Goal: Download file/media

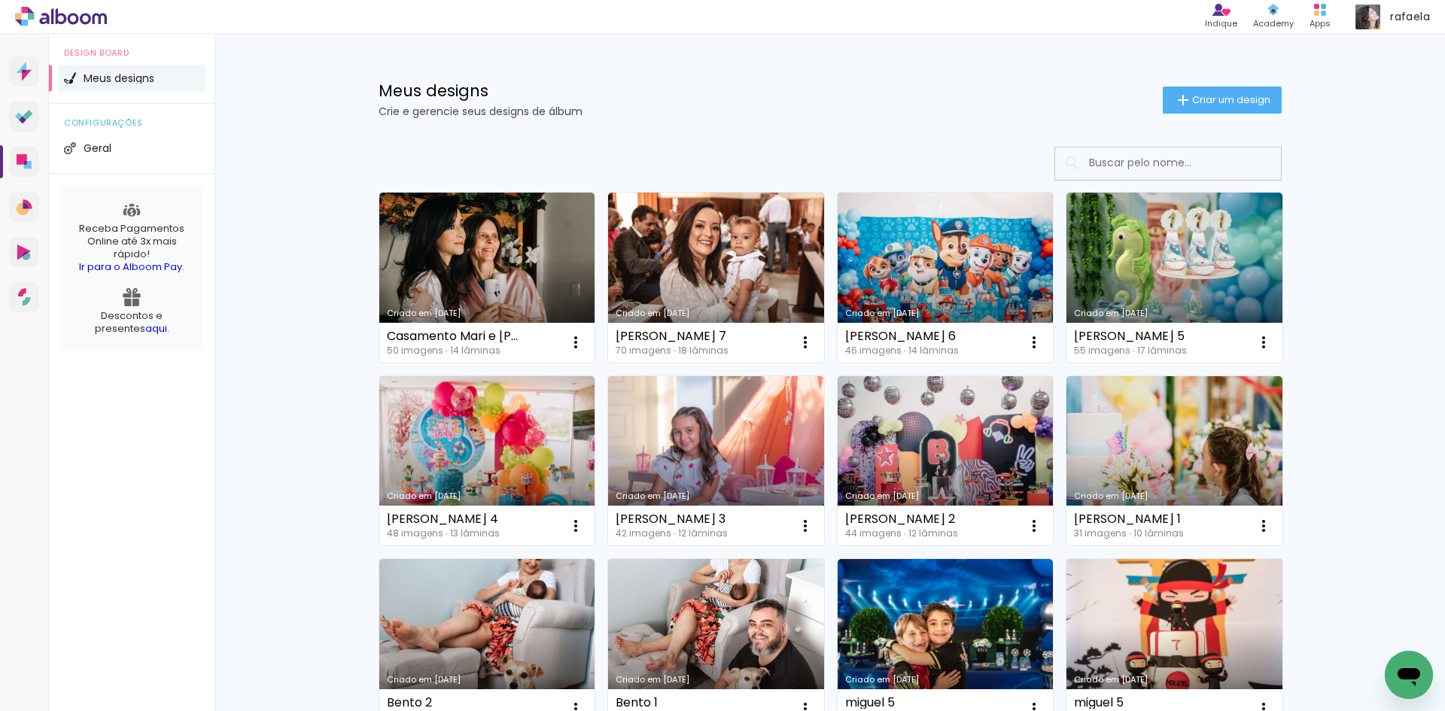
click at [732, 597] on link "Criado em 04/08/25" at bounding box center [716, 644] width 216 height 170
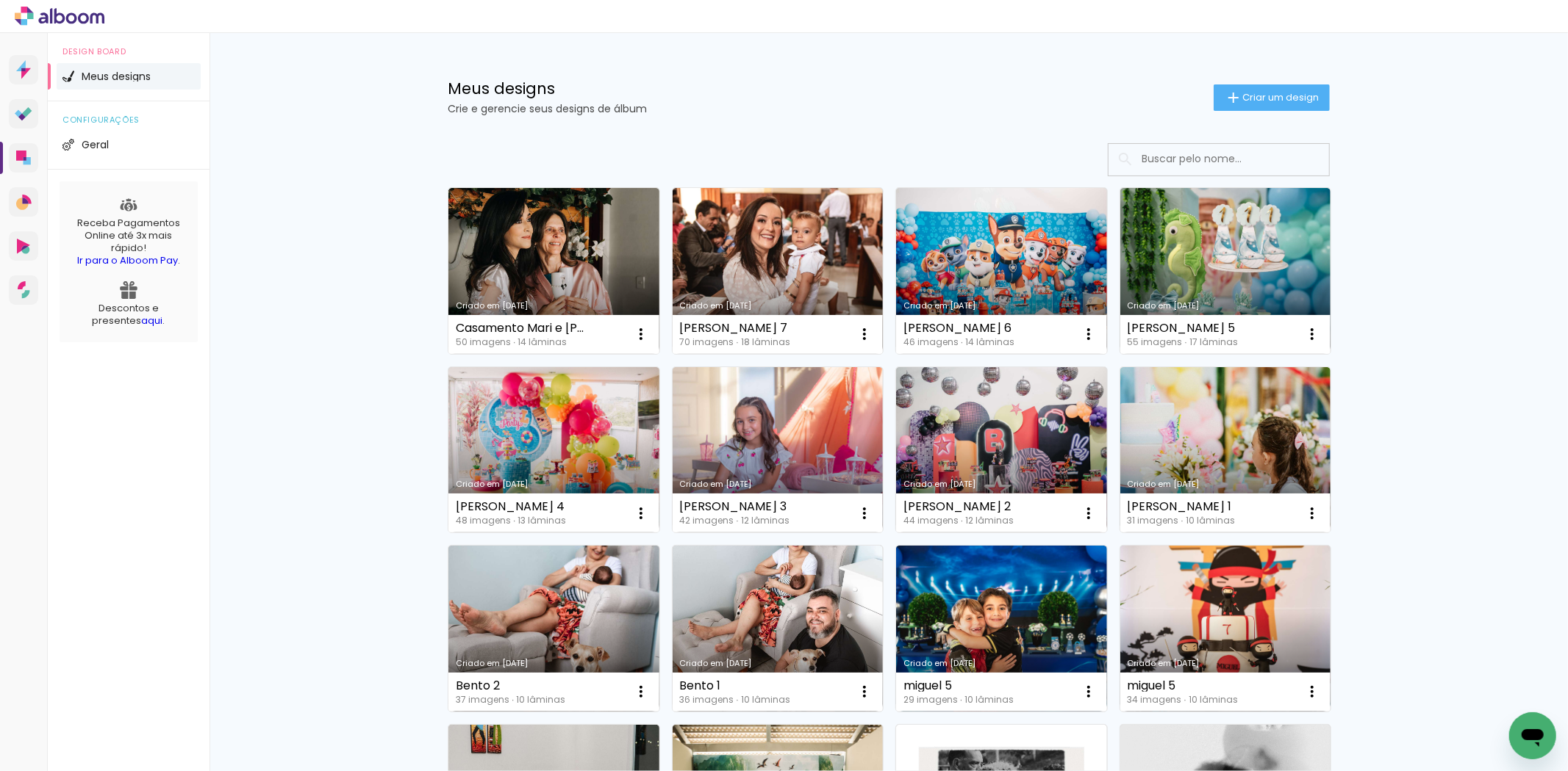
click at [1543, 729] on icon "Abrir janela de mensagens" at bounding box center [1531, 735] width 26 height 26
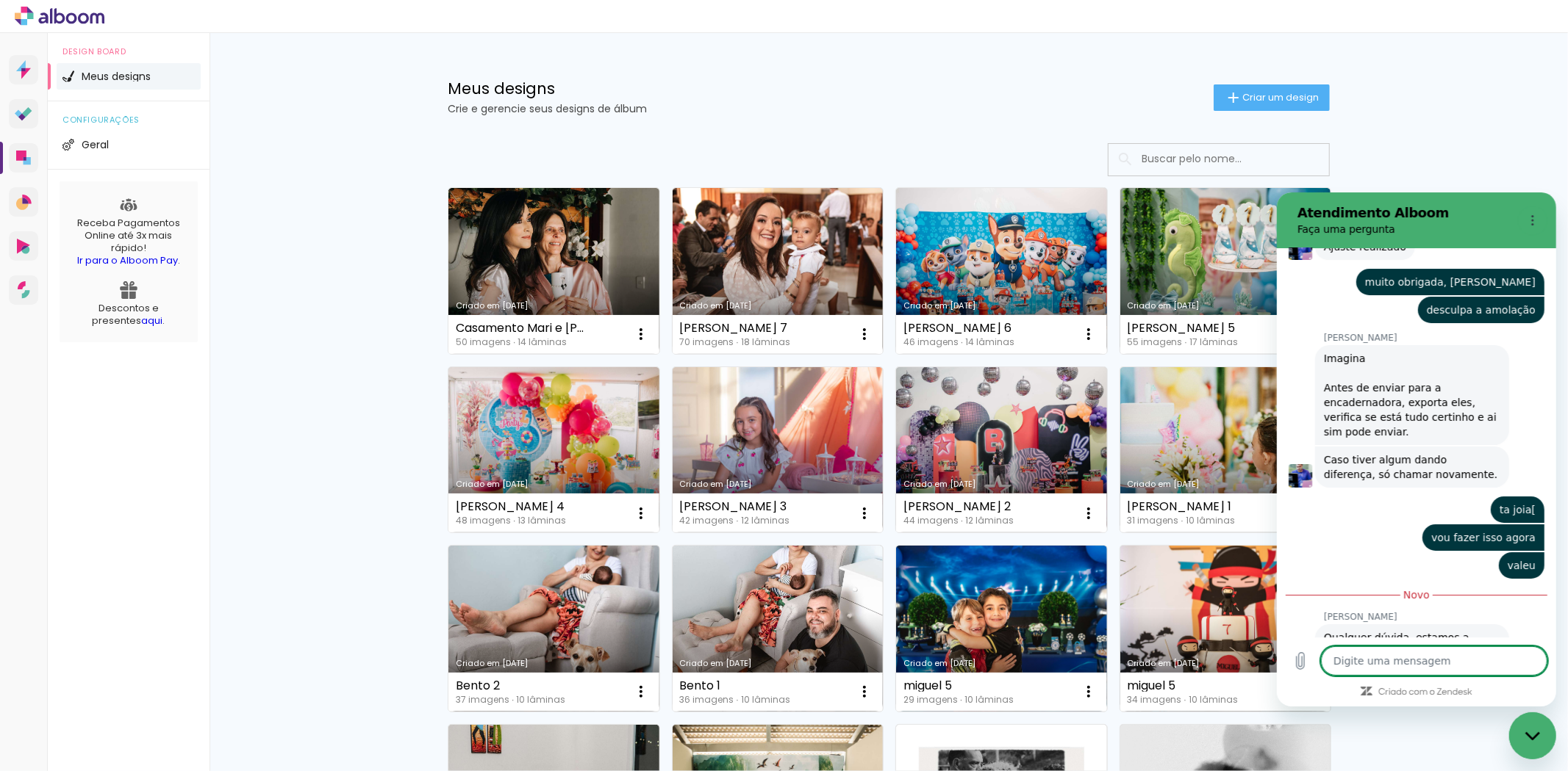
click at [1375, 669] on textarea at bounding box center [1433, 661] width 227 height 29
type textarea "x"
type textarea "o"
type textarea "x"
type textarea "ol"
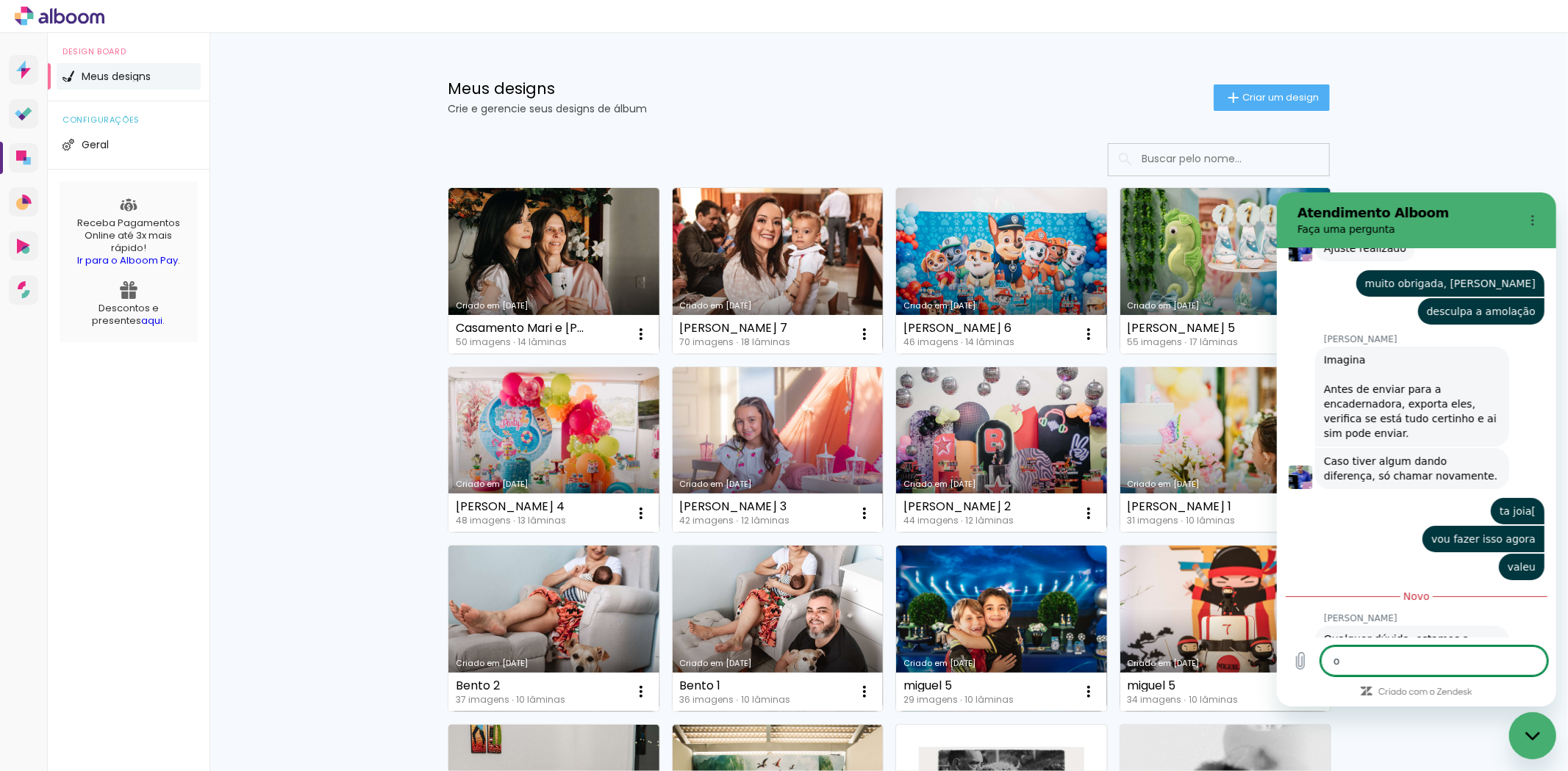
type textarea "x"
type textarea "ola"
type textarea "x"
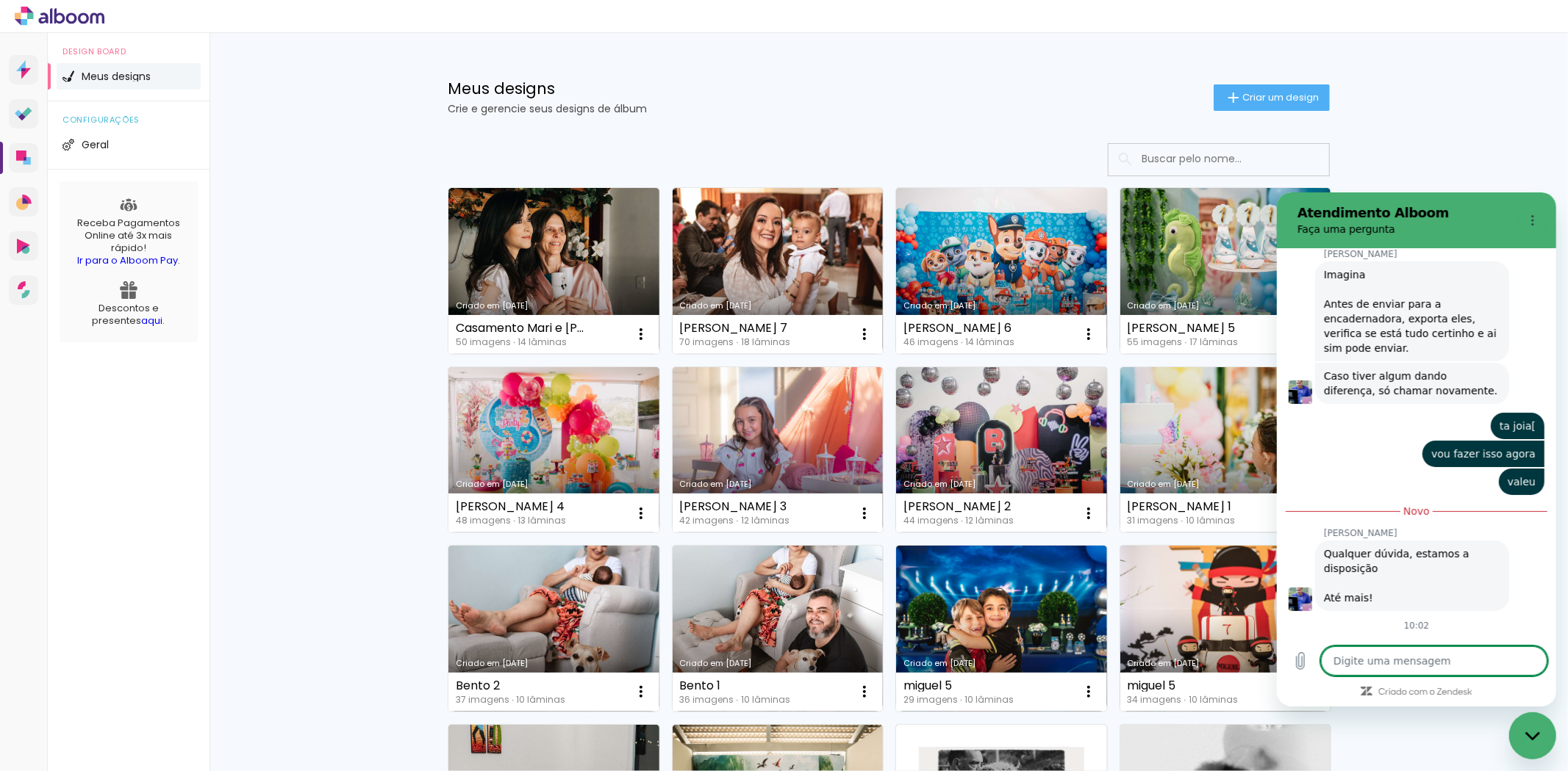
scroll to position [5386, 0]
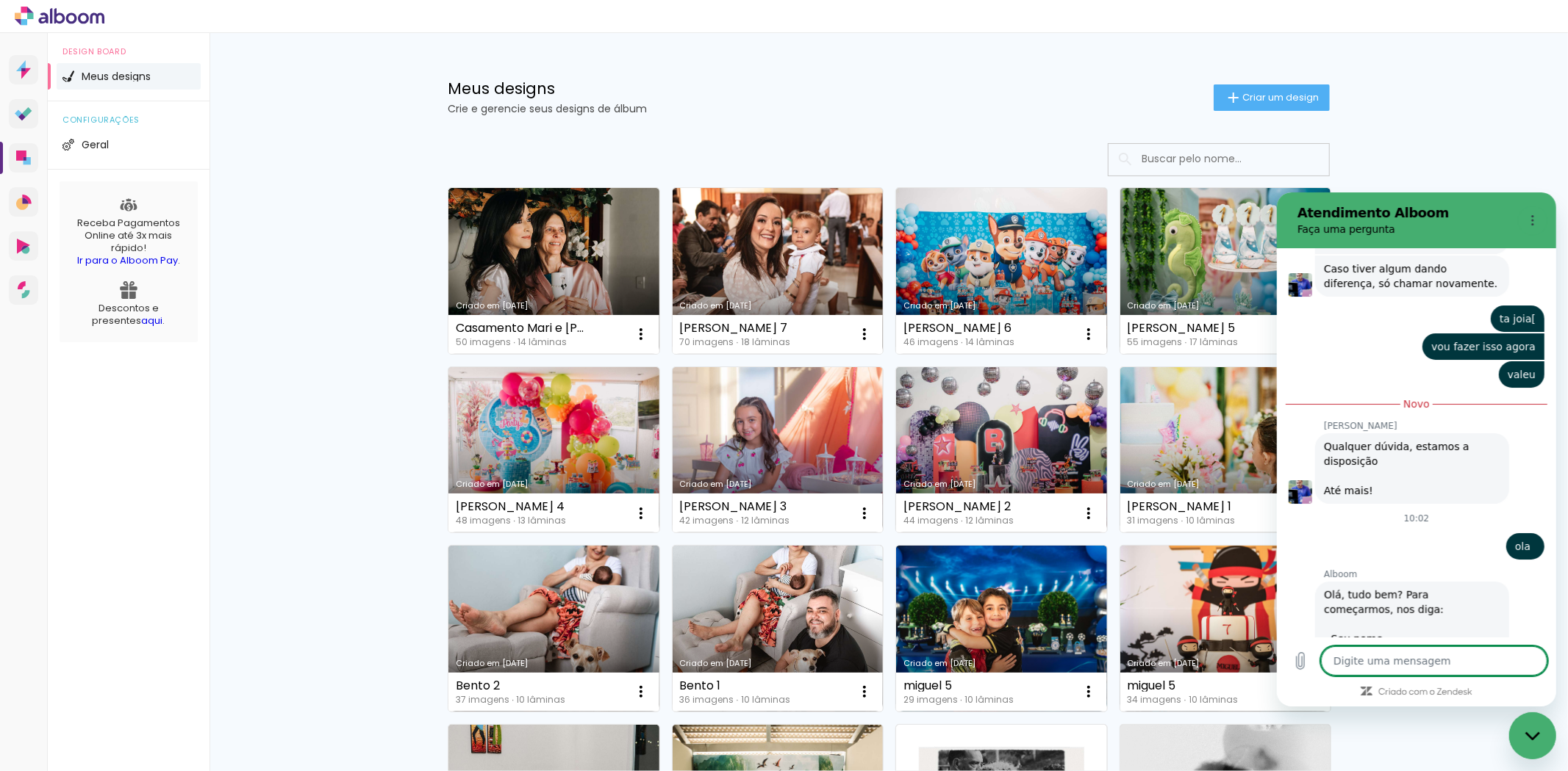
type textarea "x"
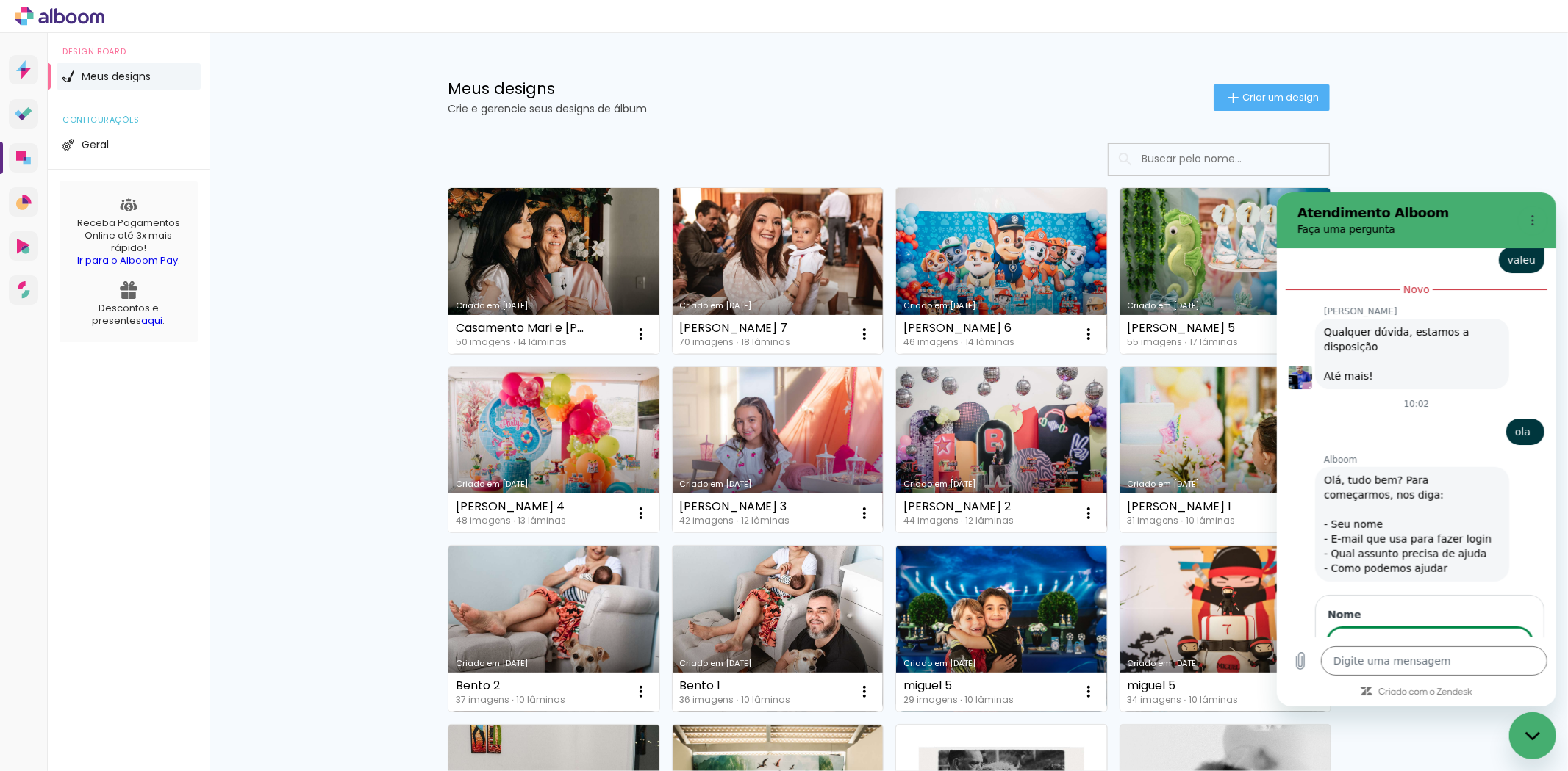
scroll to position [5608, 0]
type input "RAFAELA"
click at [1489, 675] on span "Avançar" at bounding box center [1497, 684] width 42 height 18
type textarea "x"
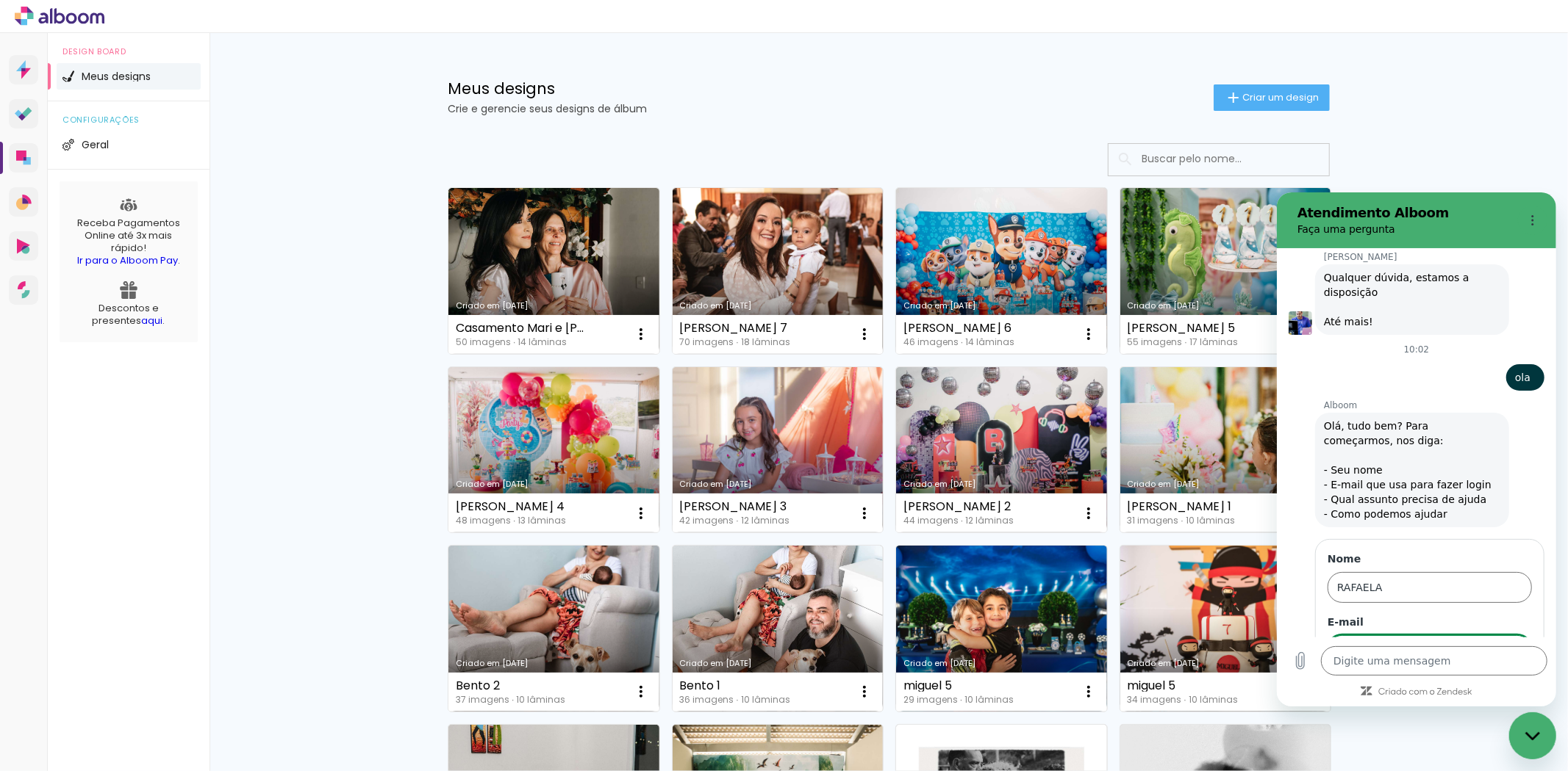
scroll to position [5672, 0]
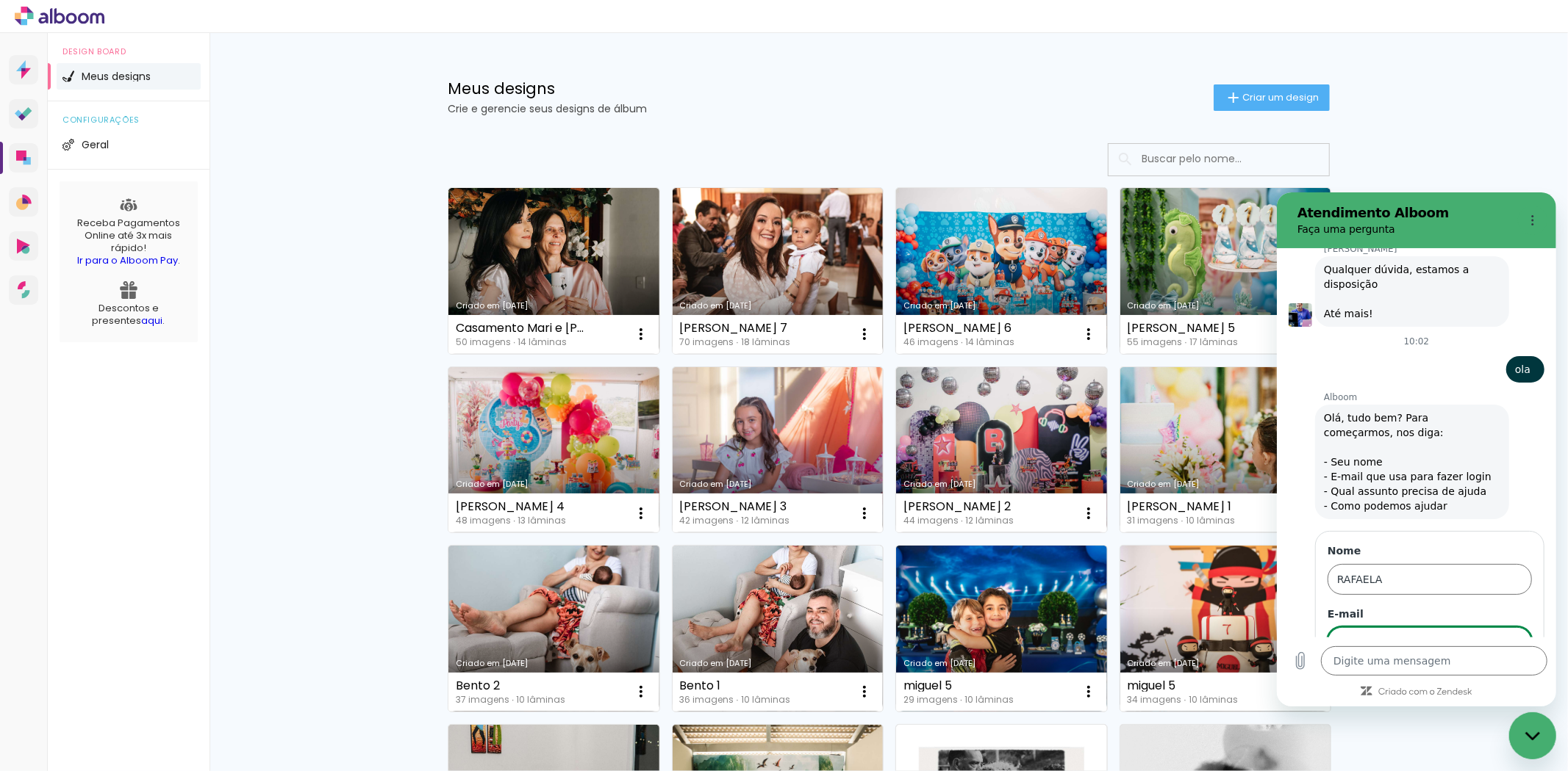
type input "[EMAIL_ADDRESS][DOMAIN_NAME]"
click at [1476, 675] on span "Avançar" at bounding box center [1497, 684] width 42 height 18
type textarea "x"
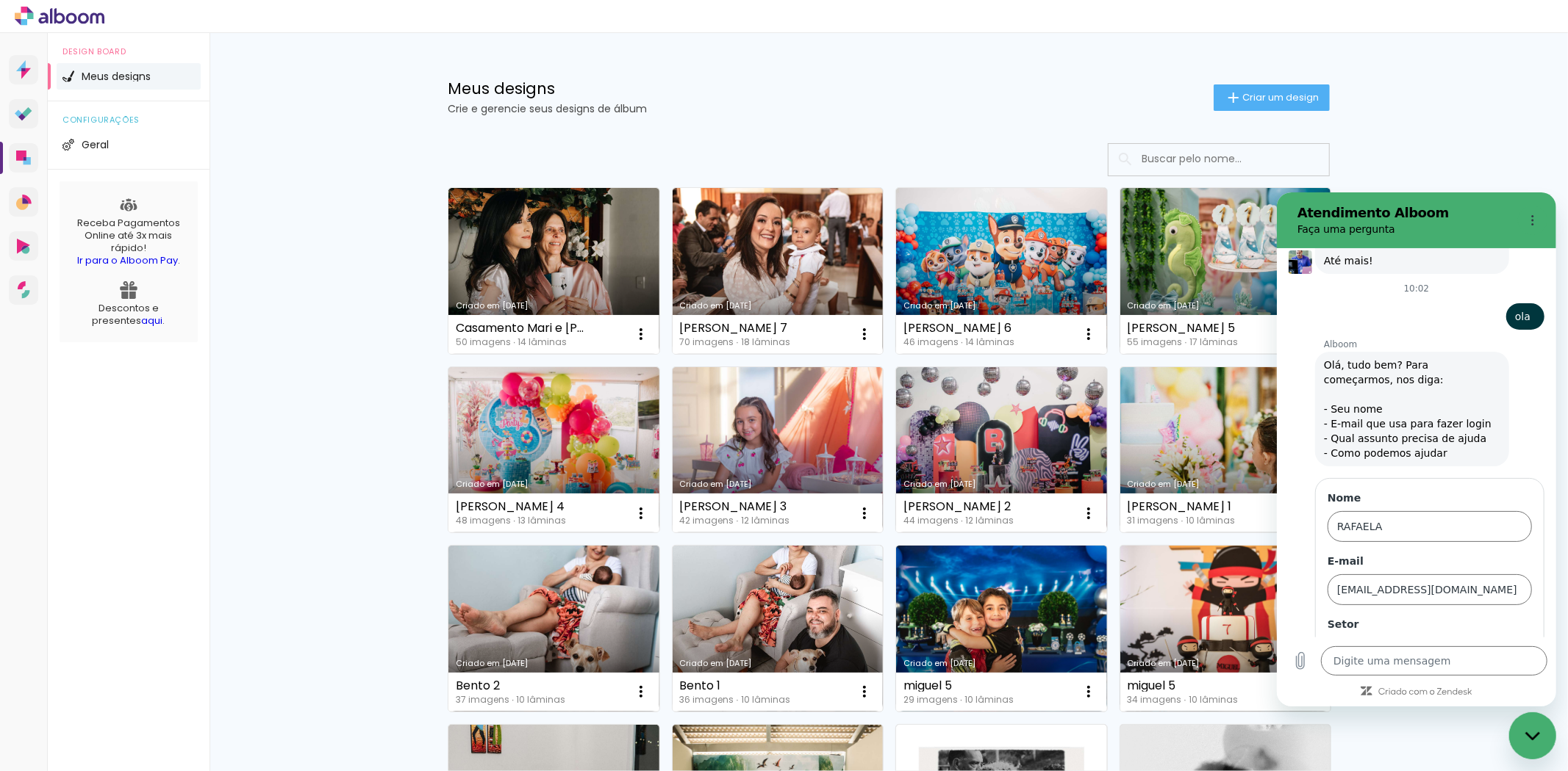
scroll to position [5733, 0]
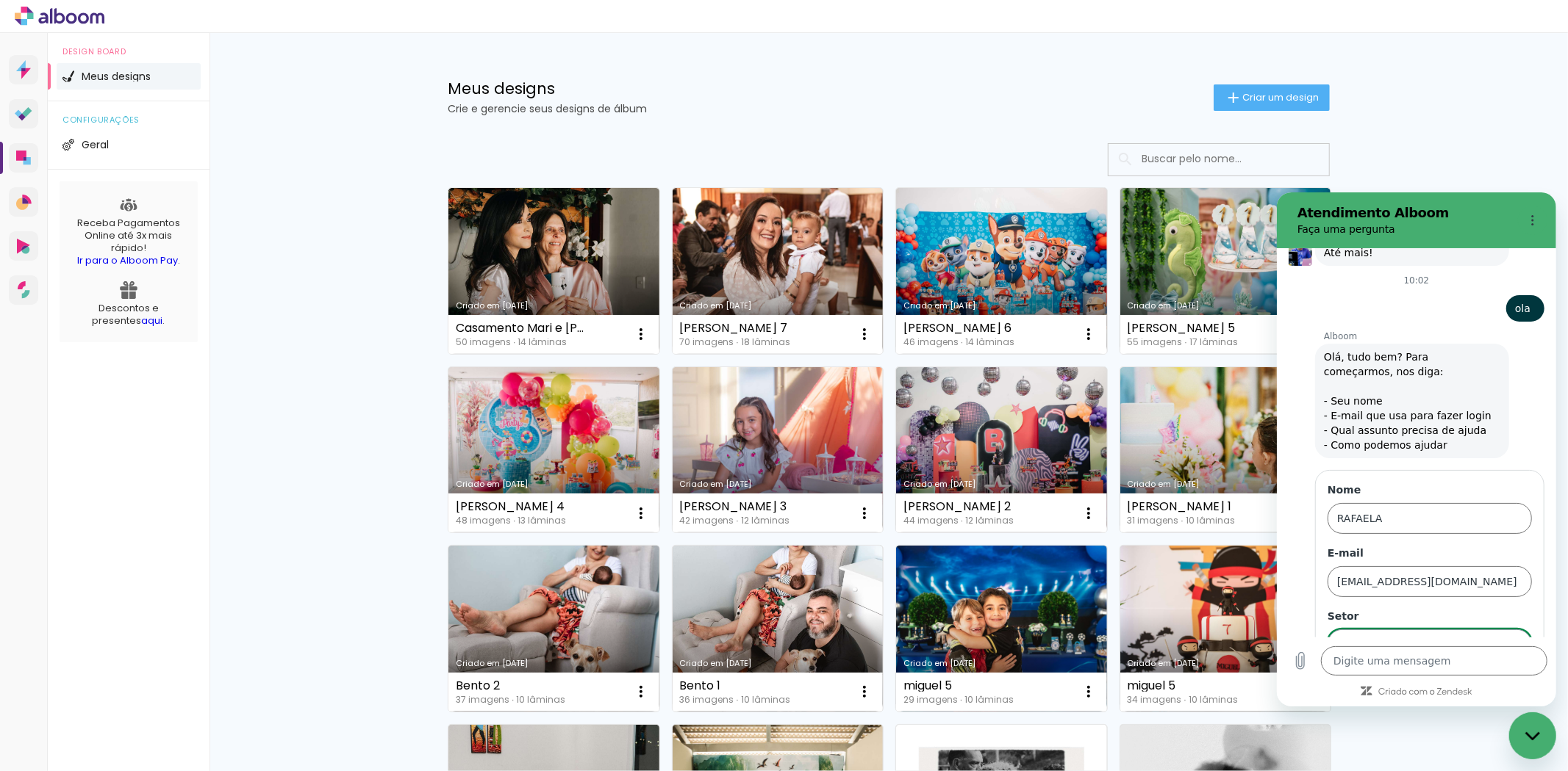
click at [1435, 630] on div "Alboom Prosite Alboom Prosite" at bounding box center [1420, 643] width 171 height 26
click at [1424, 551] on div "Alboom Designbox" at bounding box center [1422, 558] width 138 height 15
type input "Alboom Designbox"
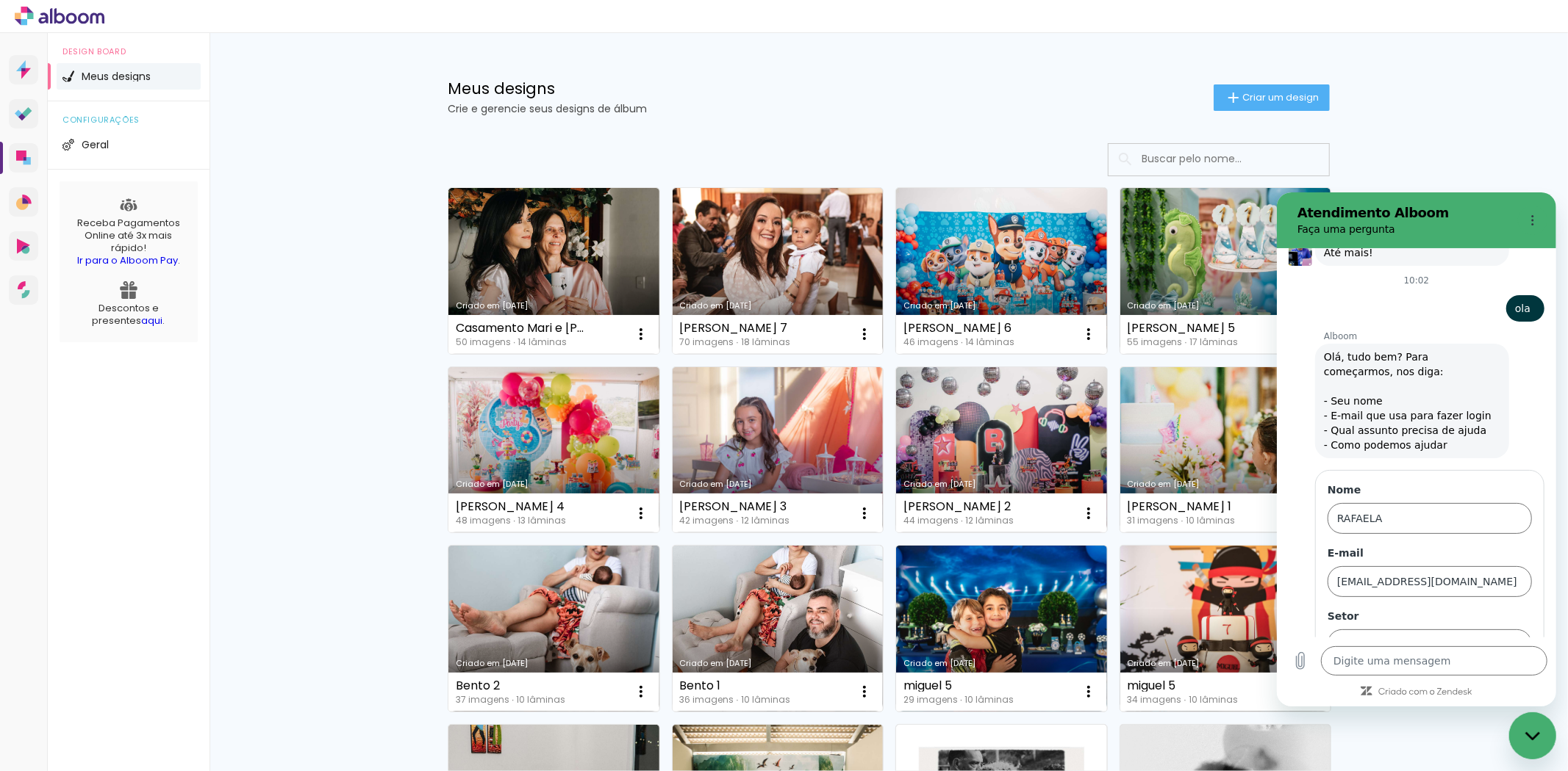
click at [1479, 675] on span "Avançar" at bounding box center [1497, 684] width 42 height 18
type textarea "x"
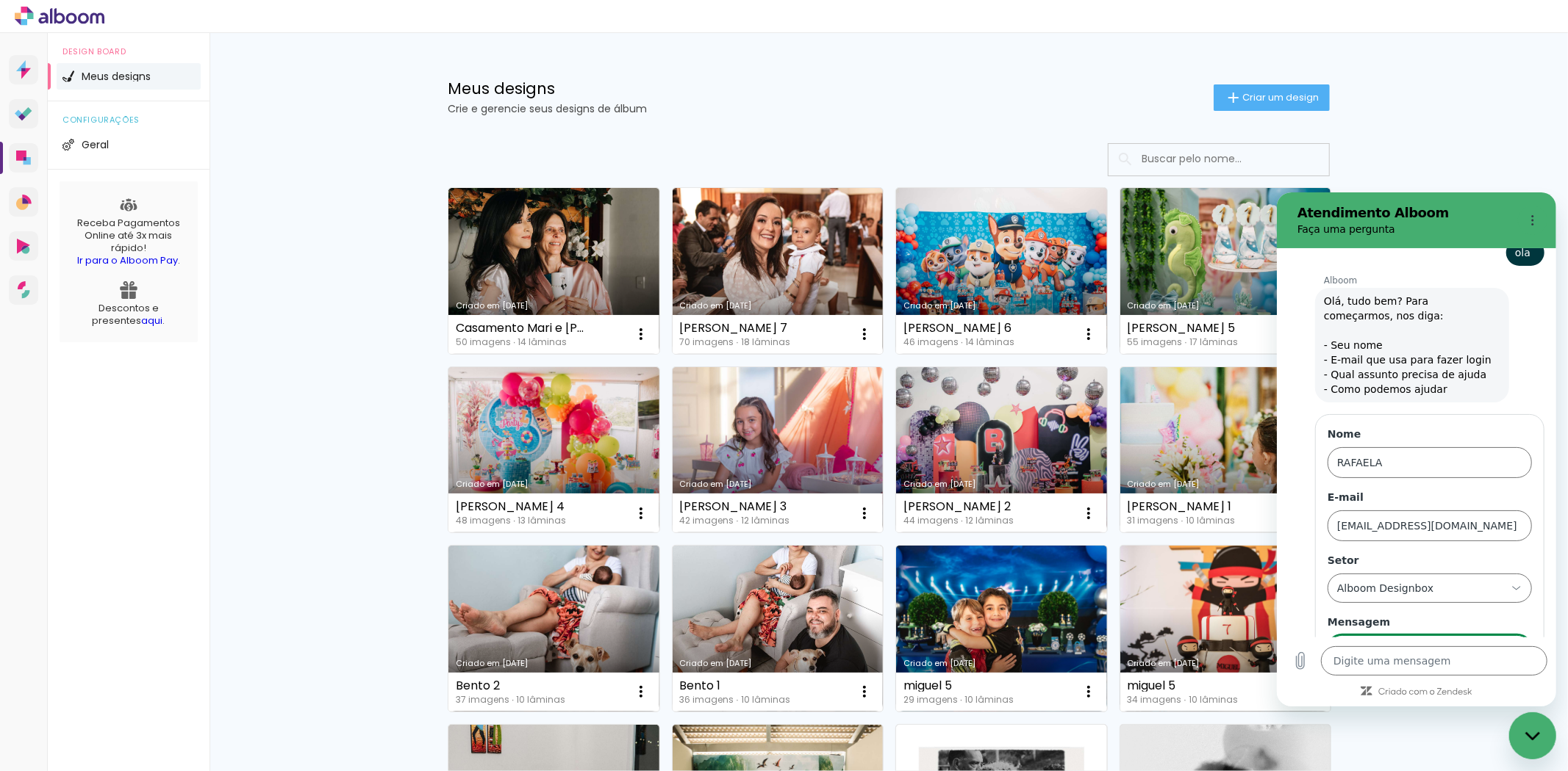
scroll to position [5797, 0]
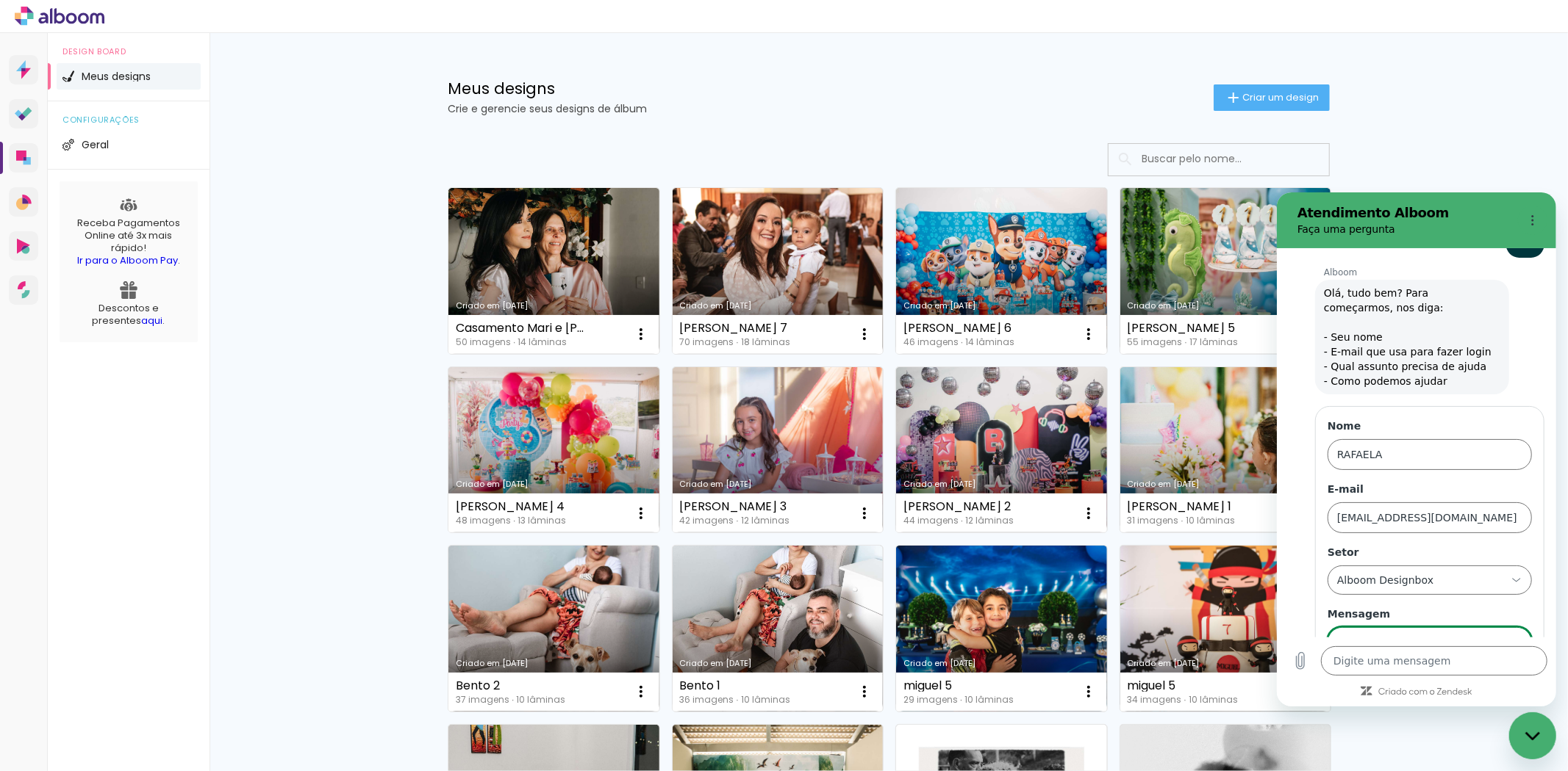
type input "capa"
click at [1511, 670] on button "Enviar" at bounding box center [1502, 684] width 58 height 29
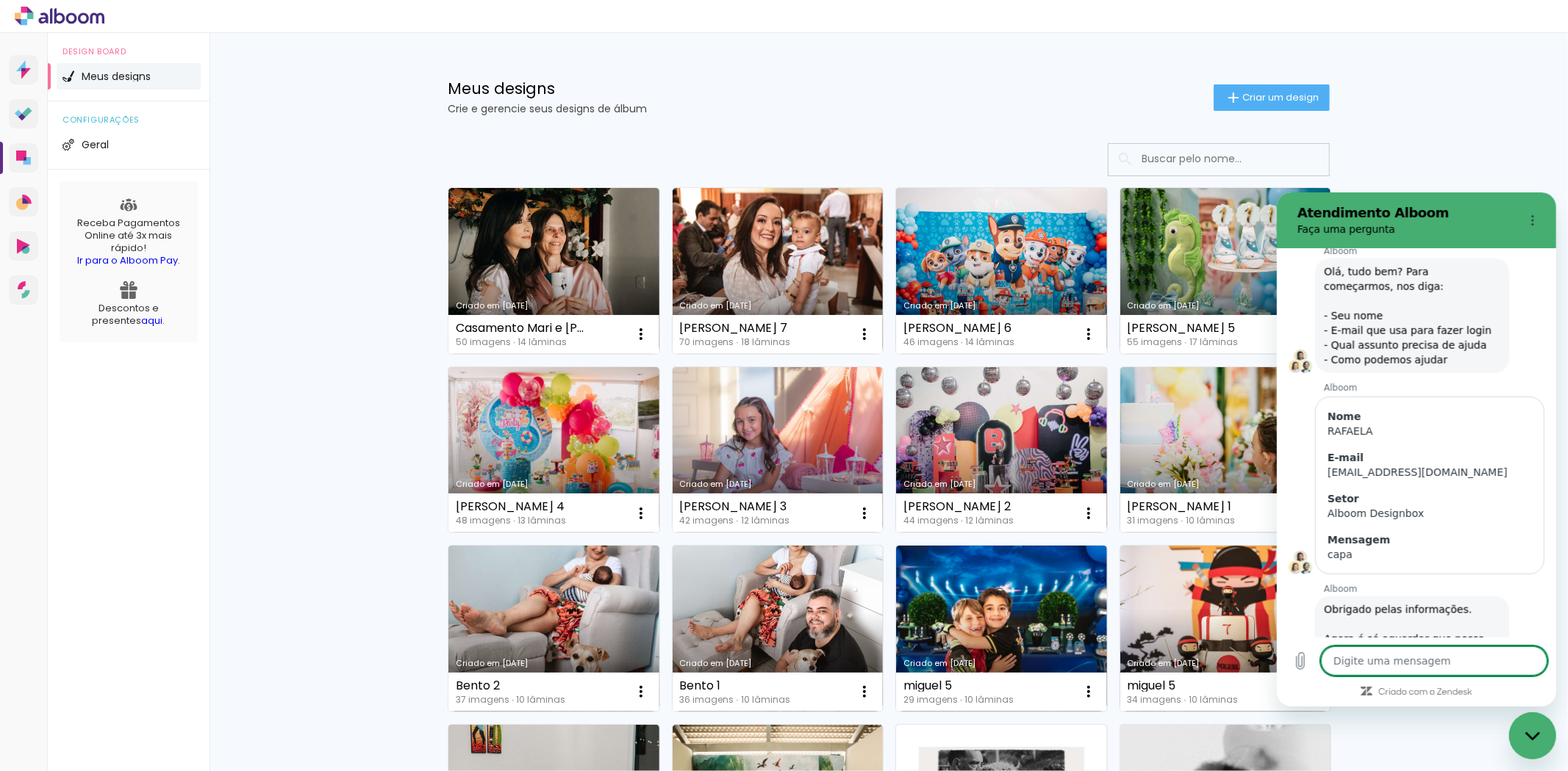
scroll to position [5817, 0]
type textarea "x"
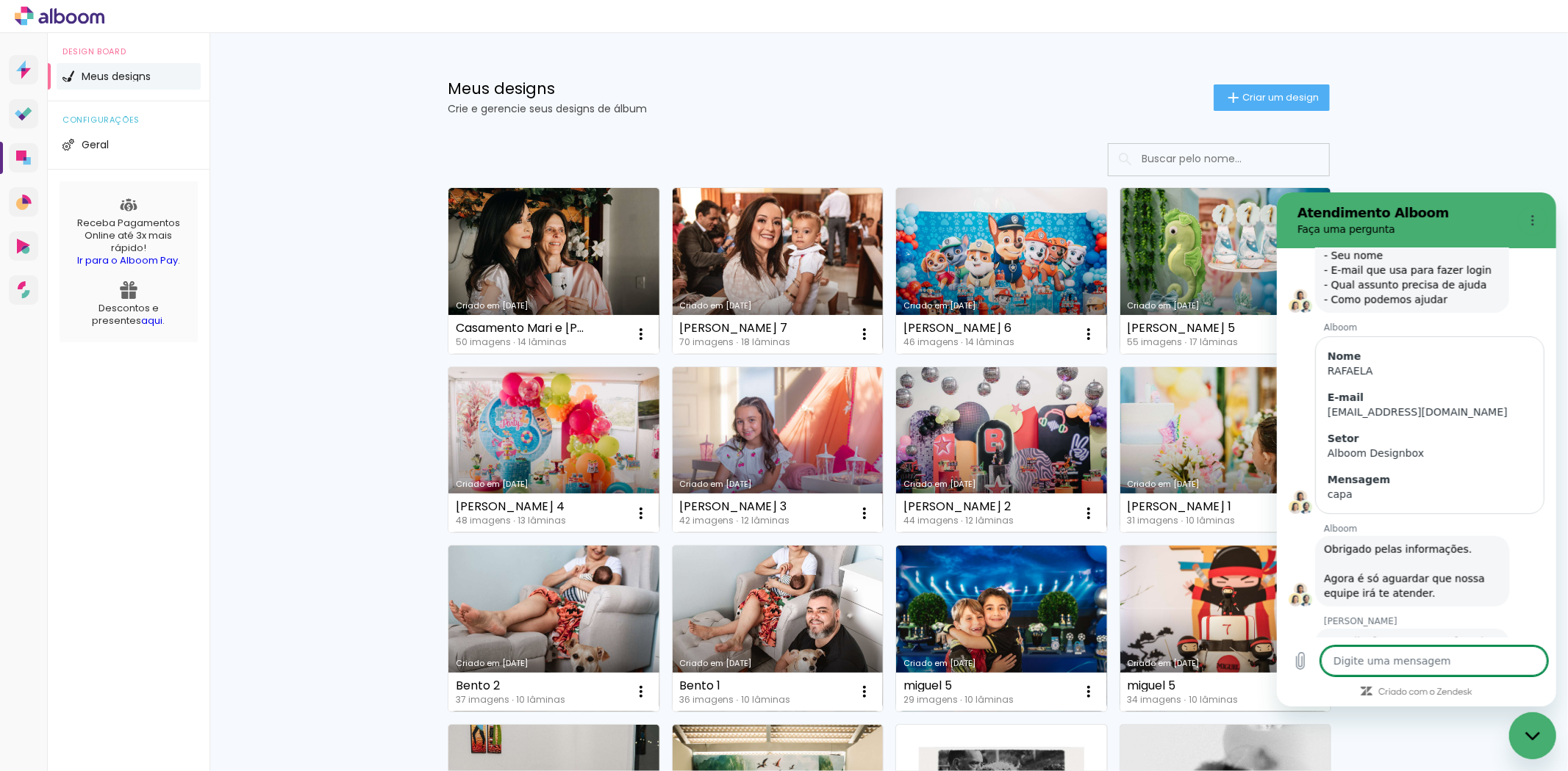
scroll to position [5881, 0]
click at [1410, 654] on textarea at bounding box center [1433, 661] width 227 height 29
type textarea "o"
type textarea "x"
type textarea "ol"
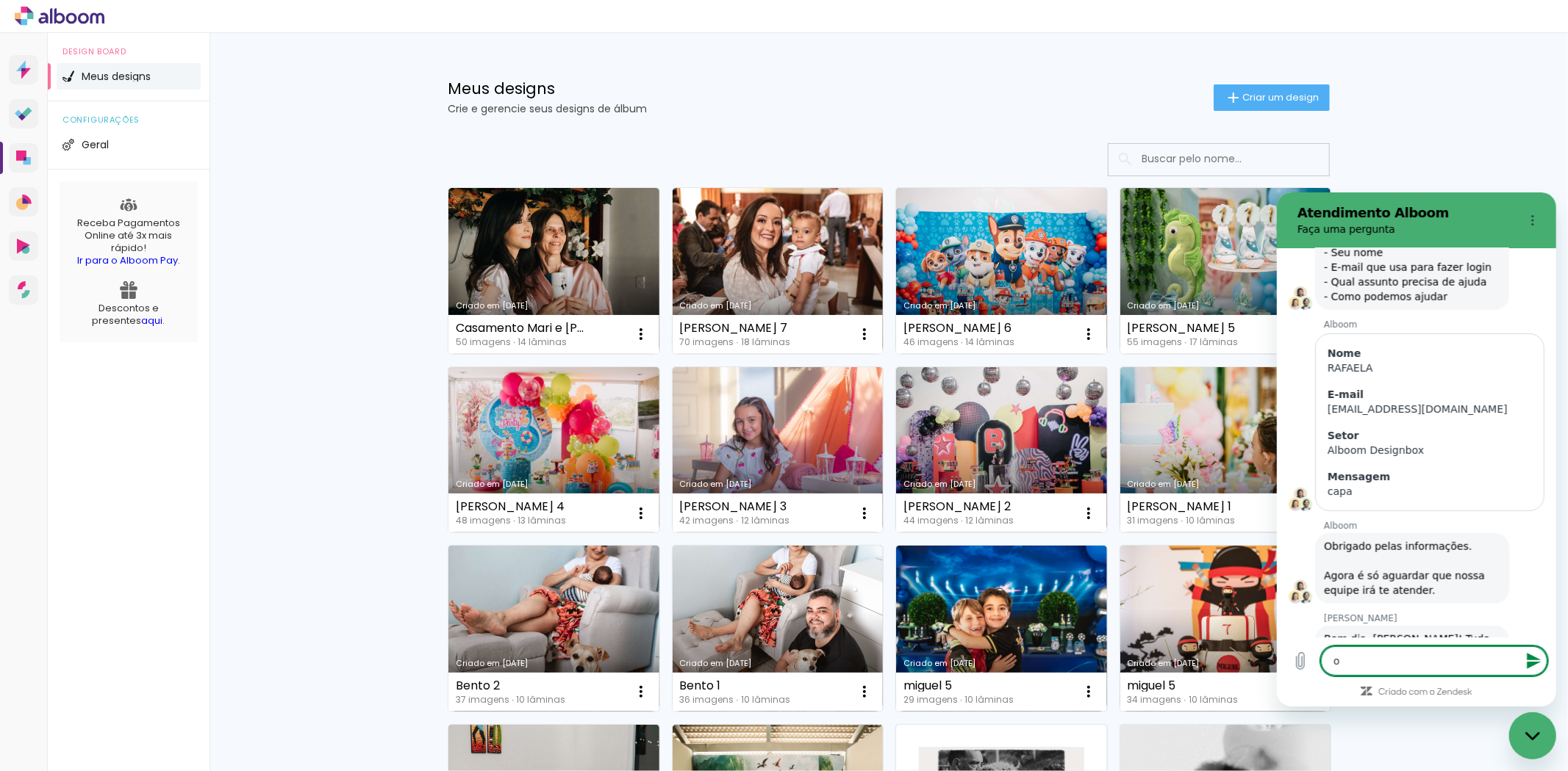
type textarea "x"
type textarea "ola"
type textarea "x"
type textarea "ola"
type textarea "x"
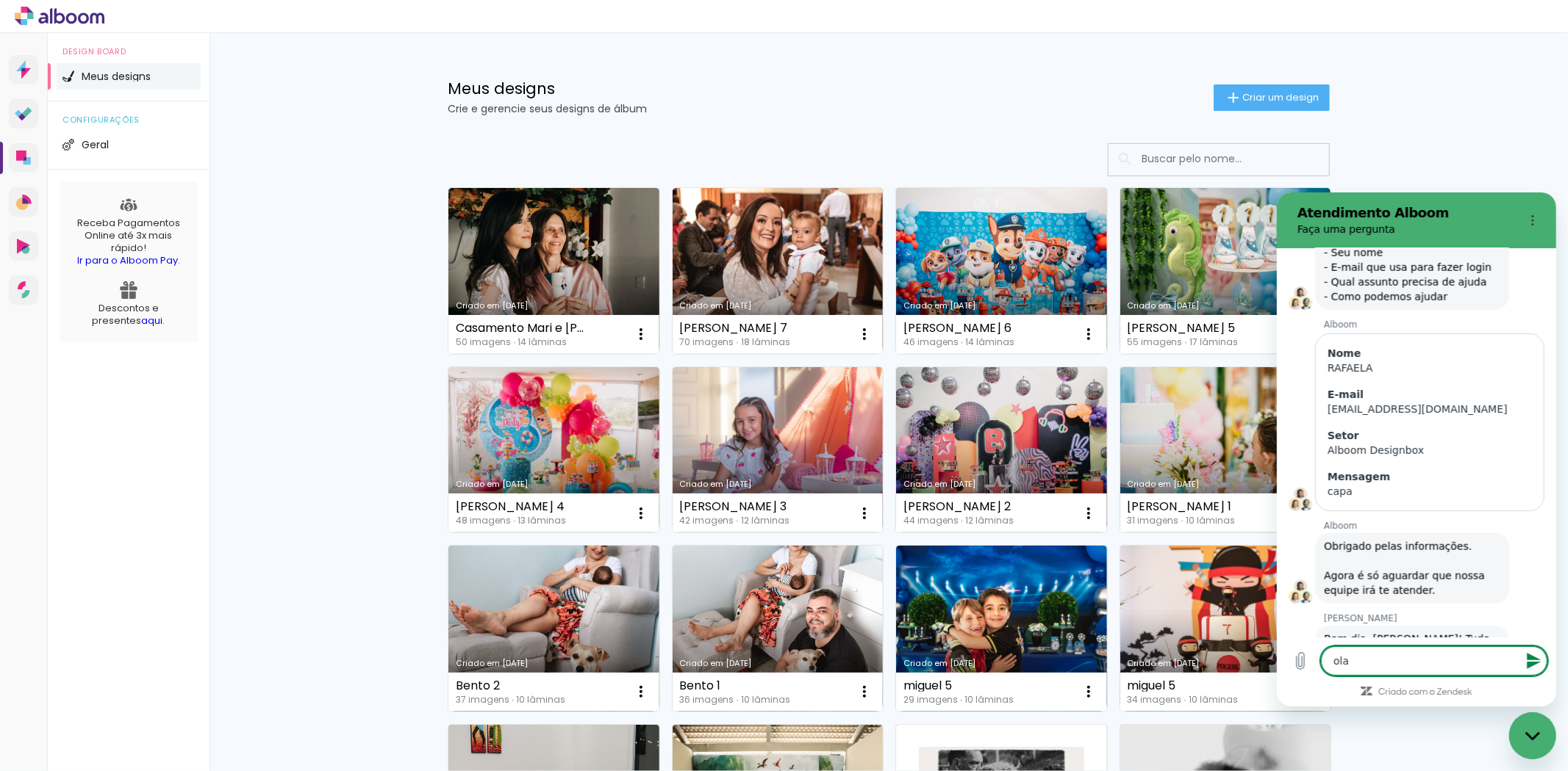
type textarea "ola g"
type textarea "x"
type textarea "ola gu"
type textarea "x"
type textarea "ola gui"
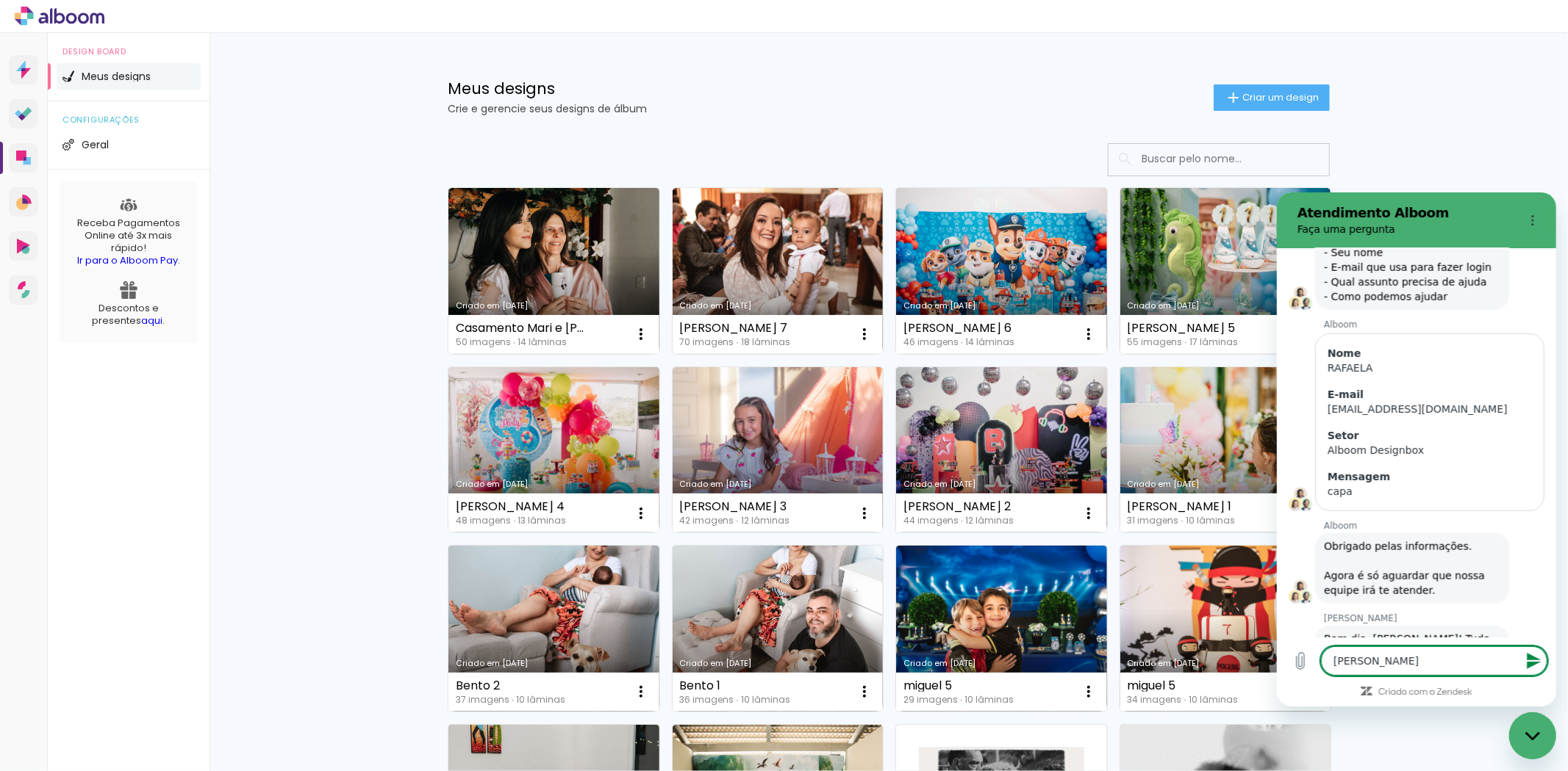
type textarea "x"
type textarea "ola guil"
type textarea "x"
type textarea "ola guilh"
type textarea "x"
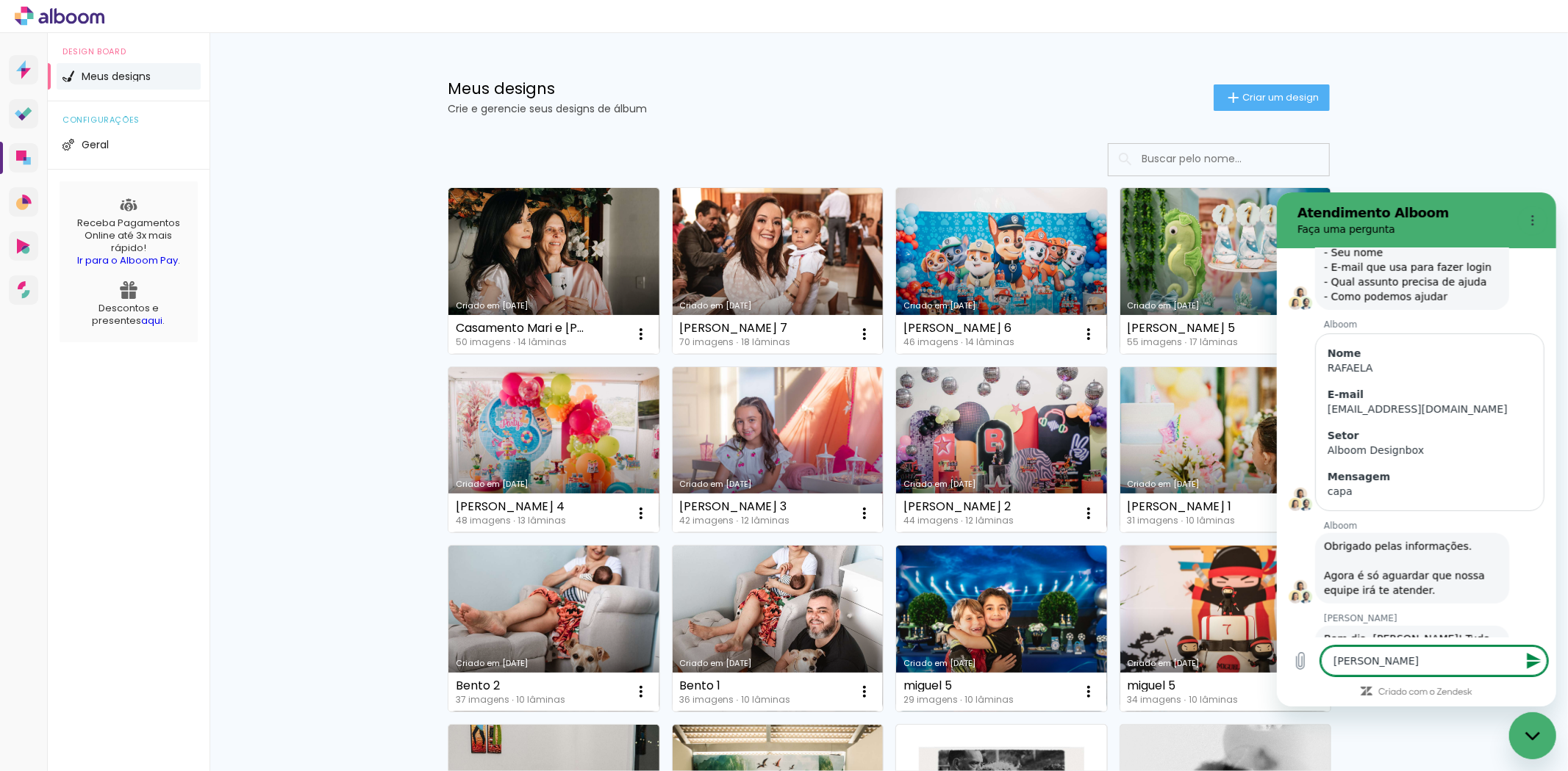
type textarea "ola guilhe"
type textarea "x"
type textarea "ola guilher"
type textarea "x"
type textarea "ola guilherm"
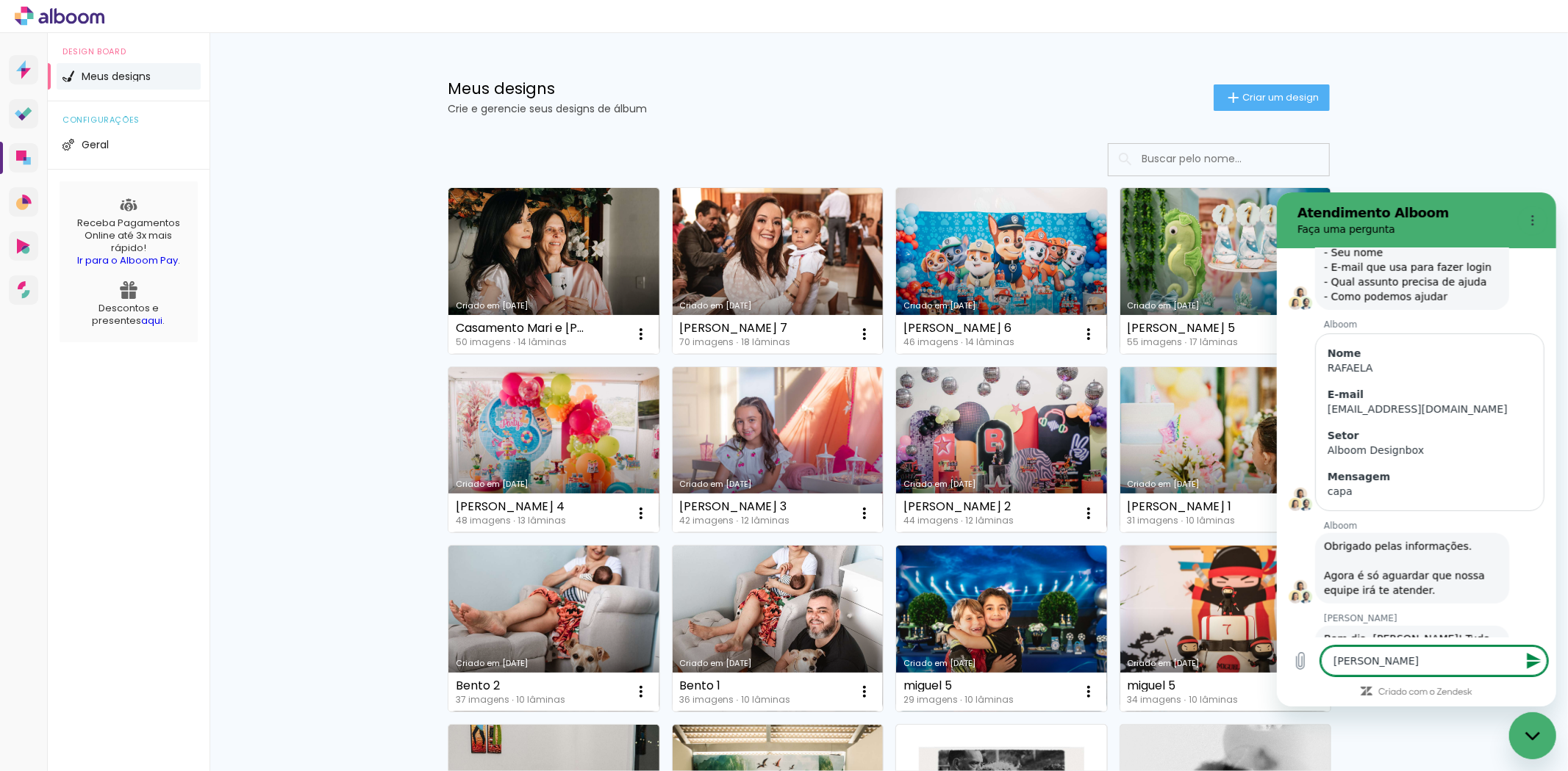
type textarea "x"
type textarea "[PERSON_NAME]"
type textarea "x"
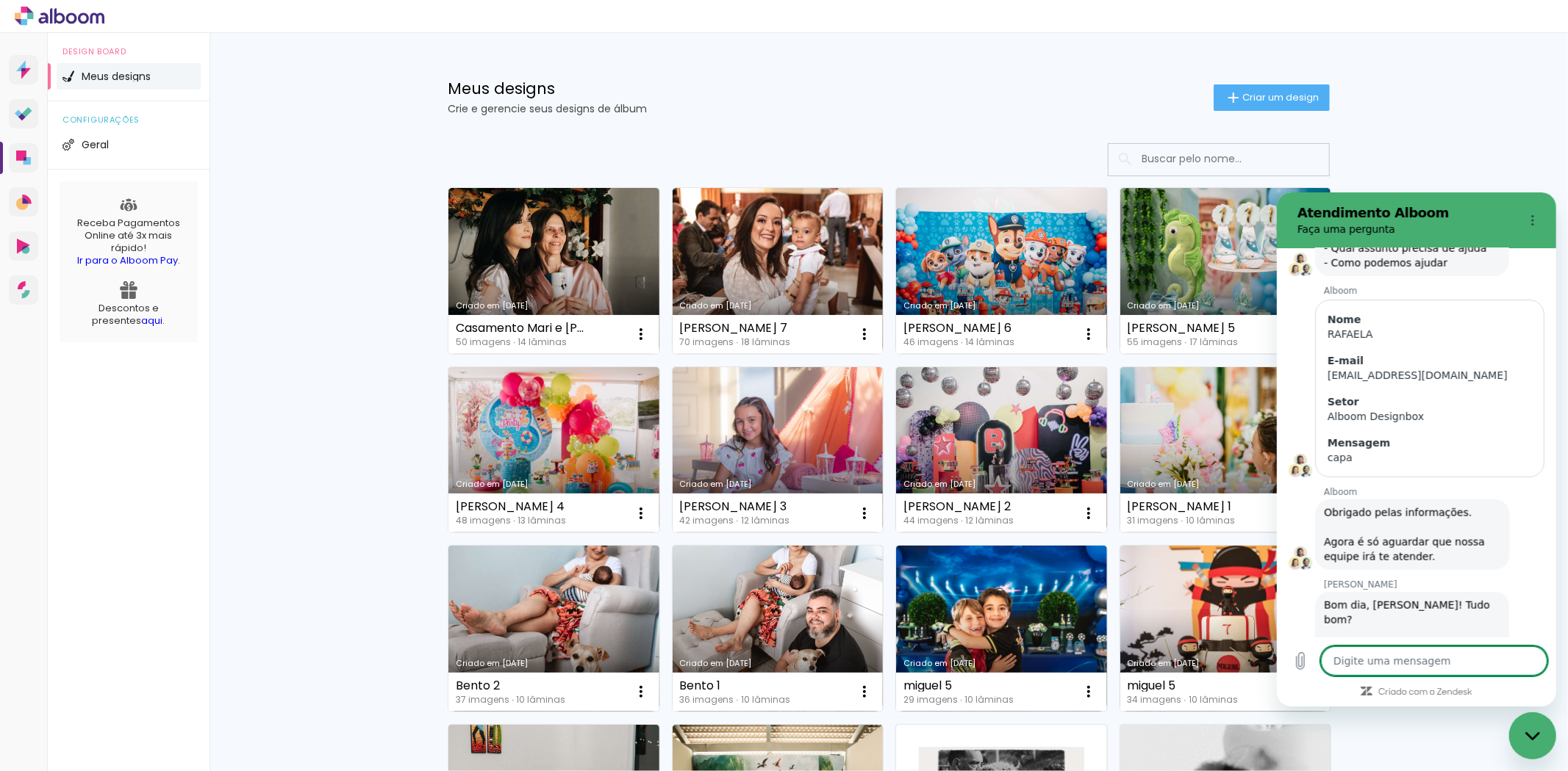
type textarea "x"
type textarea "p"
type textarea "x"
type textarea "po"
type textarea "x"
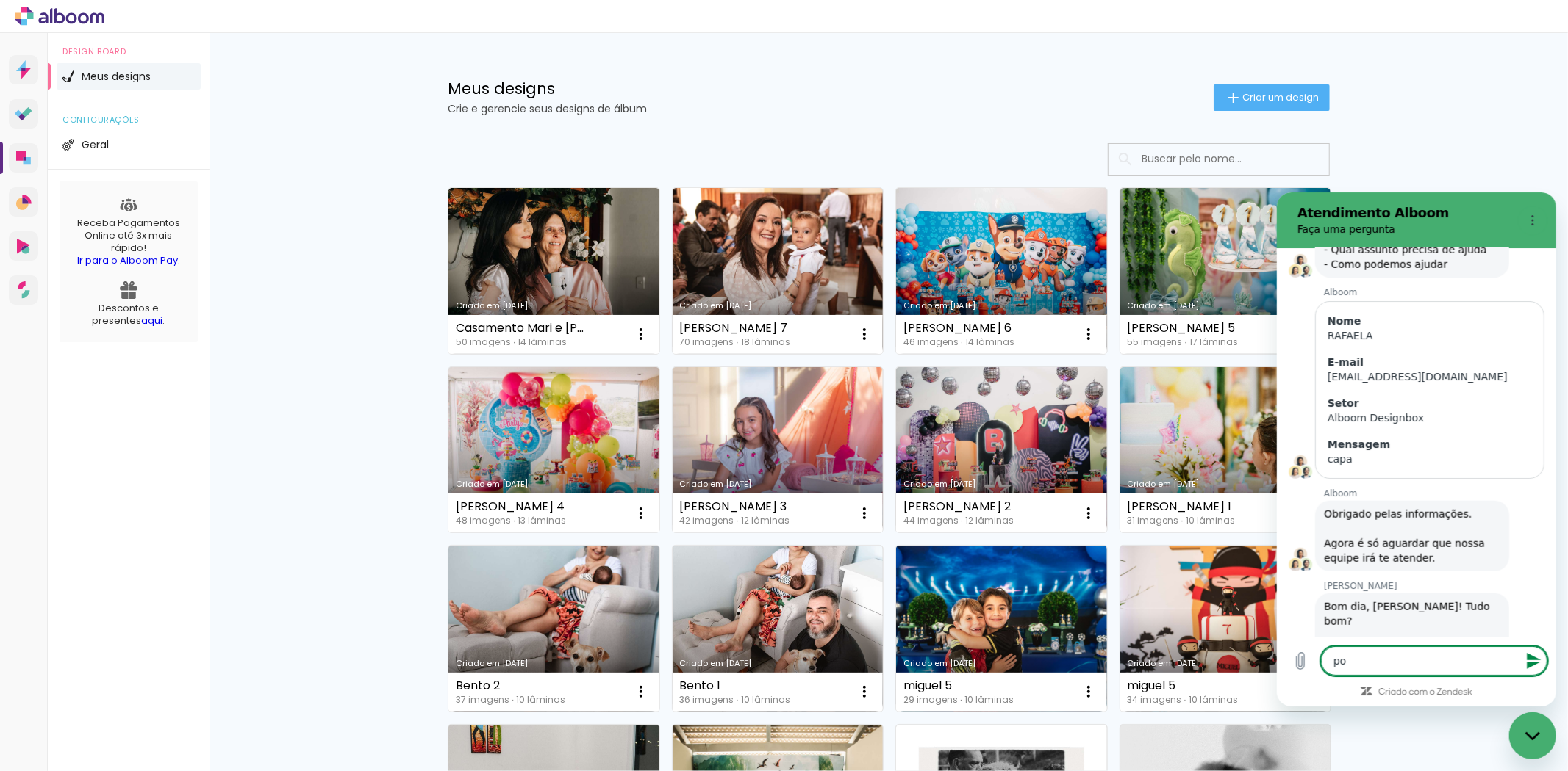
type textarea "por"
type textarea "x"
type textarea "por"
type textarea "x"
type textarea "por f"
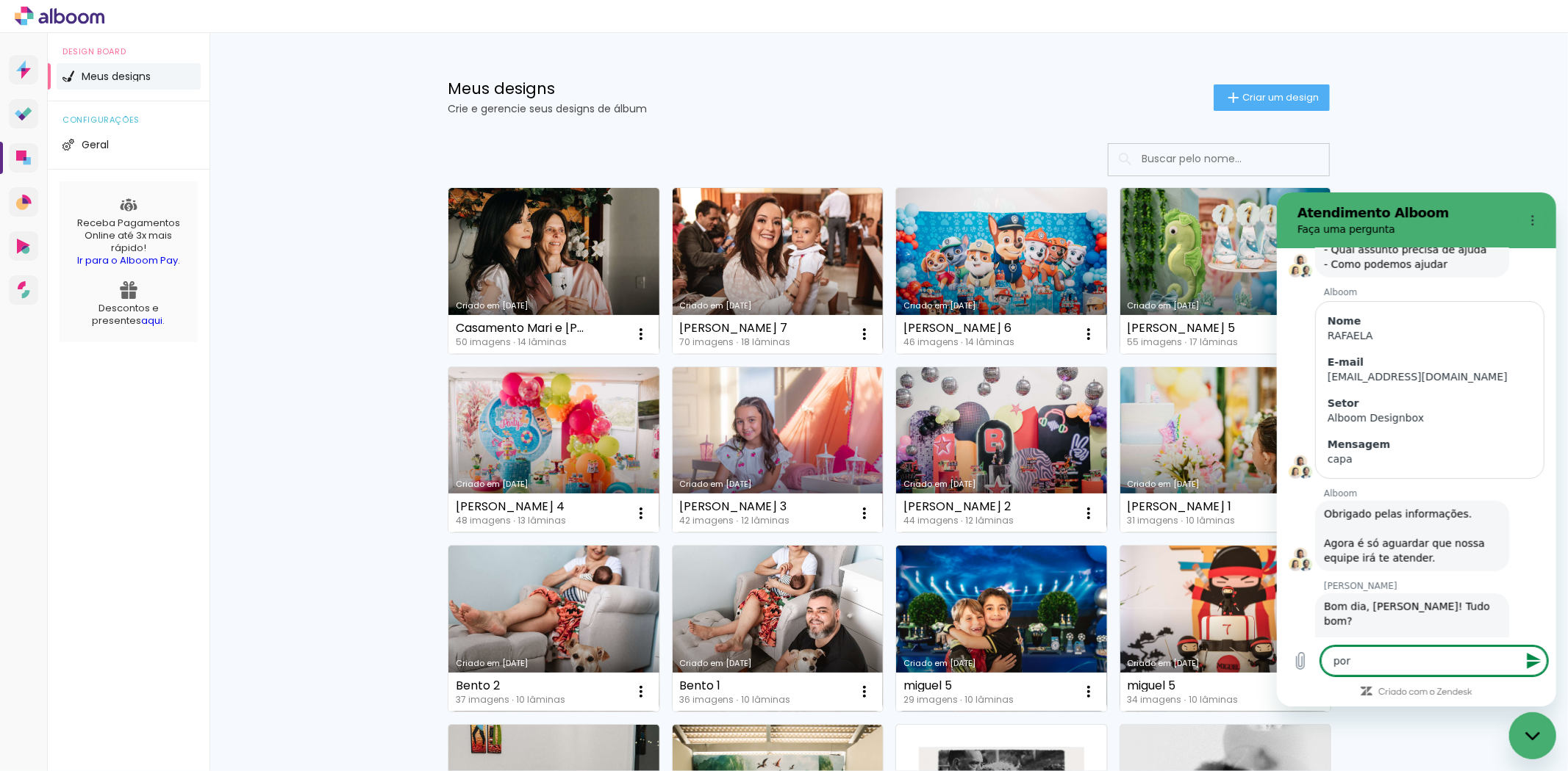
type textarea "x"
type textarea "por fa"
type textarea "x"
type textarea "por fav"
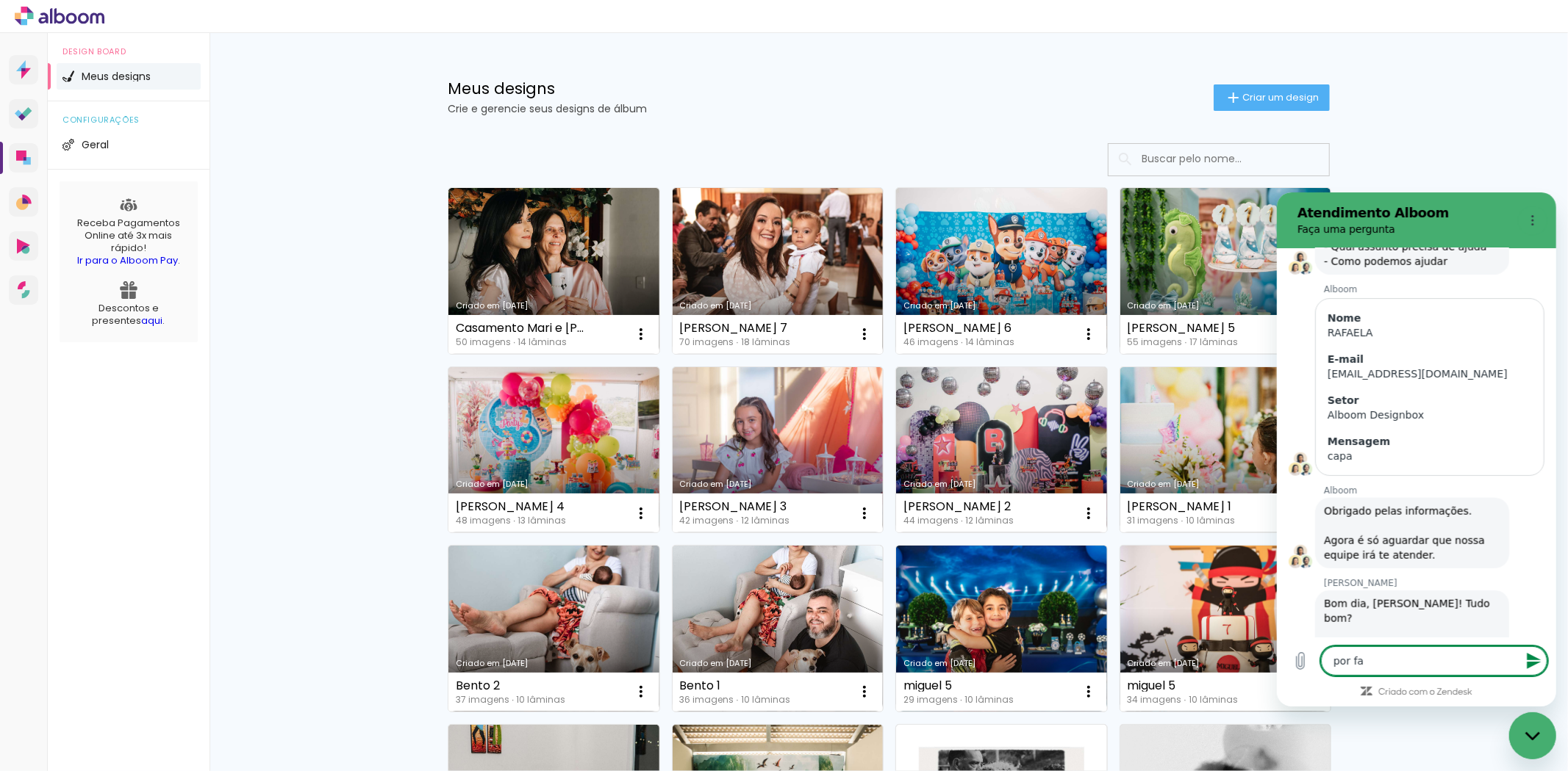
type textarea "x"
type textarea "por favo"
type textarea "x"
type textarea "por favor"
type textarea "x"
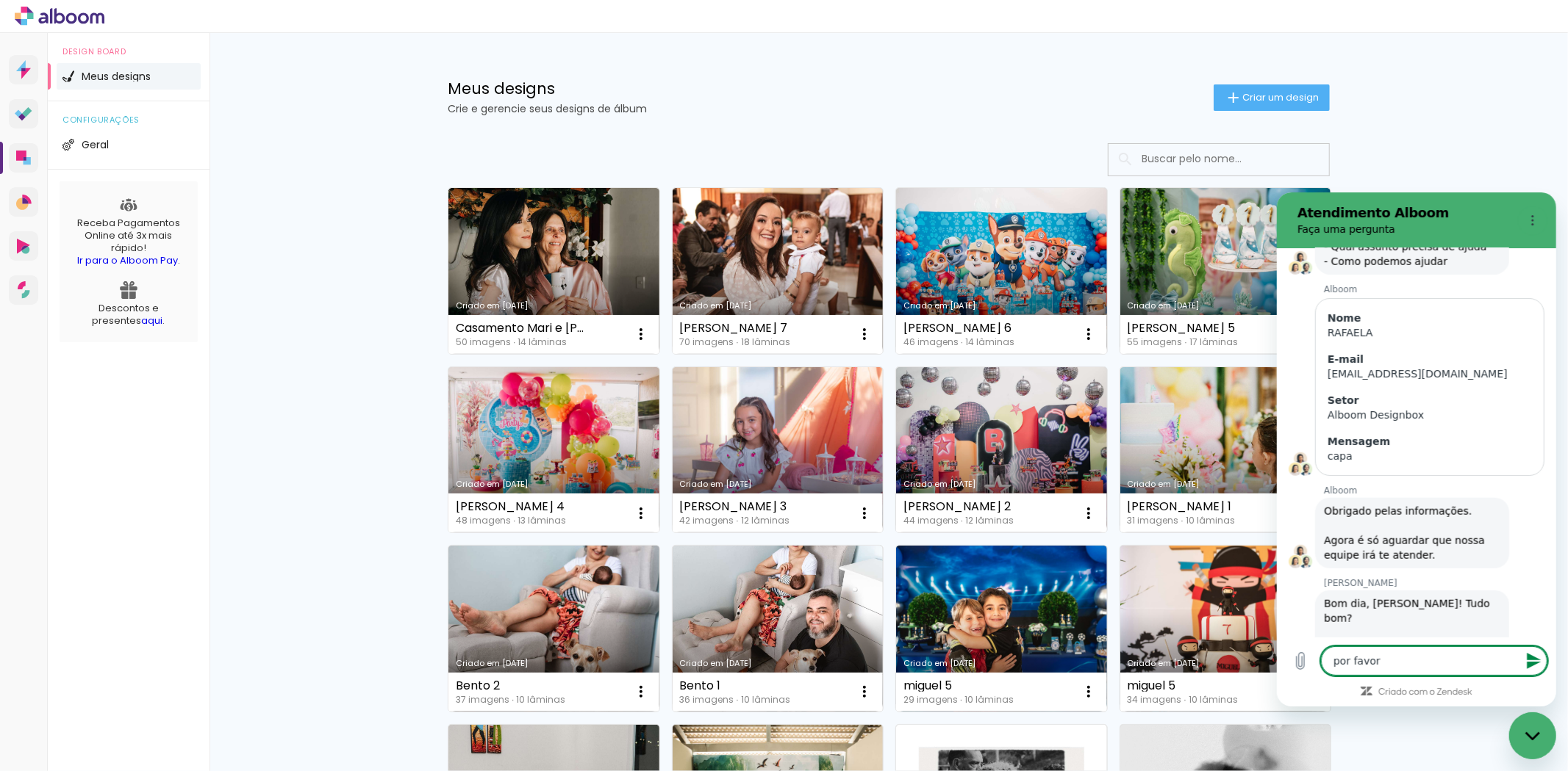
type textarea "por favor,"
type textarea "x"
type textarea "por favor,"
type textarea "x"
type textarea "por favor, g"
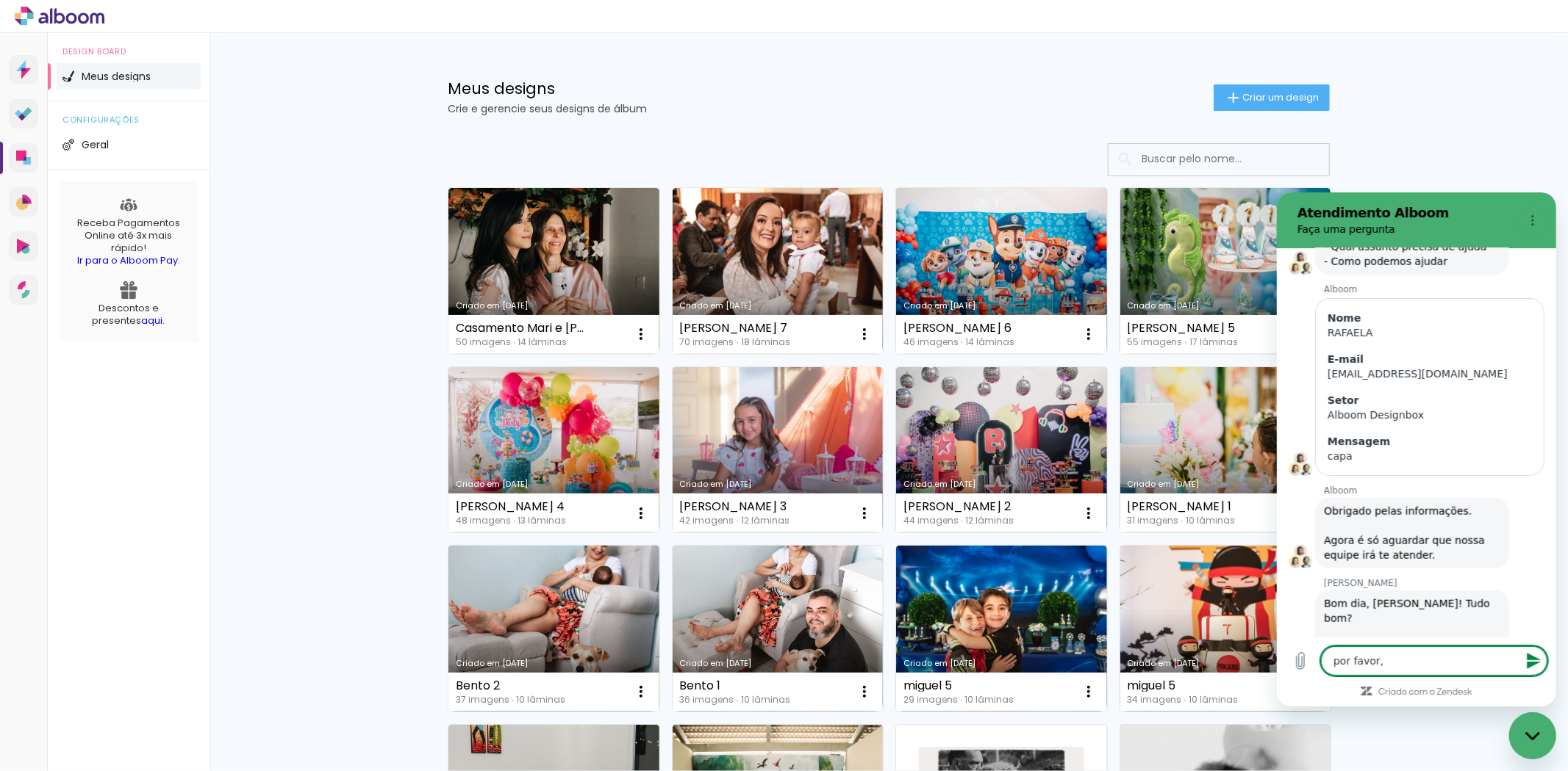
type textarea "x"
type textarea "por favor, gi"
type textarea "x"
type textarea "por favor, gis"
type textarea "x"
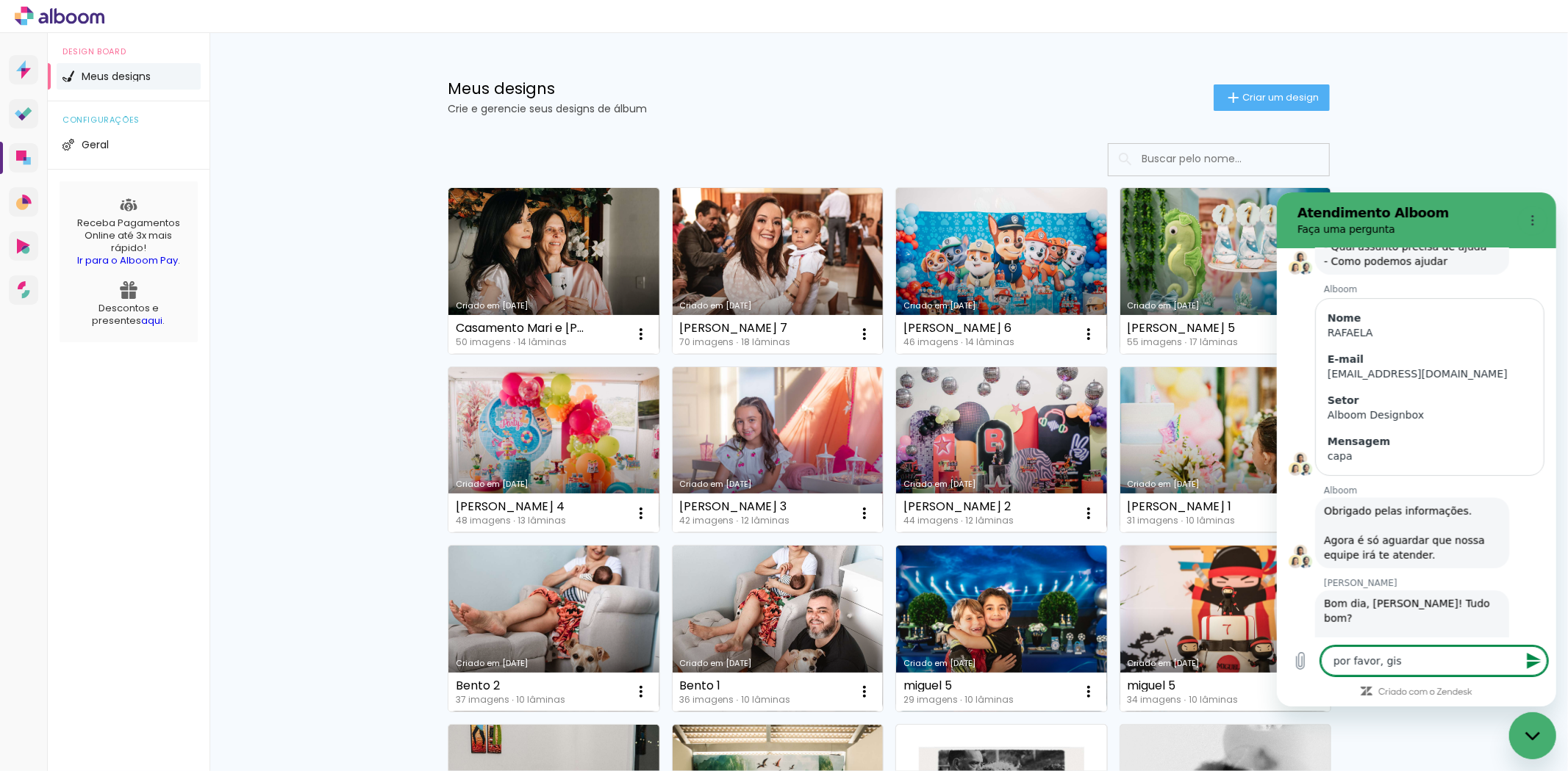
type textarea "por favor, gis="
type textarea "x"
type textarea "por favor, gis"
type textarea "x"
type textarea "por favor, gi"
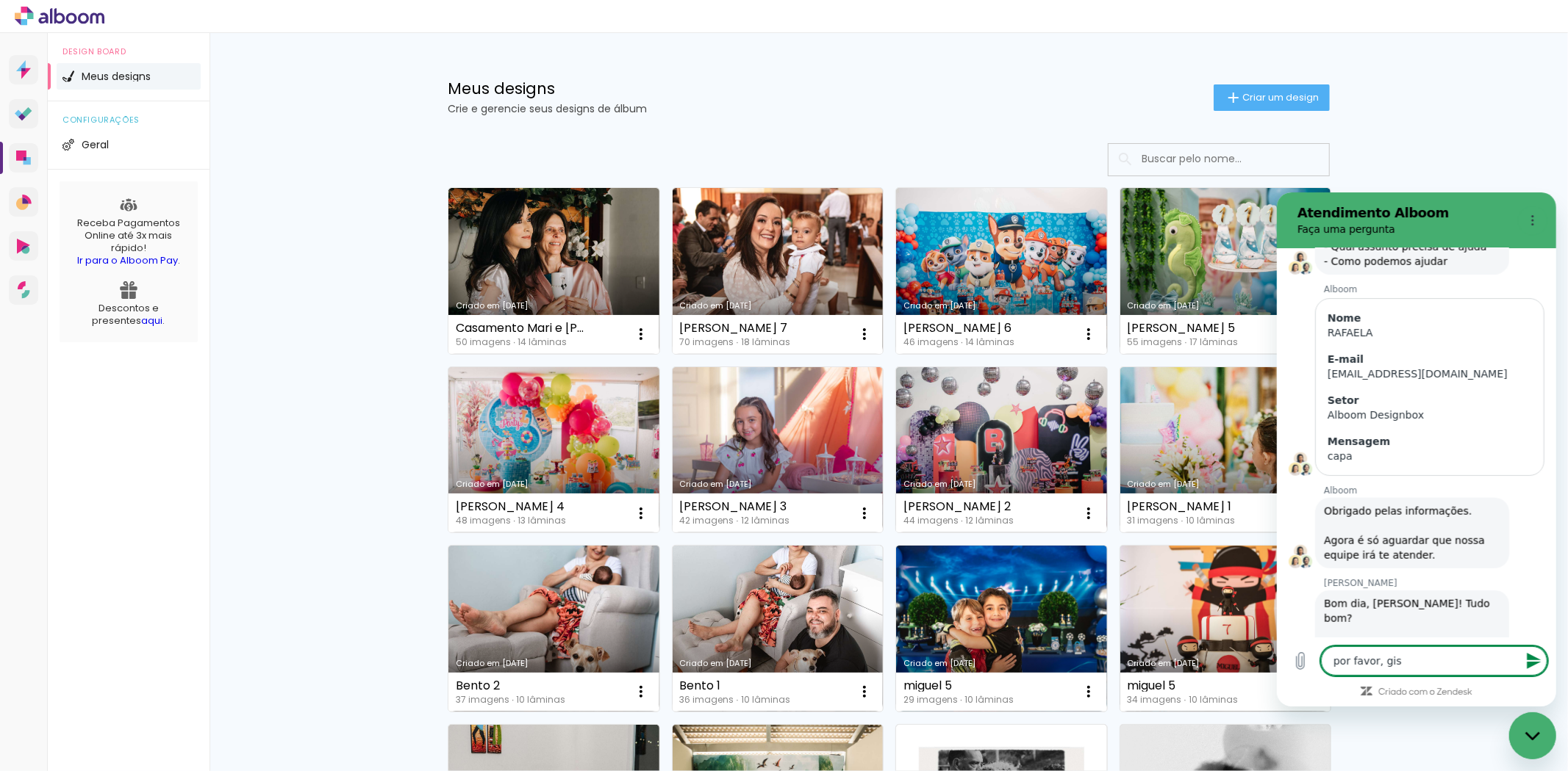
type textarea "x"
type textarea "por favor, g"
type textarea "x"
type textarea "por favor, go"
type textarea "x"
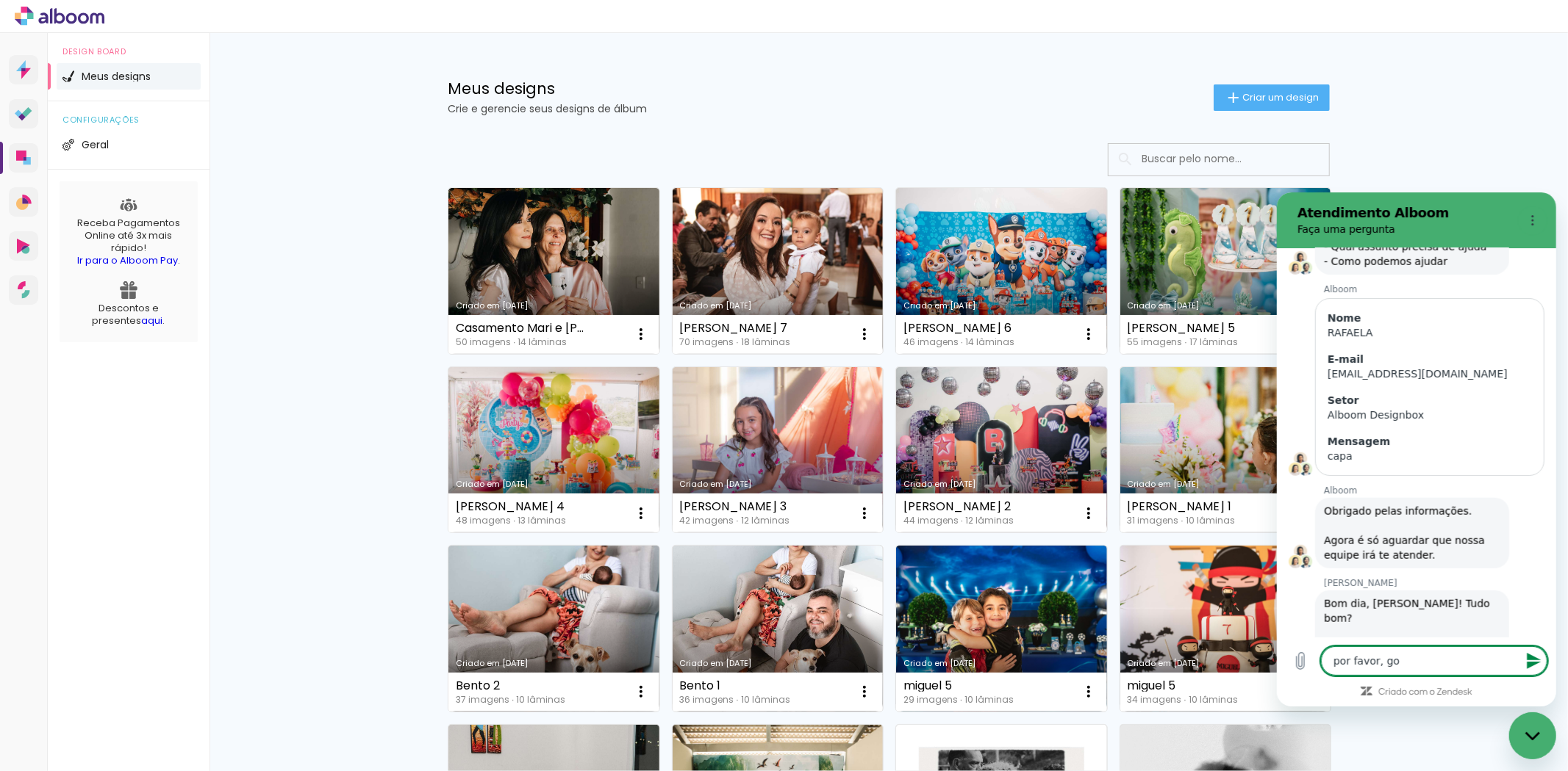
type textarea "por favor, gos"
type textarea "x"
type textarea "por favor, gost"
type textarea "x"
type textarea "por favor, gosta"
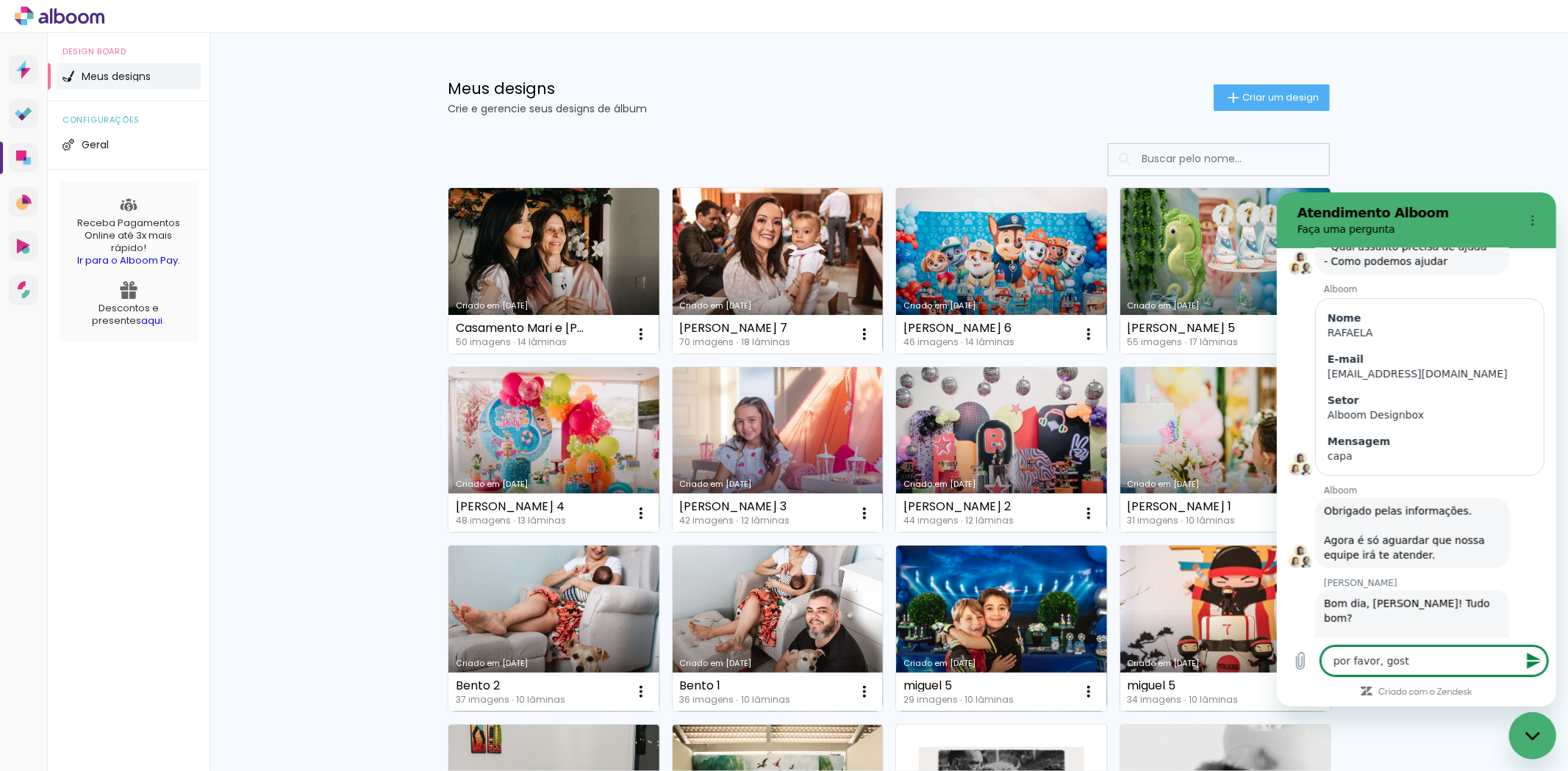
type textarea "x"
type textarea "por favor, gostar"
type textarea "x"
type textarea "por favor, gostari"
type textarea "x"
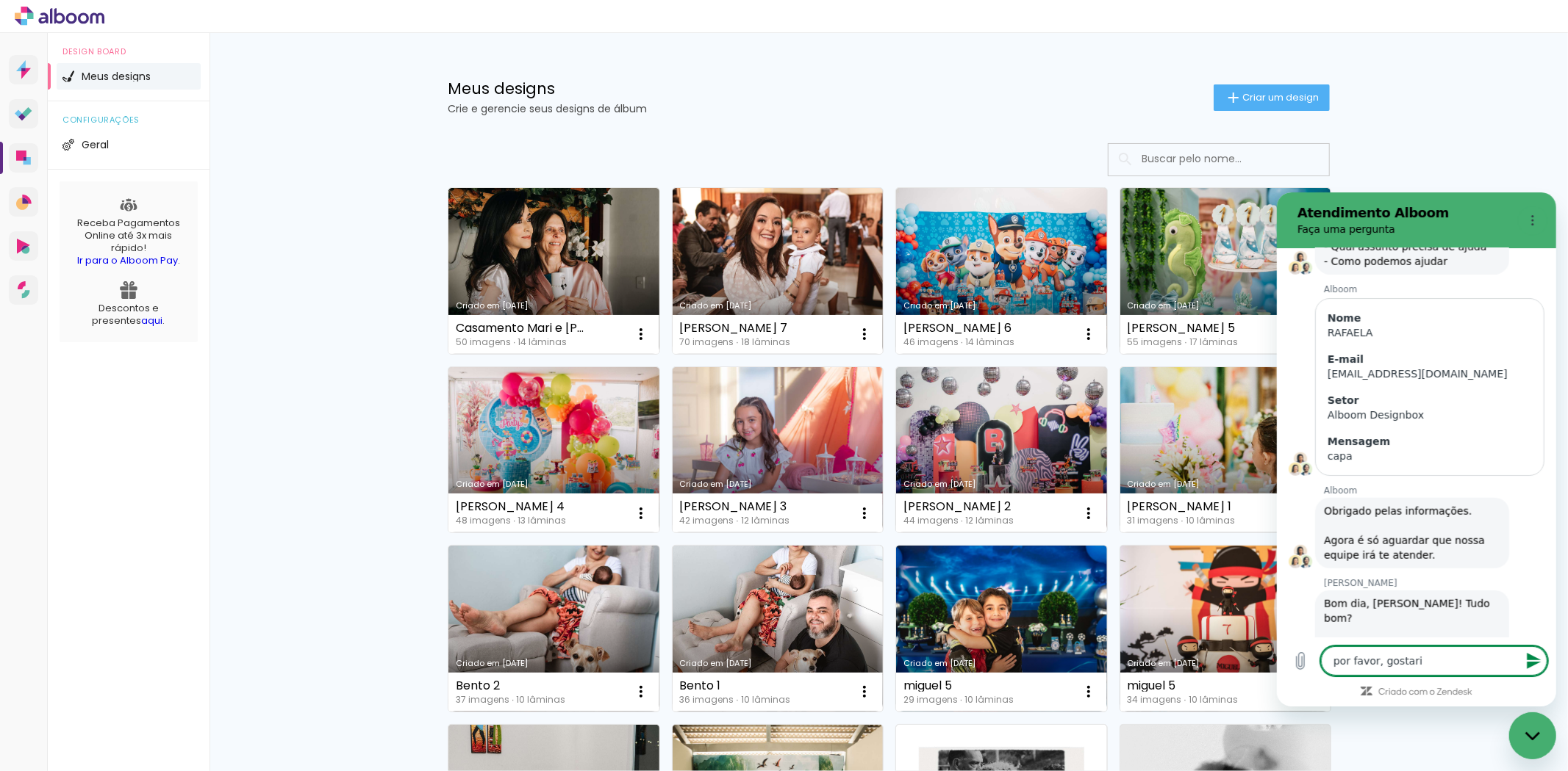
type textarea "por favor, gostaria"
type textarea "x"
type textarea "por favor, gostaria"
type textarea "x"
type textarea "por favor, gostaria q"
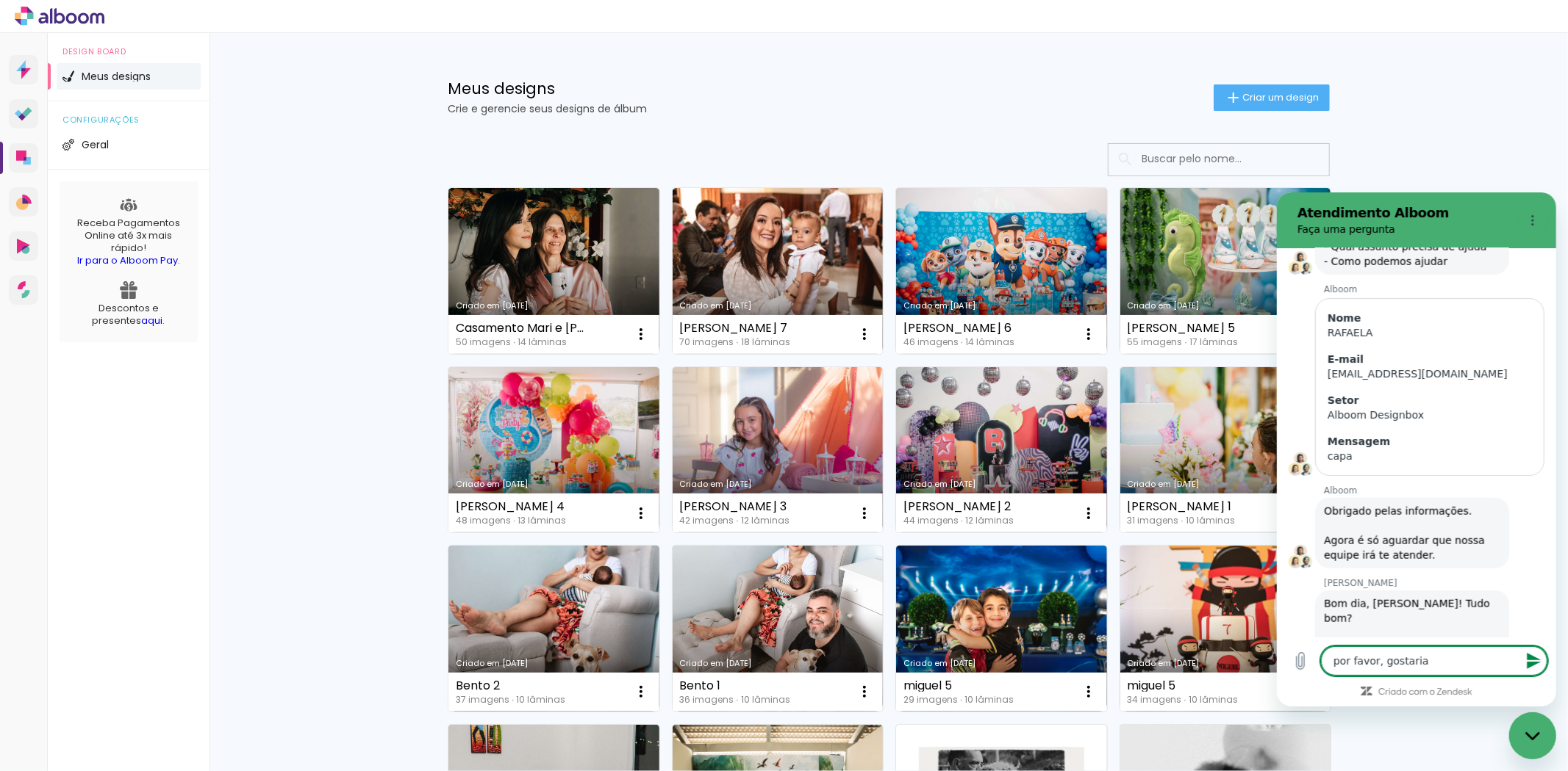
type textarea "x"
type textarea "por favor, gostaria qu"
type textarea "x"
type textarea "por favor, gostaria que"
type textarea "x"
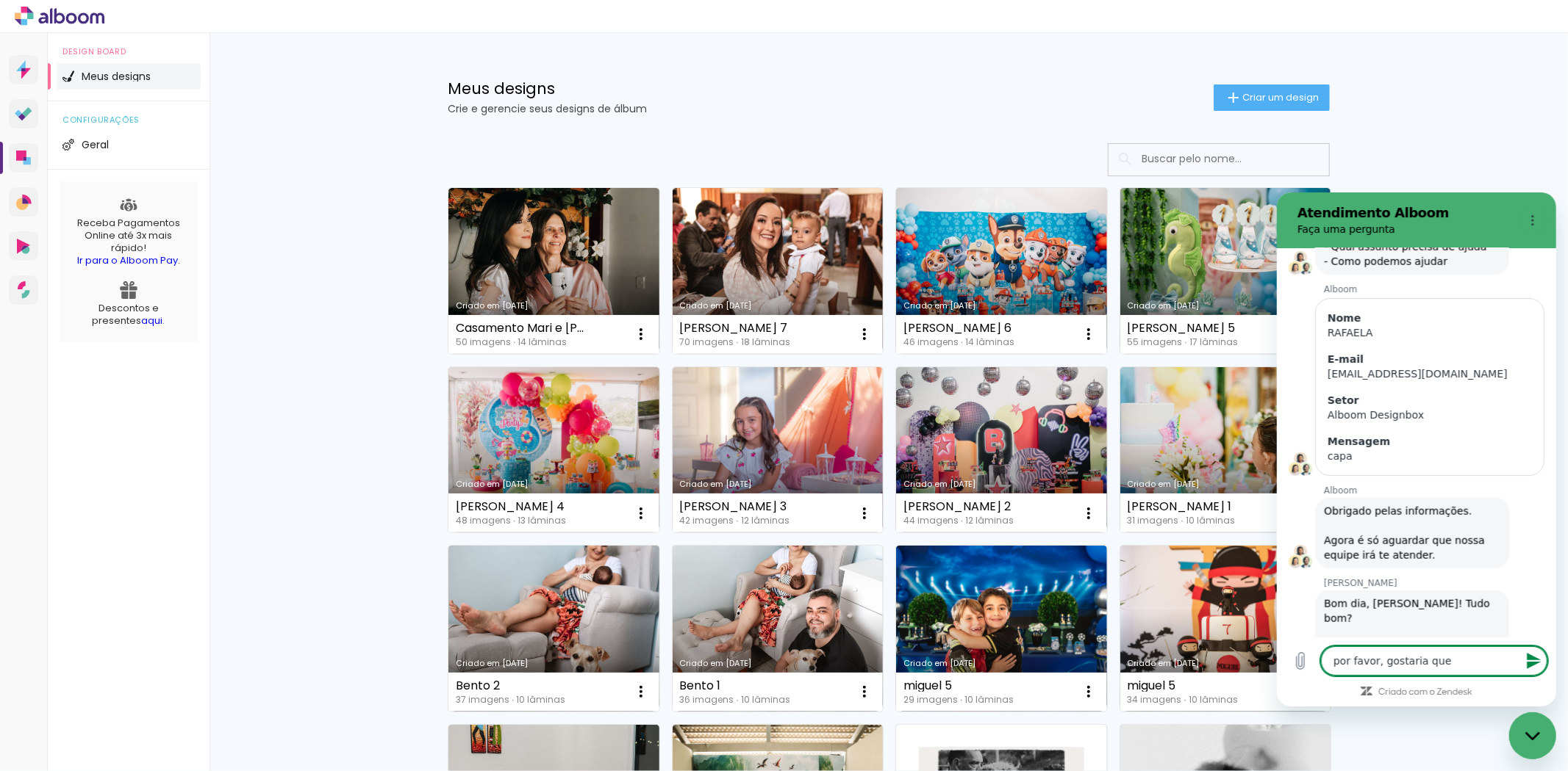
type textarea "por favor, gostaria que"
type textarea "x"
type textarea "por favor, gostaria que m"
type textarea "x"
type textarea "por favor, gostaria que me"
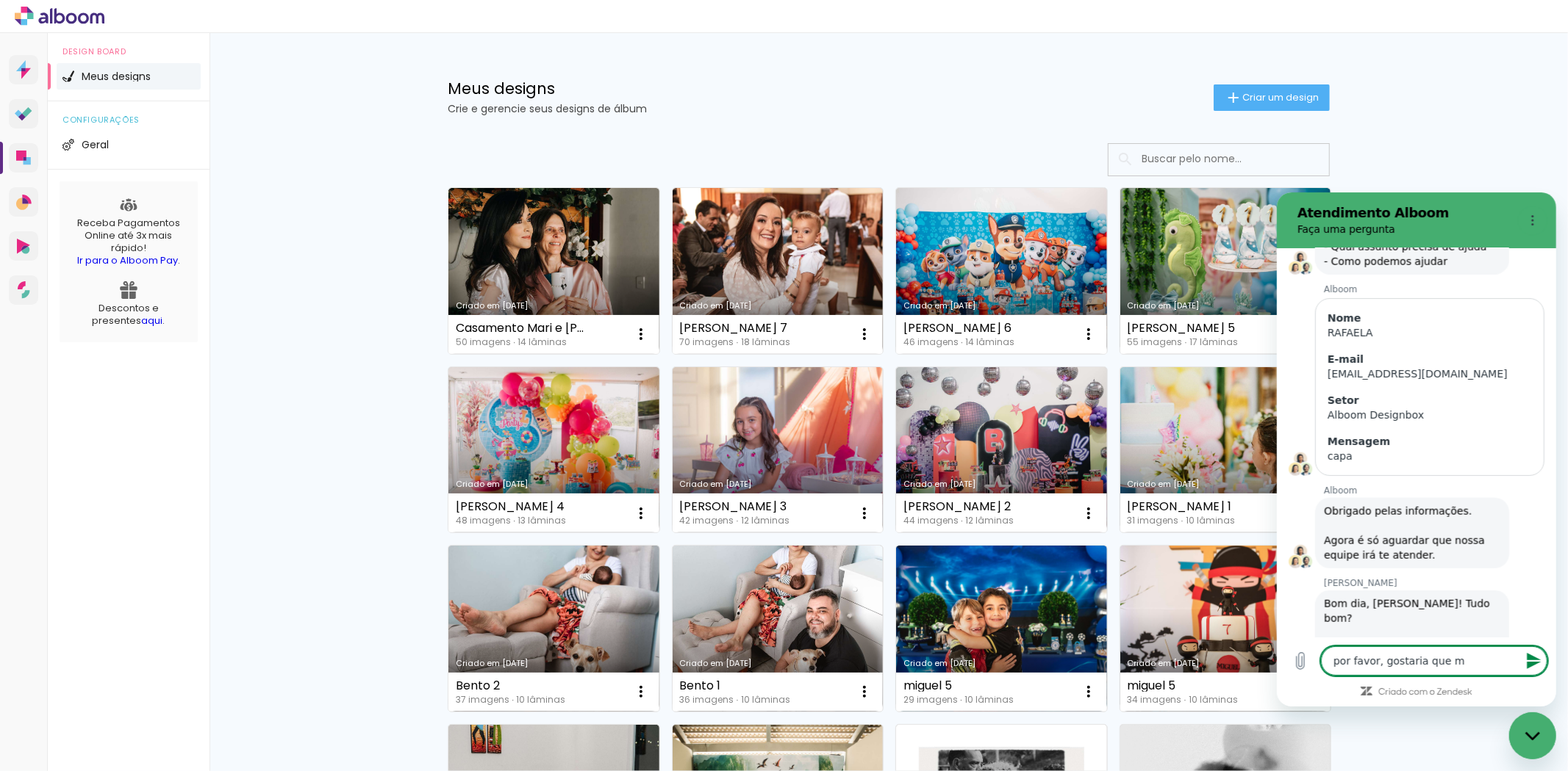
type textarea "x"
type textarea "por favor, gostaria que me"
type textarea "x"
type textarea "por favor, gostaria que me a"
type textarea "x"
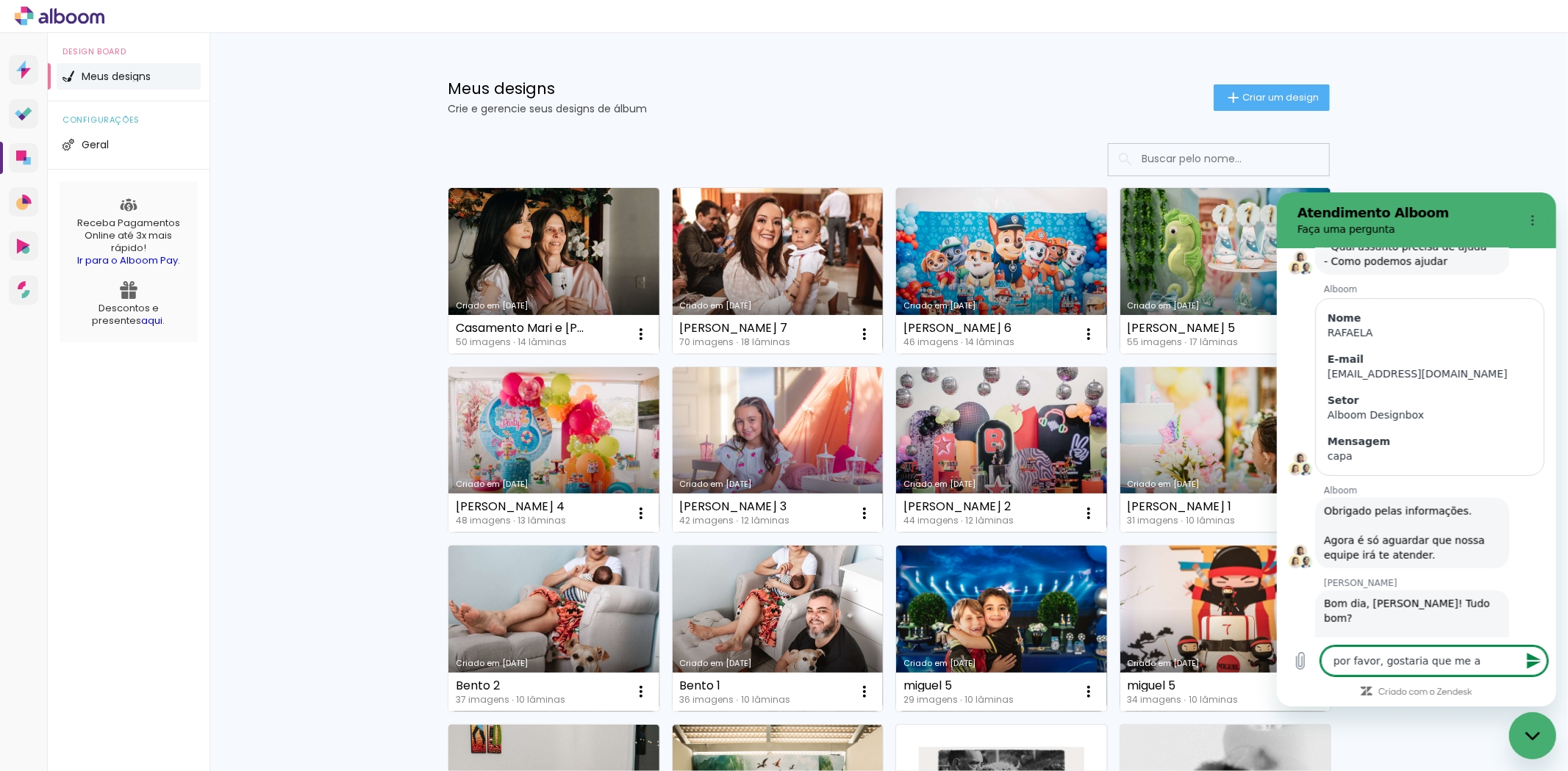
type textarea "por favor, gostaria que me aj"
type textarea "x"
type textarea "por favor, gostaria que me aju"
type textarea "x"
type textarea "por favor, gostaria que me ajud"
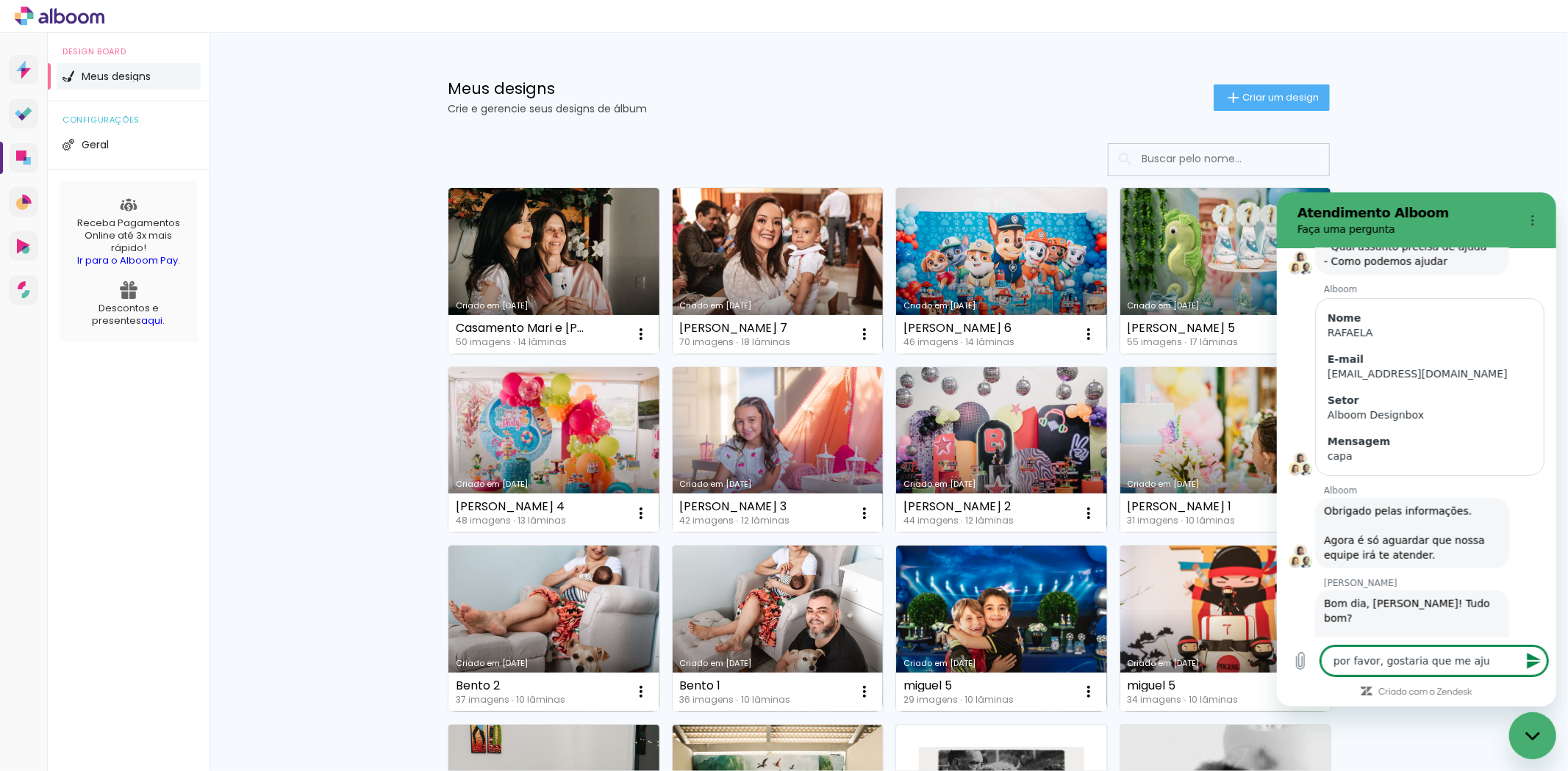
type textarea "x"
type textarea "por favor, gostaria que me ajude"
type textarea "x"
type textarea "por favor, gostaria que me ajud"
type textarea "x"
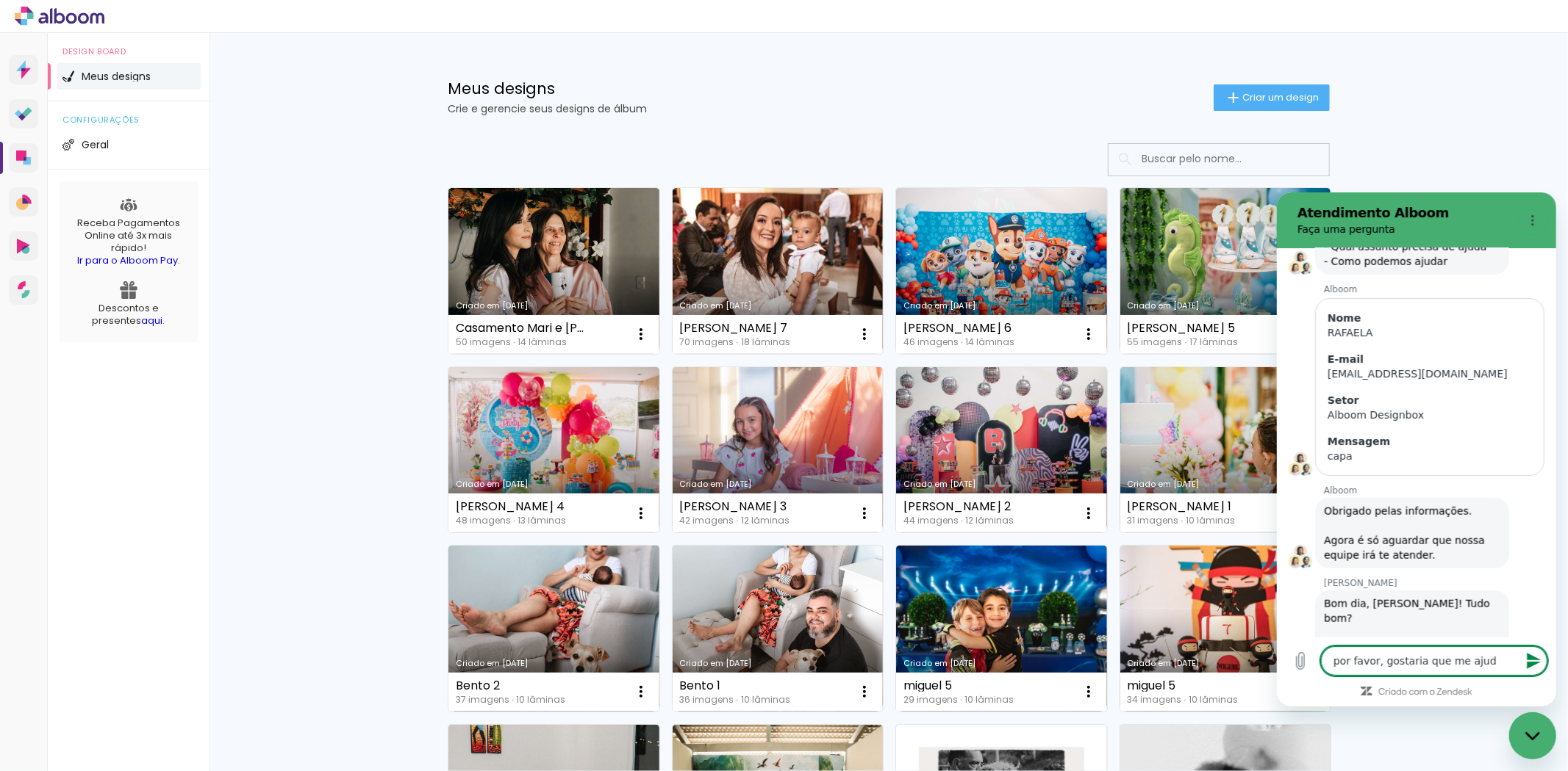
type textarea "por favor, gostaria que me ajuda"
type textarea "x"
type textarea "por favor, gostaria que me ajudas"
type textarea "x"
type textarea "por favor, gostaria que me ajudase"
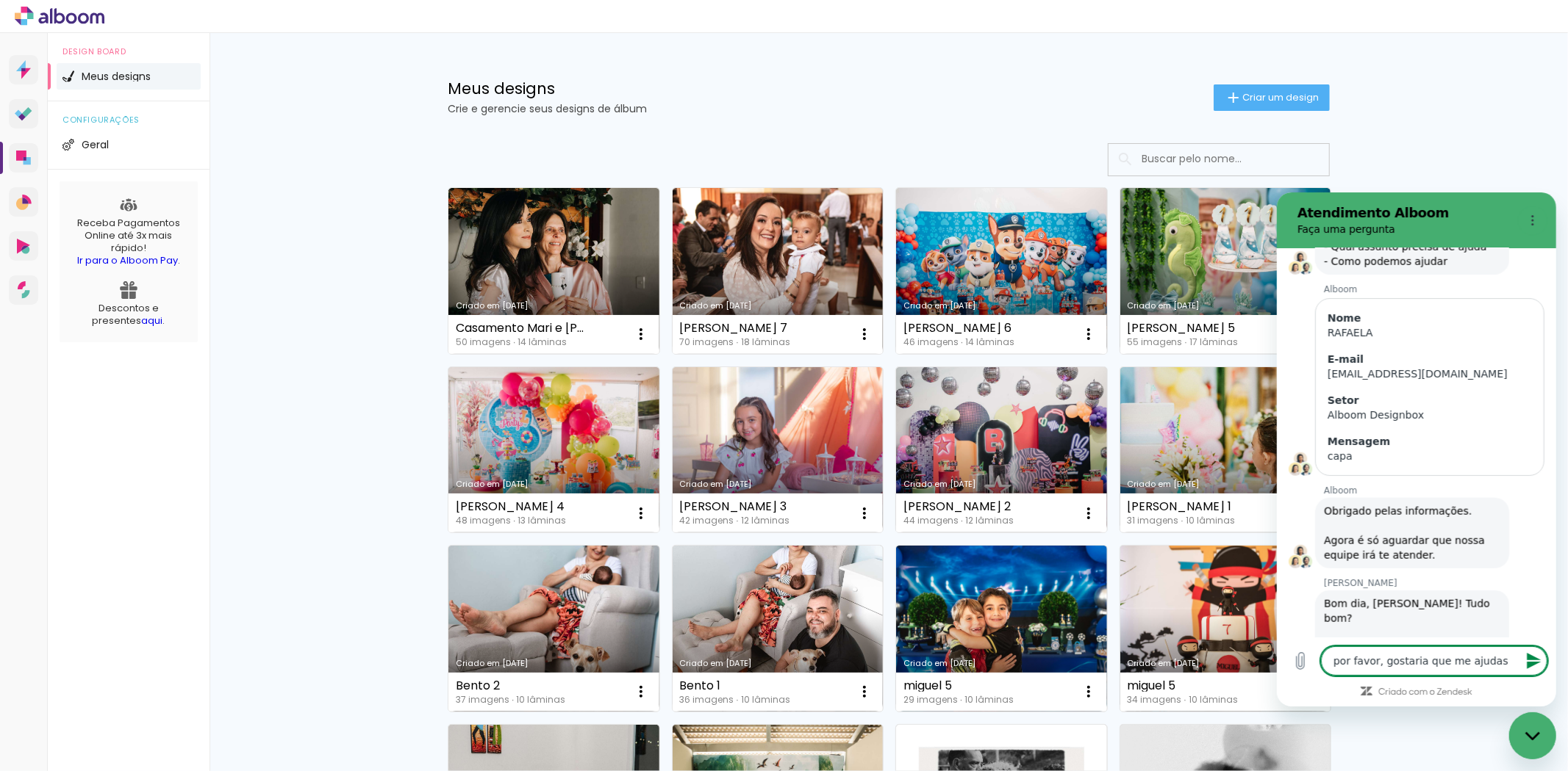
type textarea "x"
type textarea "por favor, gostaria que me ajudas"
type textarea "x"
type textarea "por favor, gostaria que me ajudass"
type textarea "x"
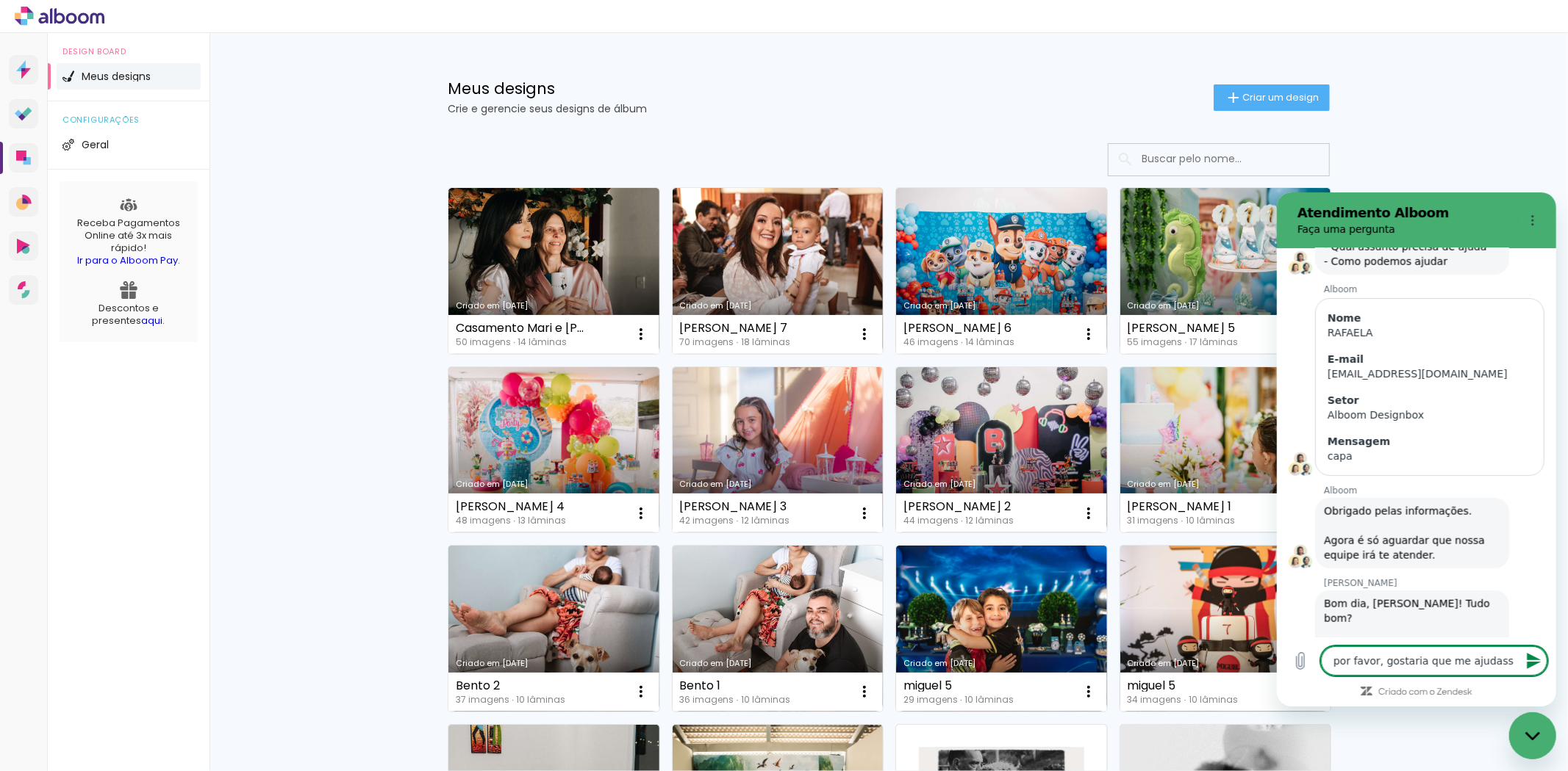
type textarea "por favor, gostaria que me ajudasse"
type textarea "x"
type textarea "por favor, gostaria que me ajudasse"
type textarea "x"
type textarea "por favor, gostaria que me ajudasse a"
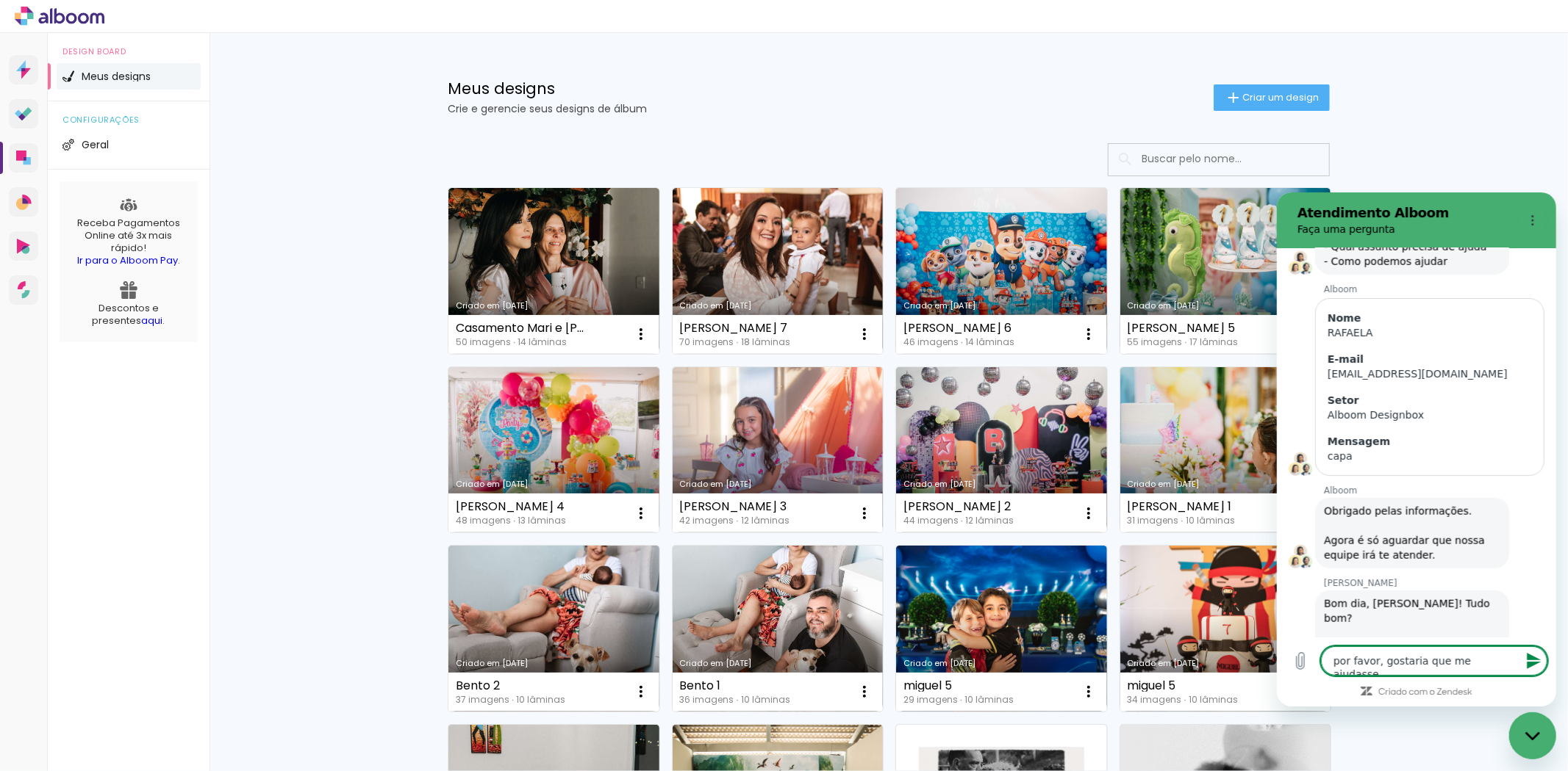
type textarea "x"
type textarea "por favor, gostaria que me ajudasse ac"
type textarea "x"
type textarea "por favor, gostaria que me ajudasse a"
type textarea "x"
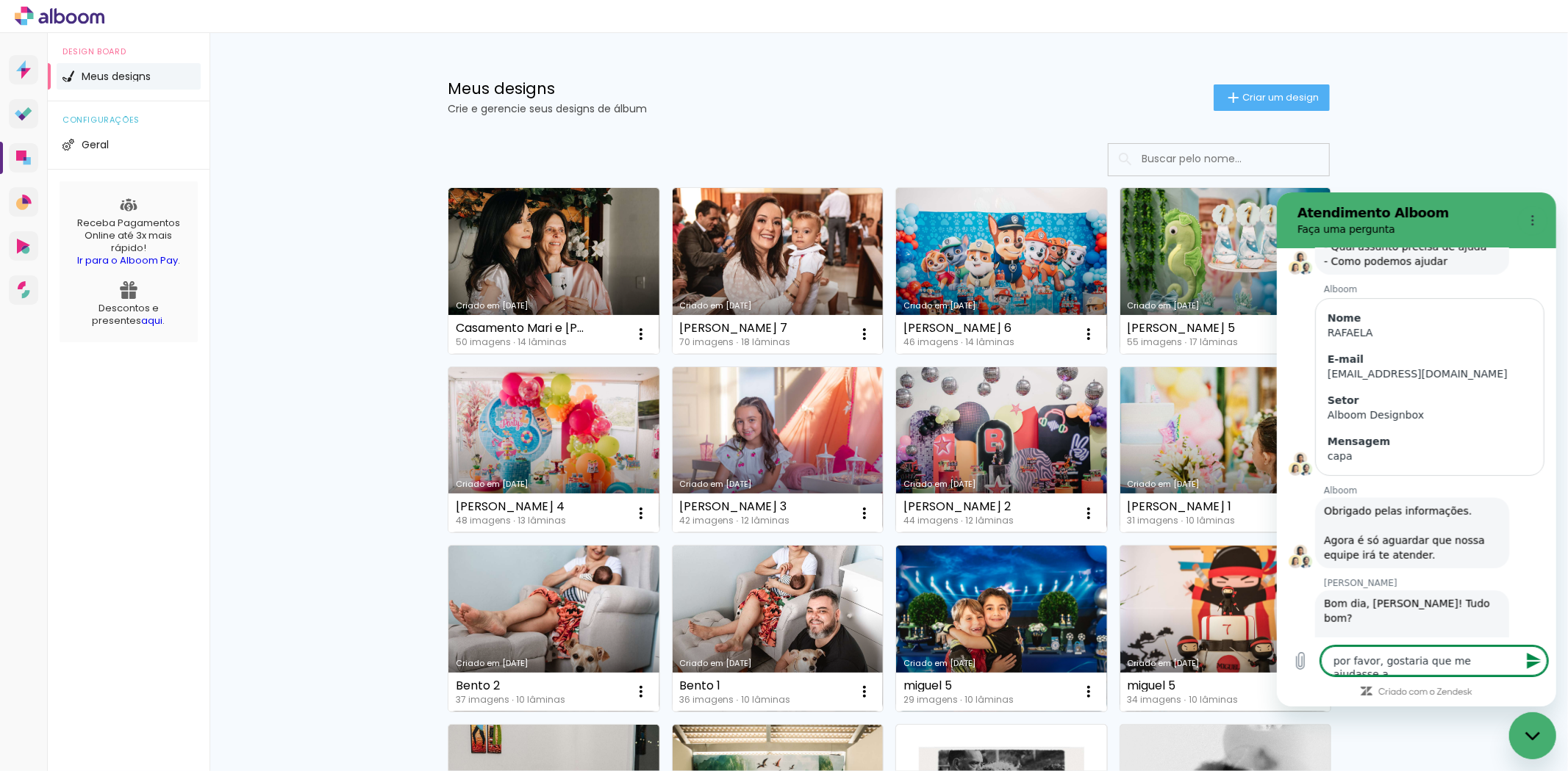
type textarea "por favor, gostaria que me ajudasse a"
type textarea "x"
type textarea "por favor, gostaria que me ajudasse a c"
type textarea "x"
type textarea "por favor, gostaria que me ajudasse a ce"
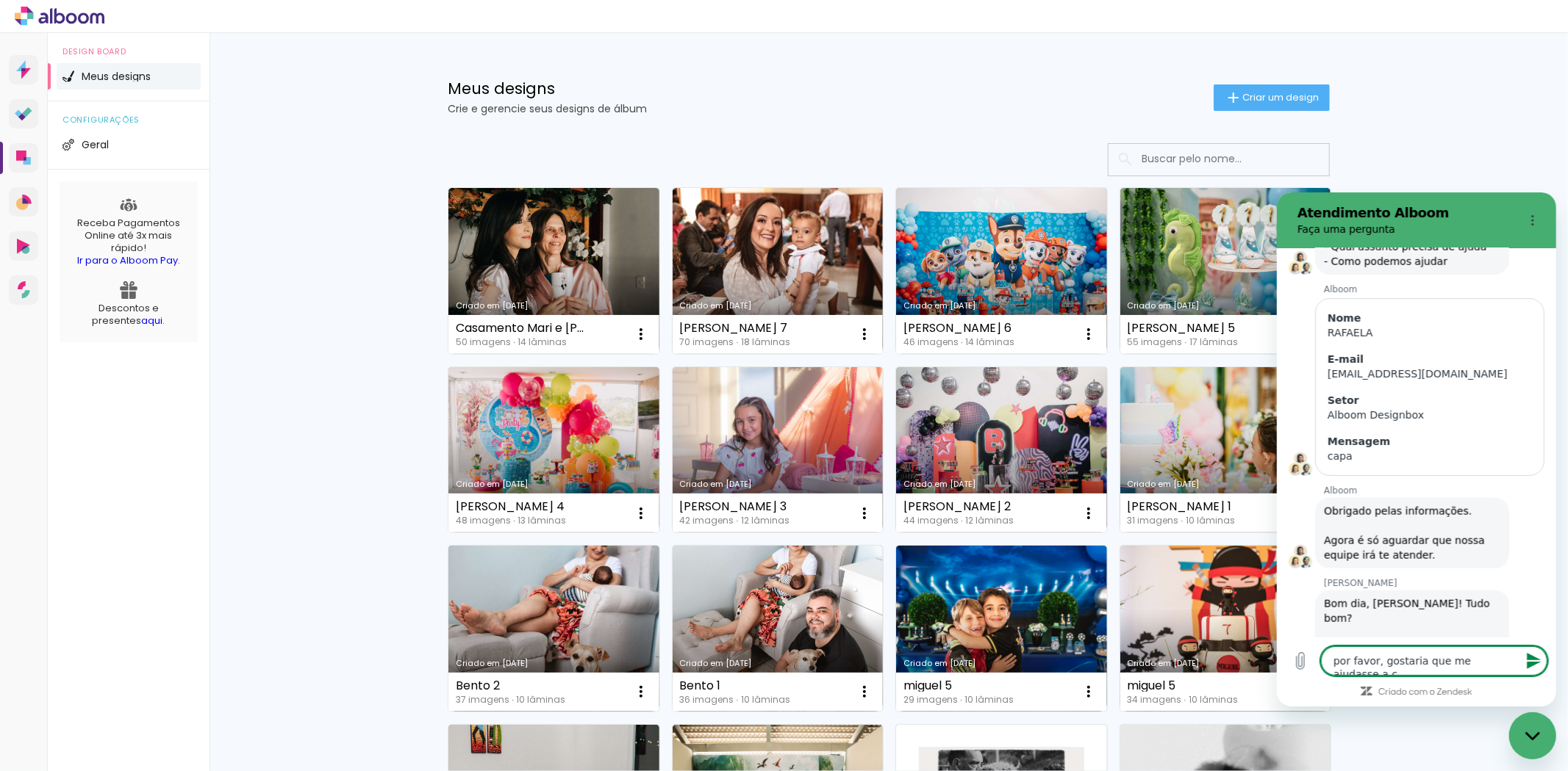
type textarea "x"
type textarea "por favor, gostaria que me ajudasse a cen"
type textarea "x"
type textarea "por favor, gostaria que me ajudasse a cent"
type textarea "x"
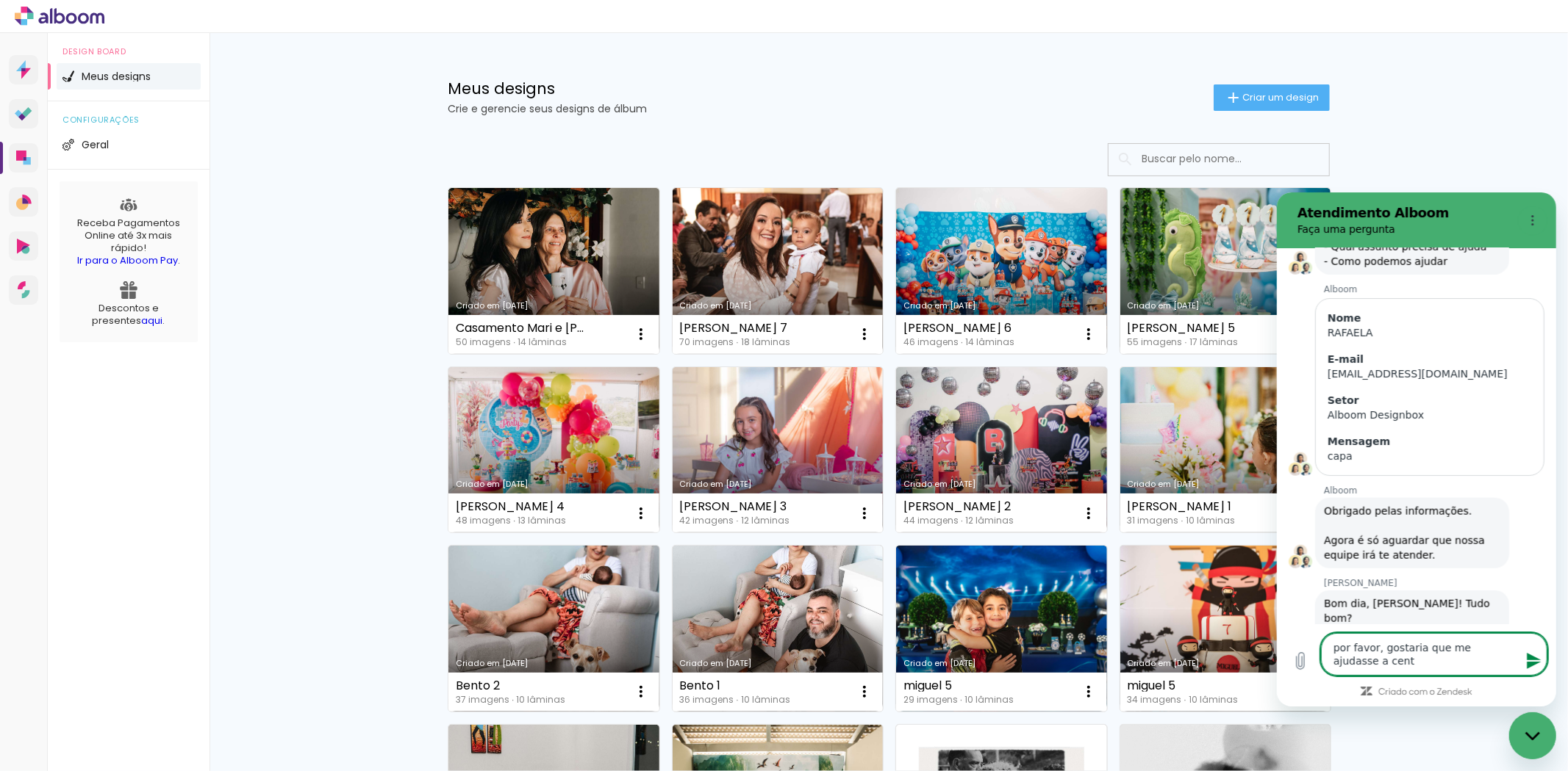
type textarea "por favor, gostaria que me ajudasse a centr"
type textarea "x"
type textarea "por favor, gostaria que me ajudasse a centra"
type textarea "x"
type textarea "por favor, gostaria que me ajudasse a central"
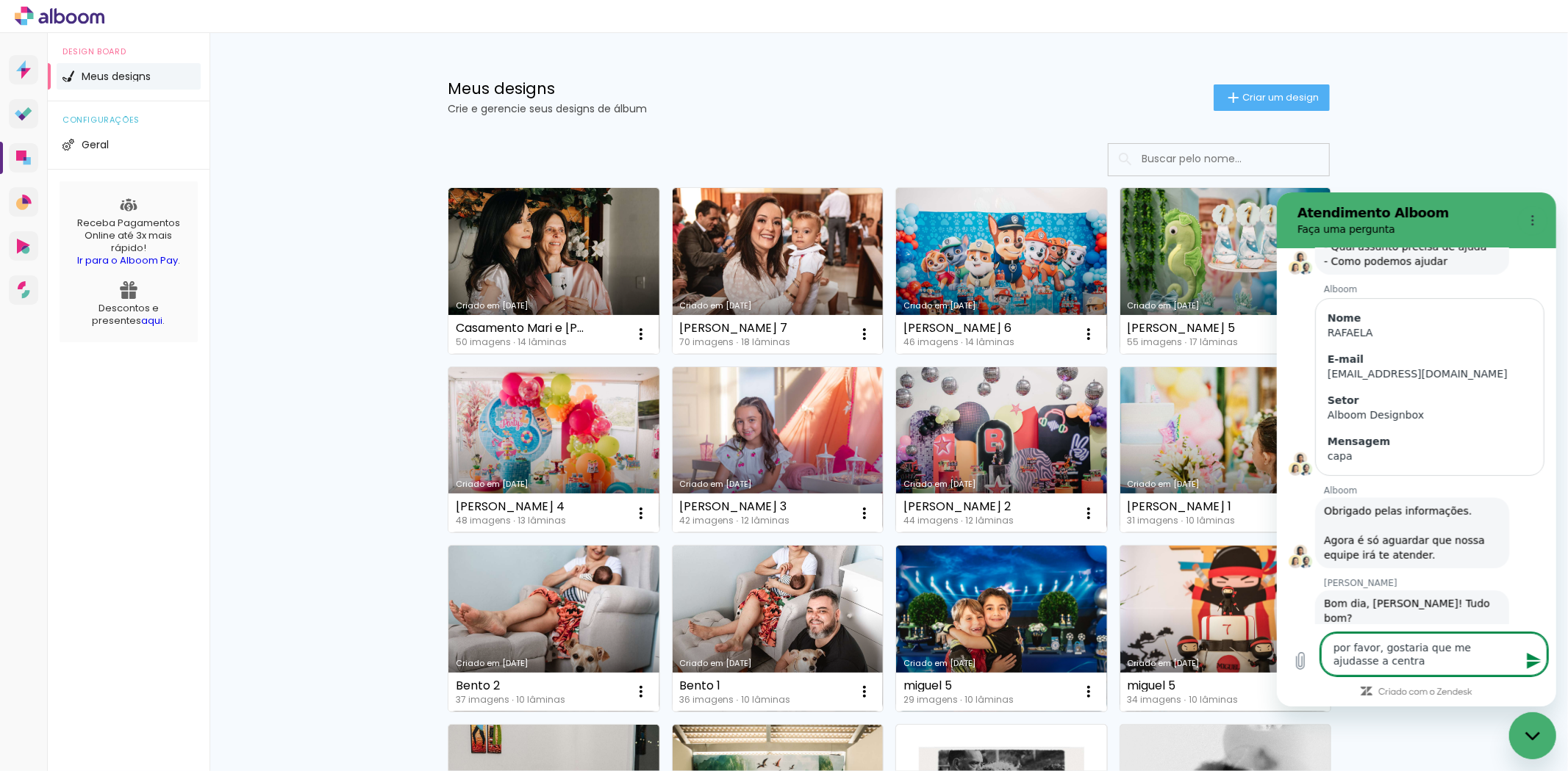
type textarea "x"
type textarea "por favor, gostaria que me ajudasse a centrali"
type textarea "x"
type textarea "por favor, gostaria que me ajudasse a centraliz"
type textarea "x"
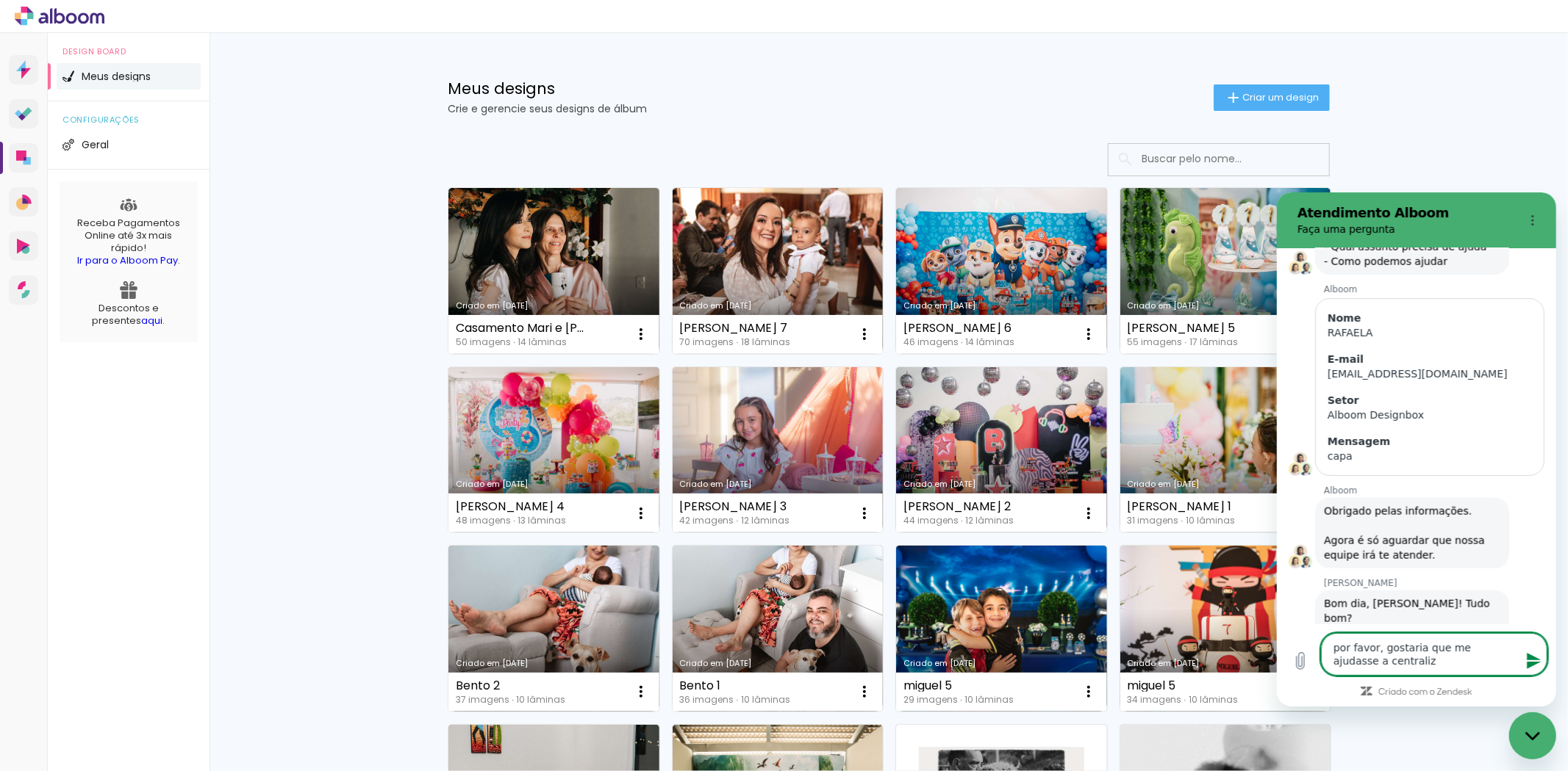
type textarea "por favor, gostaria que me ajudasse a centraliza"
type textarea "x"
type textarea "por favor, gostaria que me ajudasse a centralizar"
type textarea "x"
type textarea "por favor, gostaria que me ajudasse a centralizar"
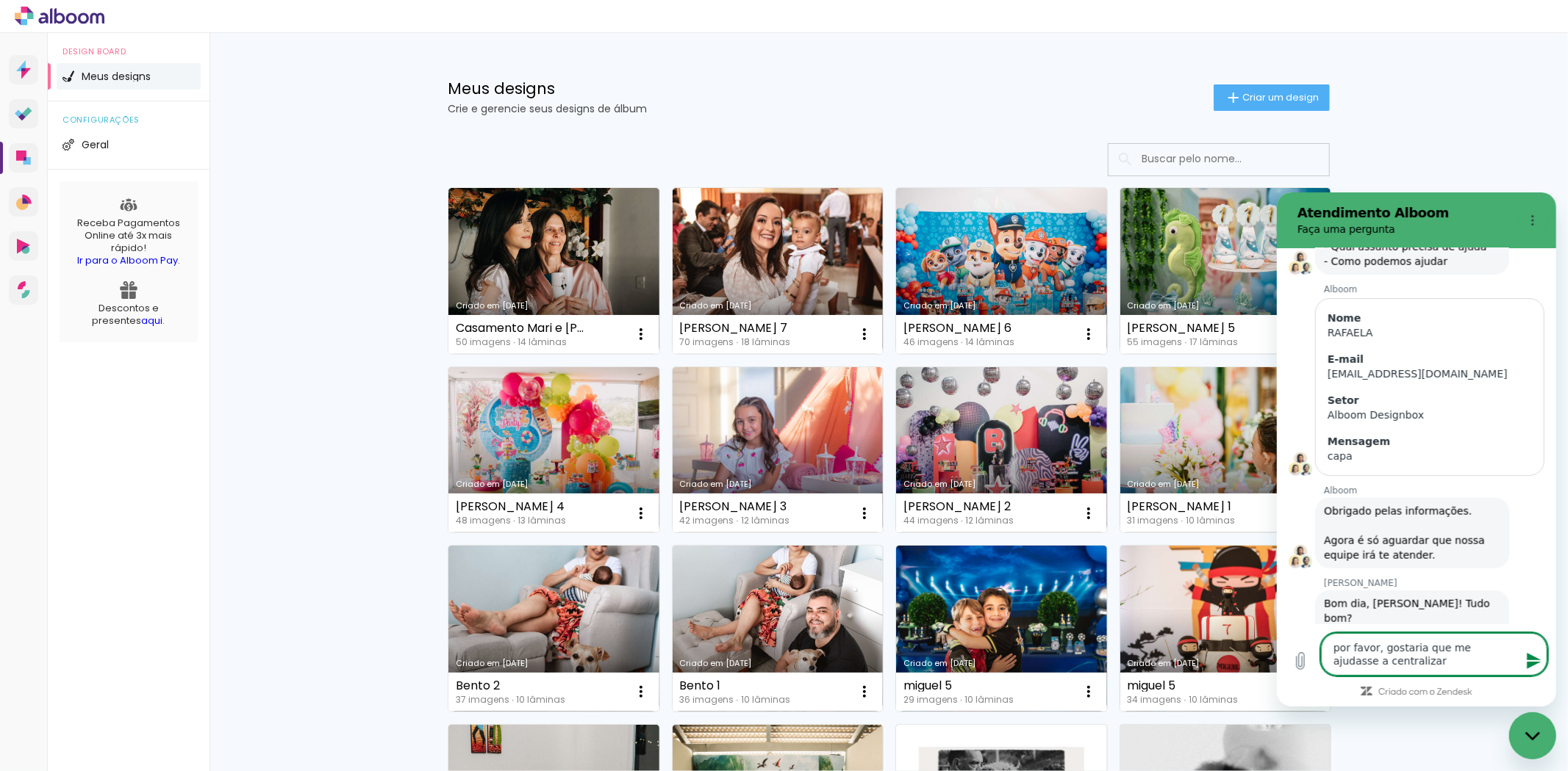
type textarea "x"
type textarea "por favor, gostaria que me ajudasse a centralizar a"
type textarea "x"
type textarea "por favor, gostaria que me ajudasse a centralizar a"
type textarea "x"
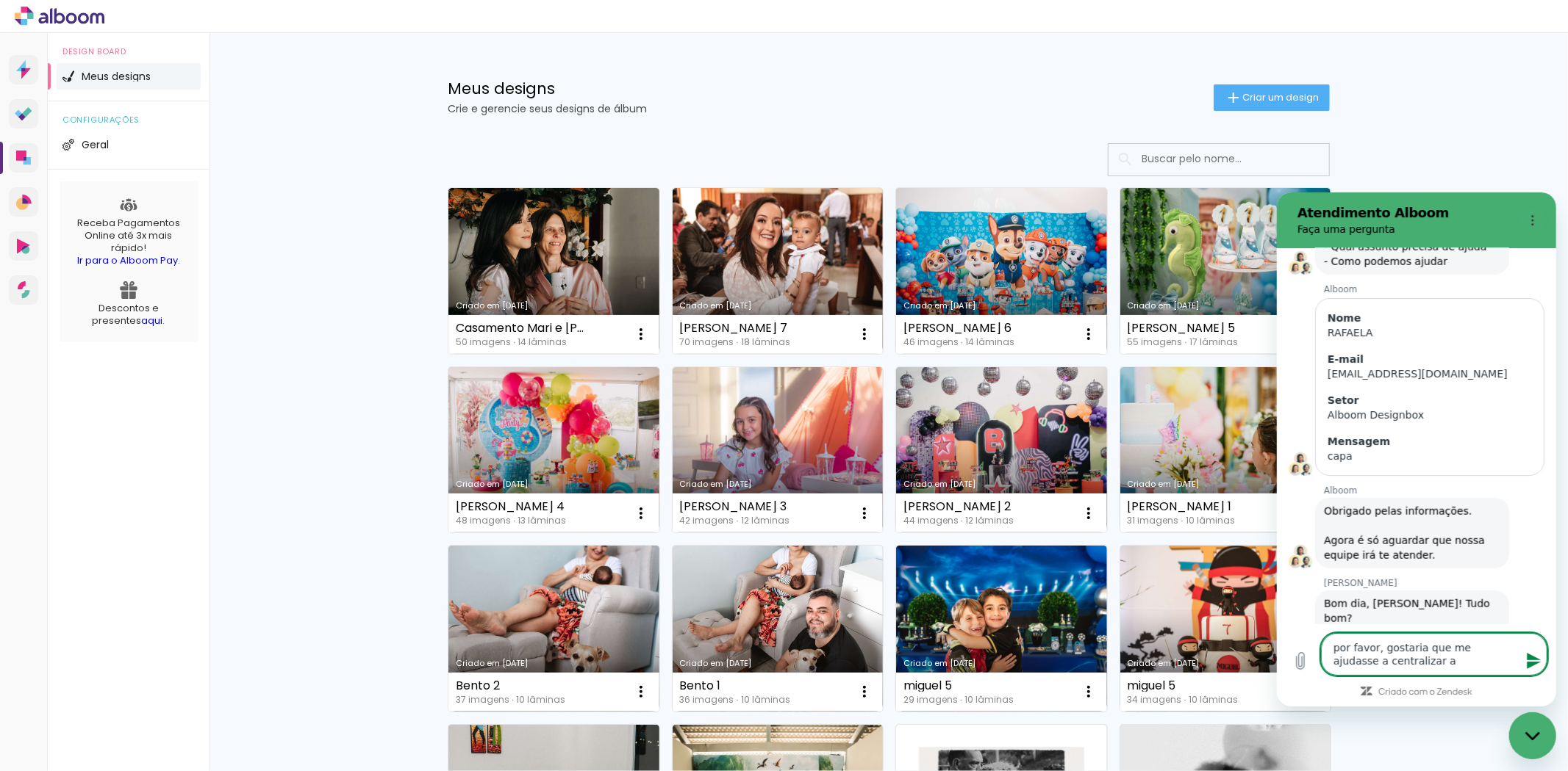
type textarea "por favor, gostaria que me ajudasse a centralizar a c"
type textarea "x"
type textarea "por favor, gostaria que me ajudasse a centralizar a ca"
type textarea "x"
type textarea "por favor, gostaria que me ajudasse a centralizar a cap"
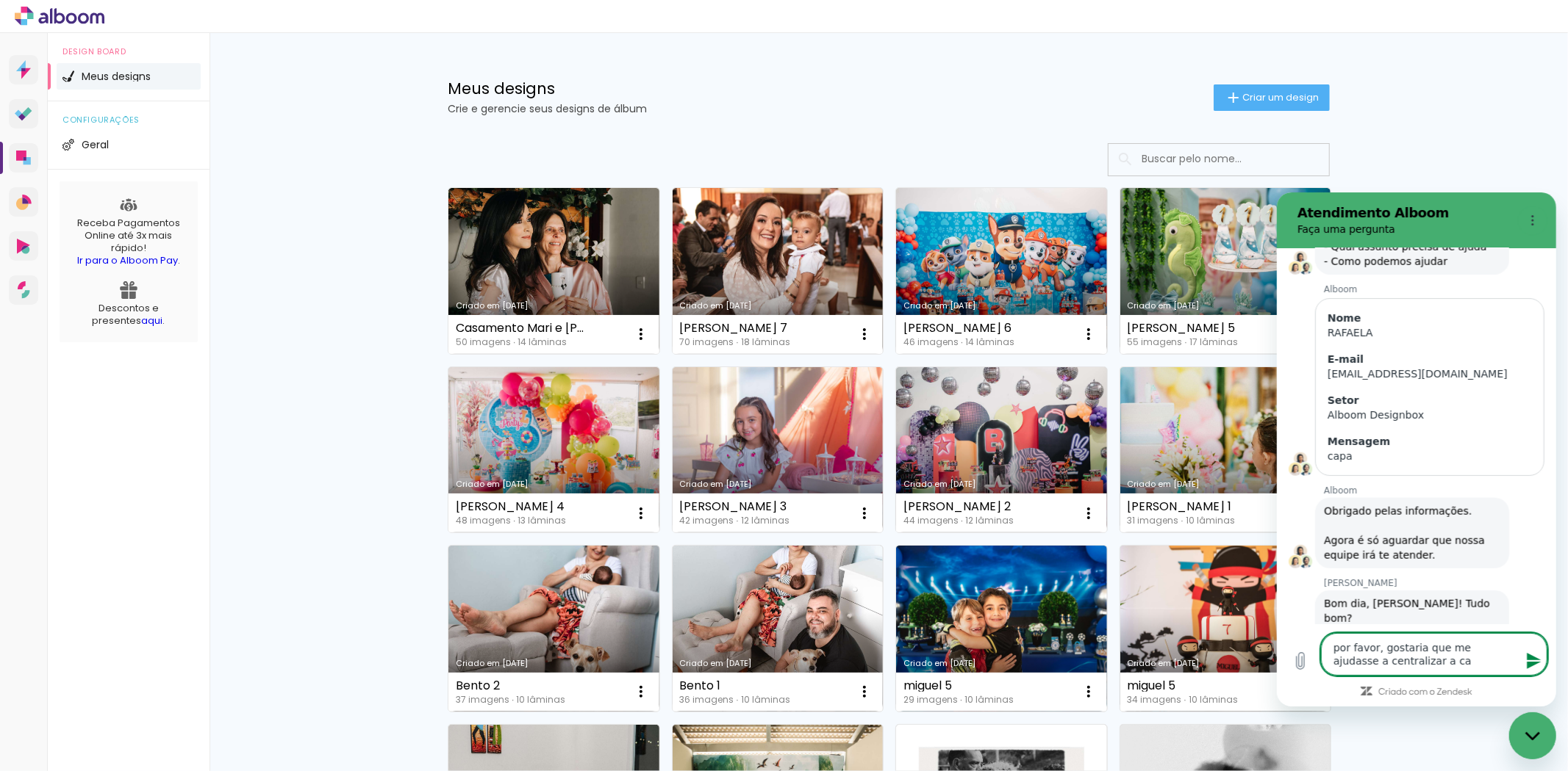
type textarea "x"
type textarea "por favor, gostaria que me ajudasse a centralizar a capa"
type textarea "x"
type textarea "por favor, gostaria que me ajudasse a centralizar a capa"
type textarea "x"
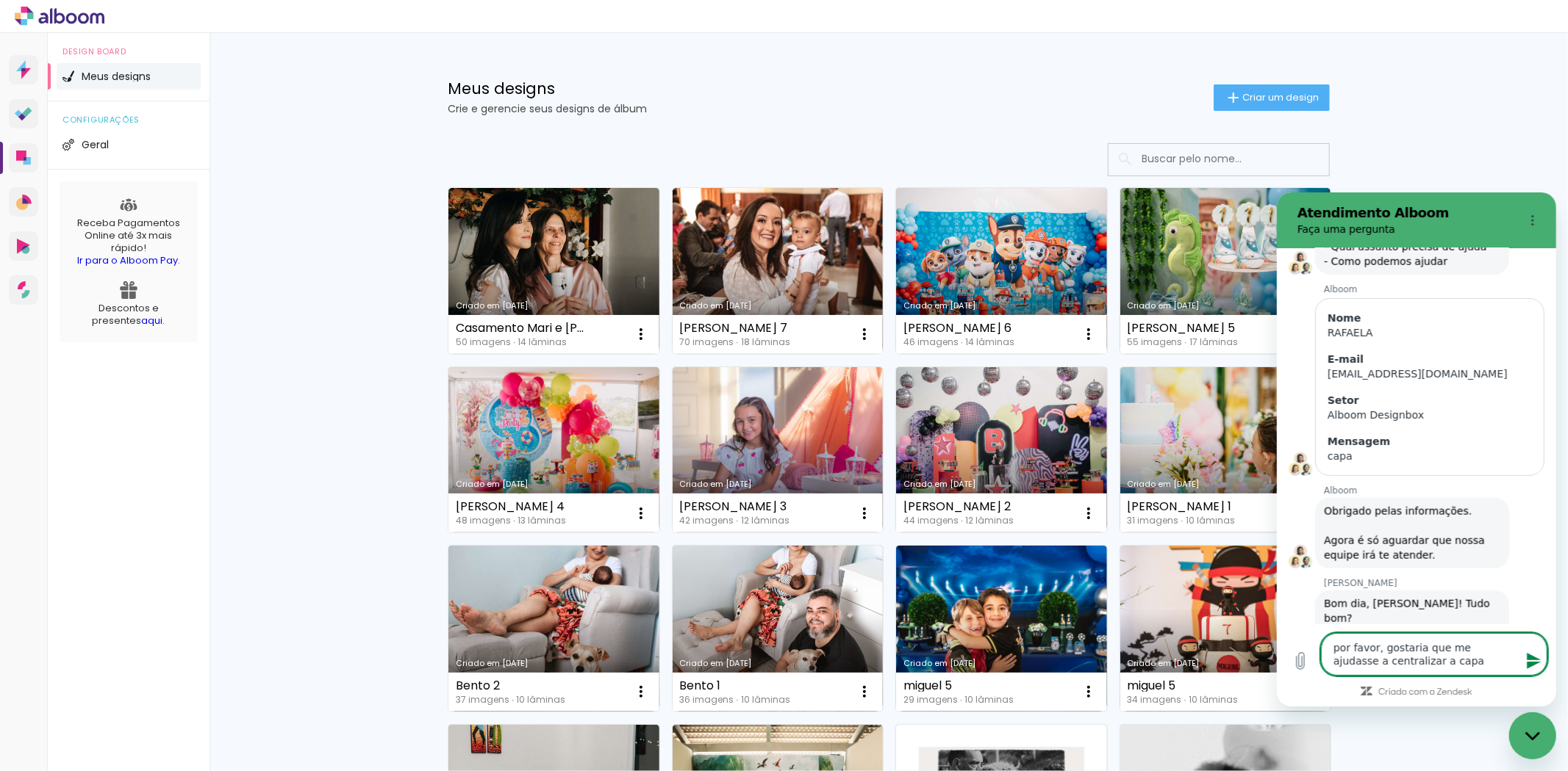
type textarea "por favor, gostaria que me ajudasse a centralizar a capa d"
type textarea "x"
type textarea "por favor, gostaria que me ajudasse a centralizar a capa do"
type textarea "x"
type textarea "por favor, gostaria que me ajudasse a centralizar a capa do"
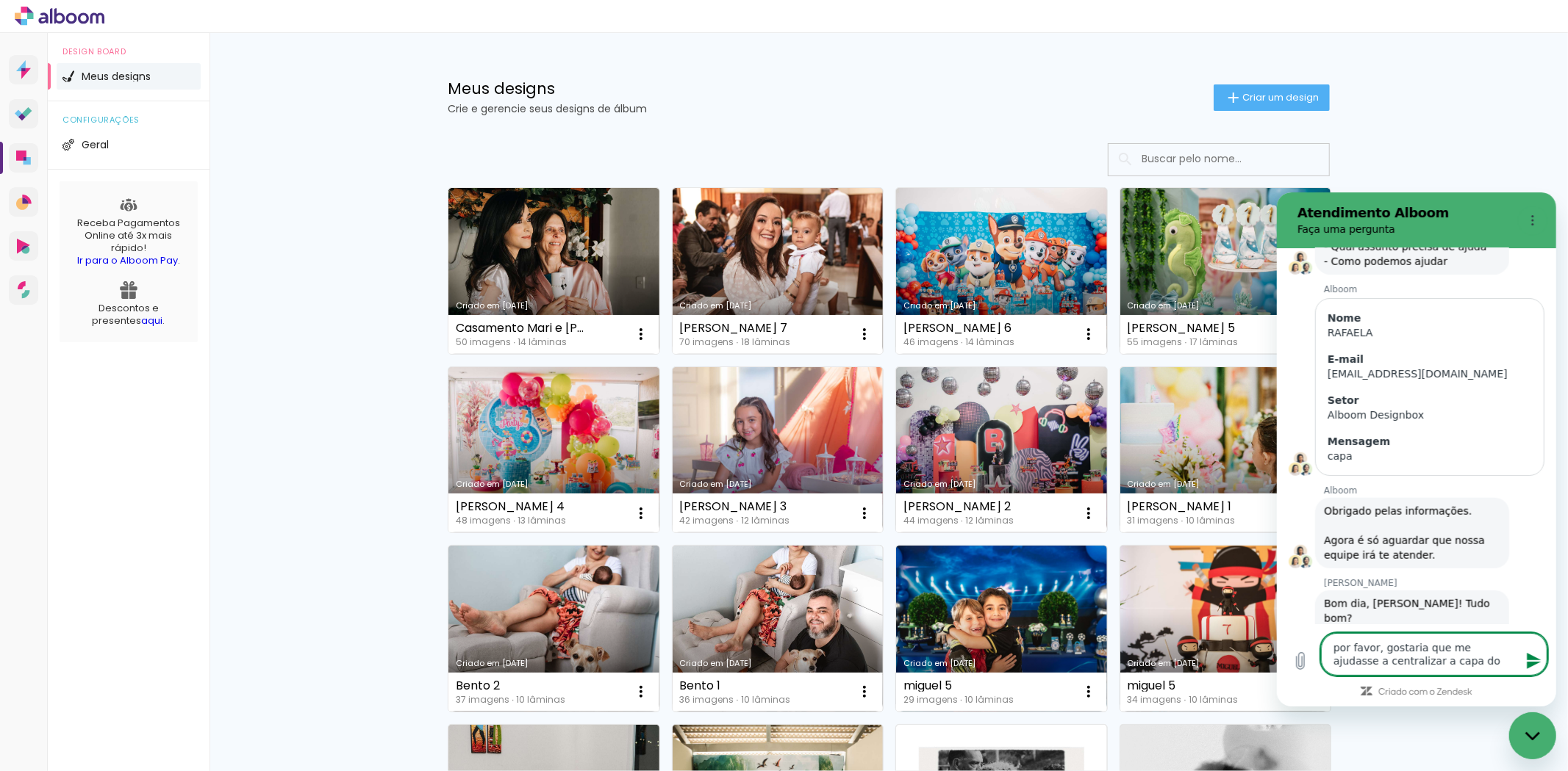
type textarea "x"
type textarea "por favor, gostaria que me ajudasse a centralizar a capa do a"
type textarea "x"
type textarea "por favor, gostaria que me ajudasse a centralizar a capa do al"
type textarea "x"
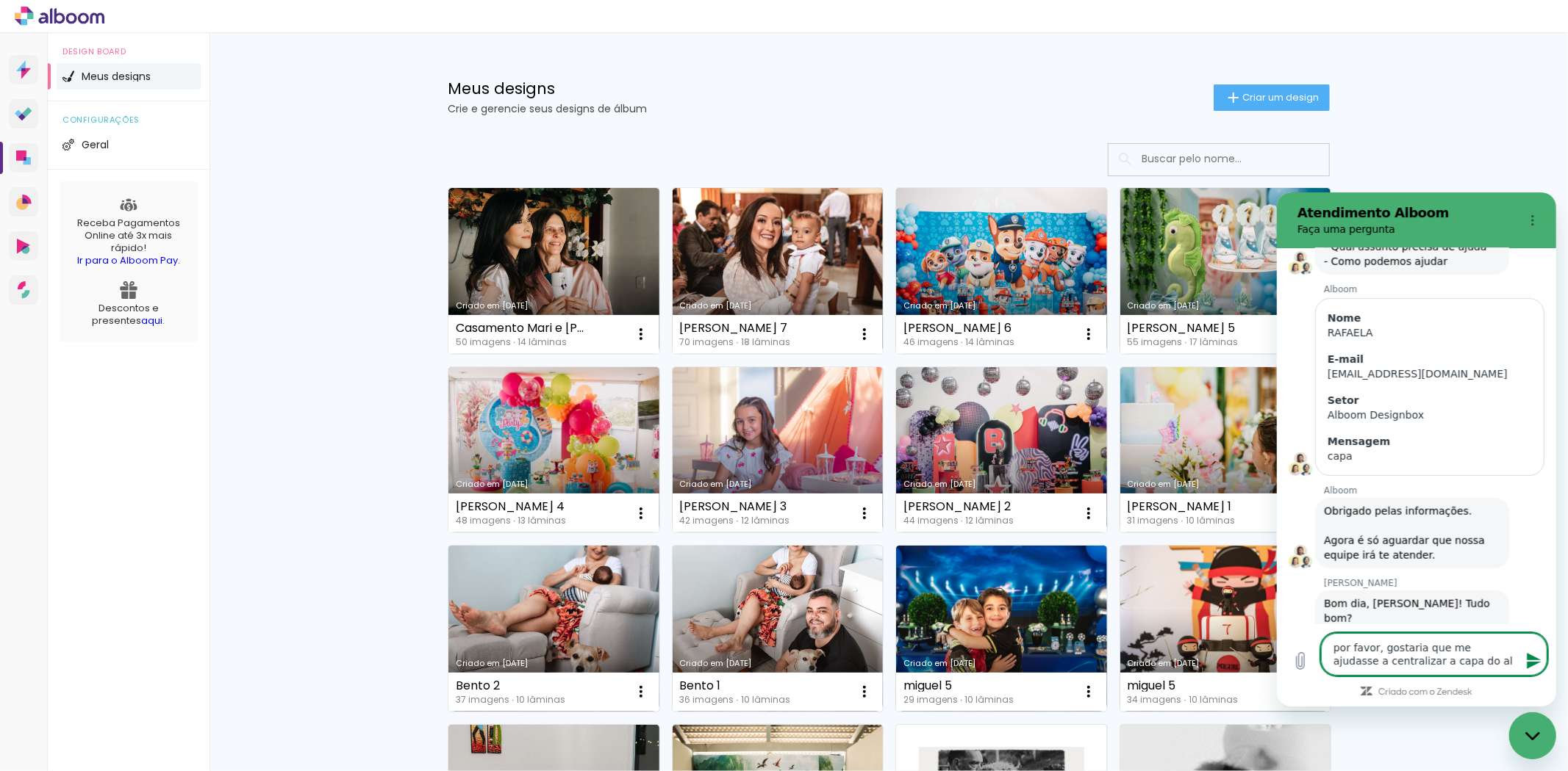
type textarea "por favor, gostaria que me ajudasse a centralizar a capa do alb"
type textarea "x"
type textarea "por favor, gostaria que me ajudasse a centralizar a capa do albu"
type textarea "x"
type textarea "por favor, gostaria que me ajudasse a centralizar a capa do album"
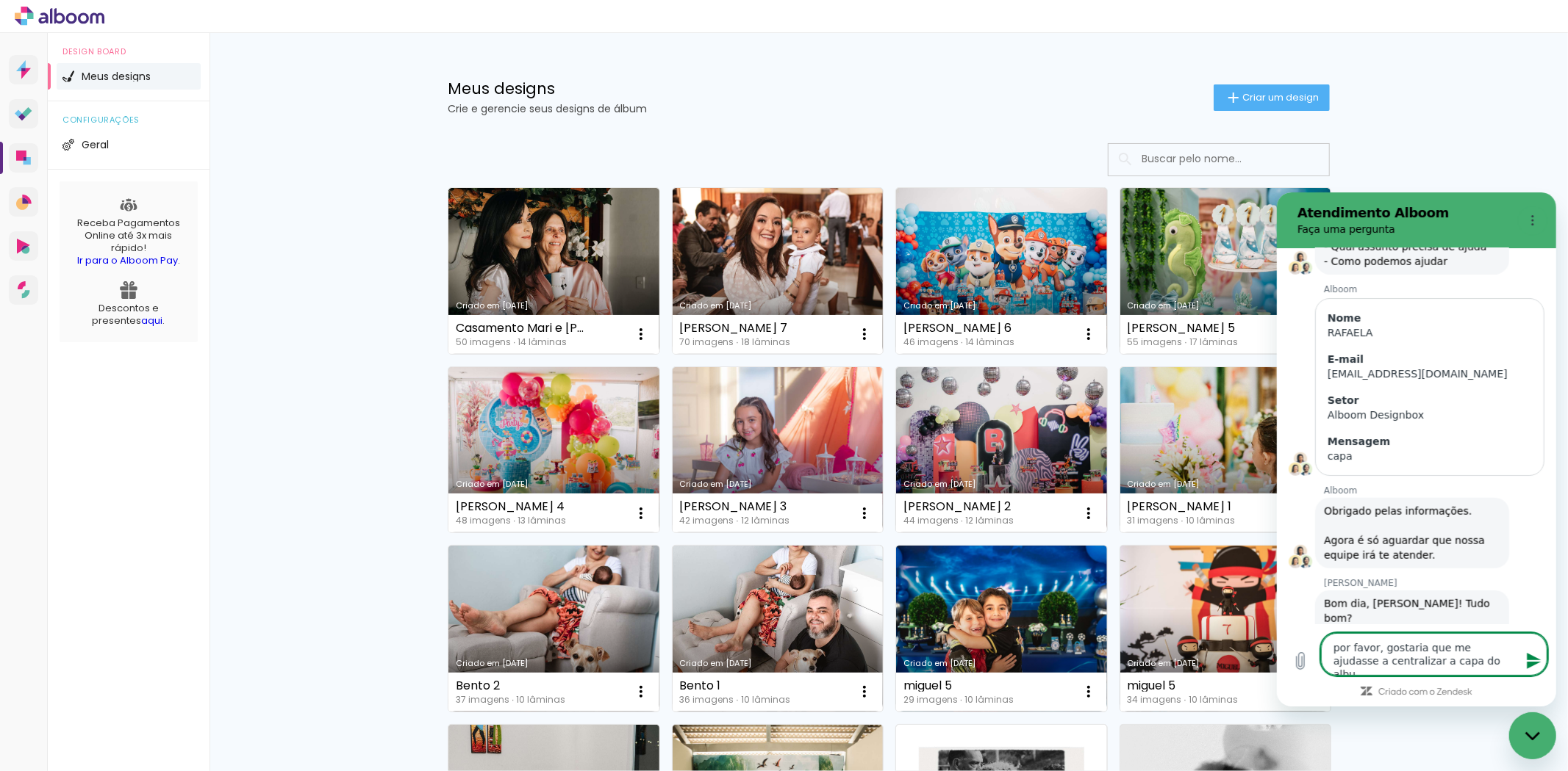
type textarea "x"
type textarea "por favor, gostaria que me ajudasse a centralizar a capa do album"
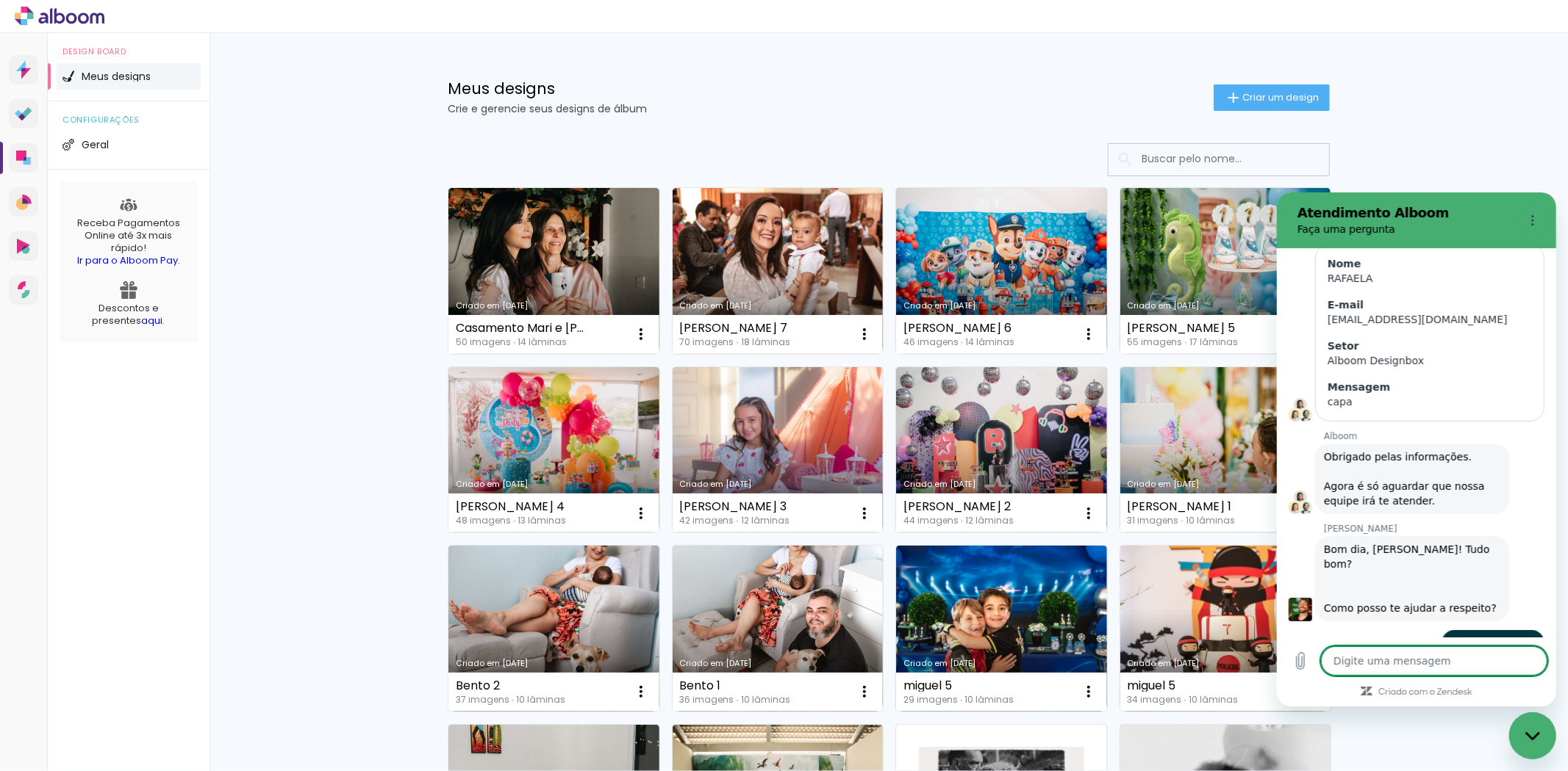
scroll to position [5974, 0]
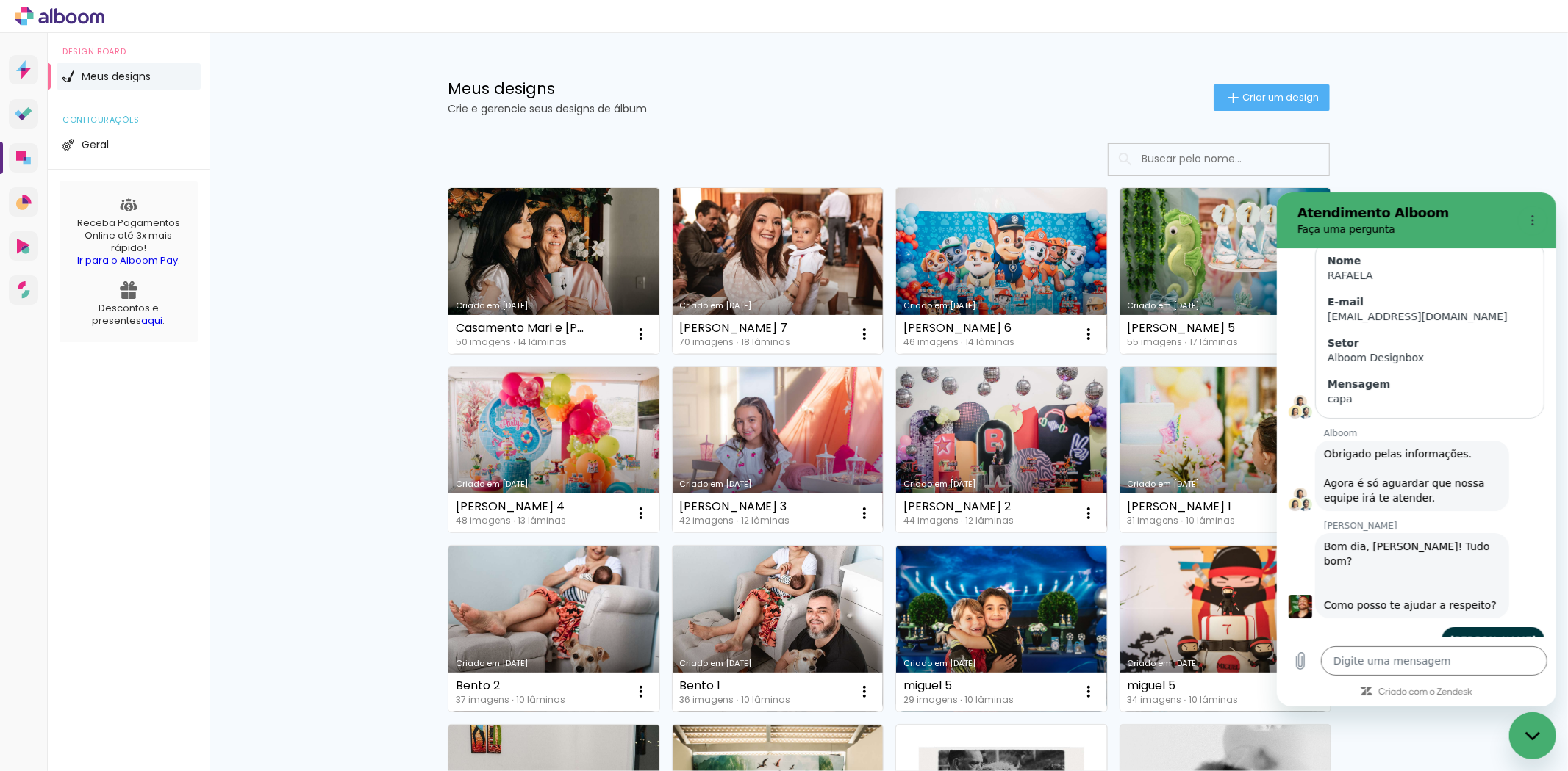
click at [1525, 531] on div "Guilherme Nunhez diz: Bom dia, Rafaela! Tudo bom? Como posso te ajudar a respei…" at bounding box center [1422, 574] width 268 height 87
click at [1437, 663] on textarea at bounding box center [1433, 661] width 227 height 29
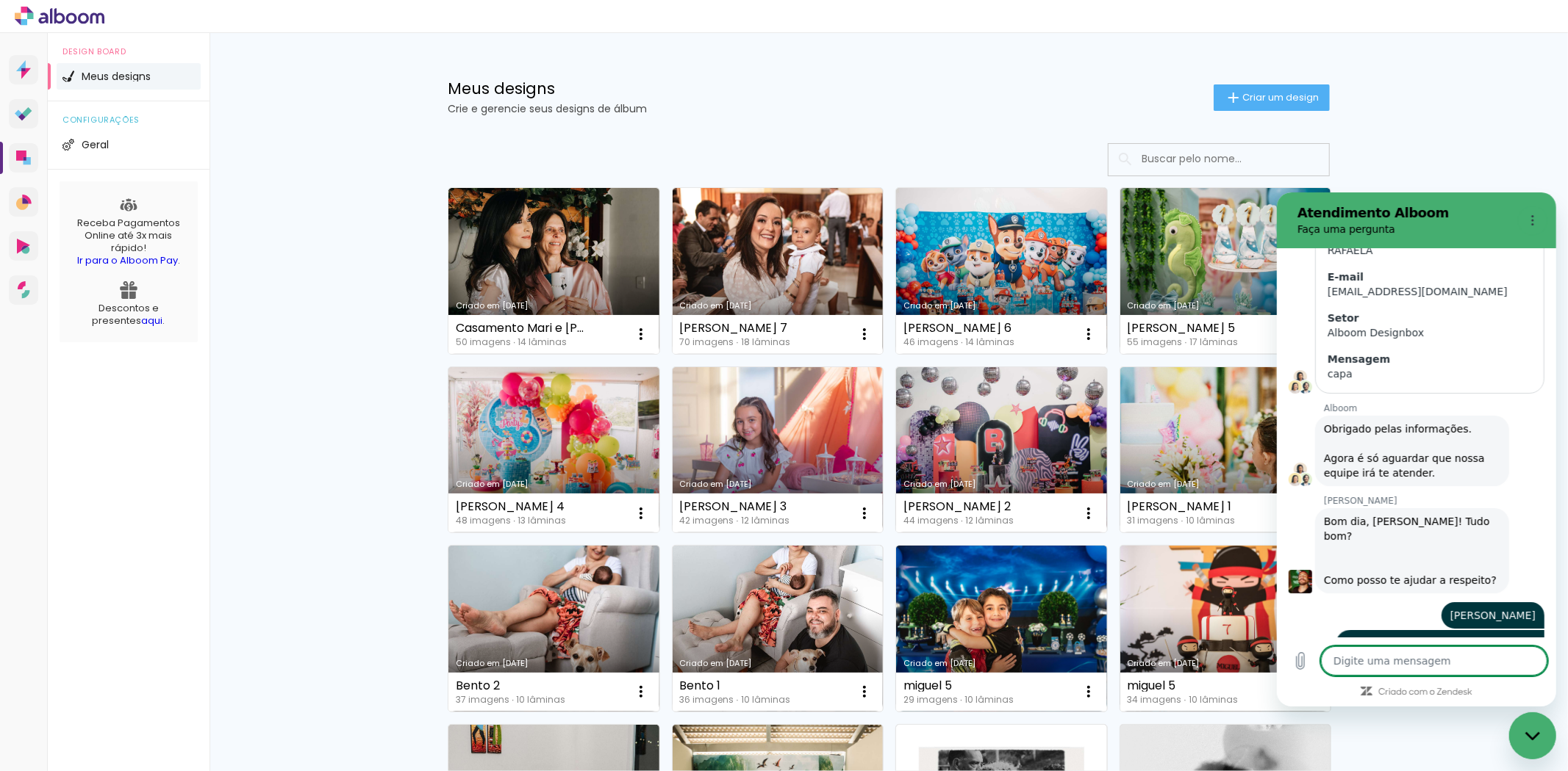
scroll to position [6002, 0]
click at [1455, 670] on textarea at bounding box center [1433, 661] width 227 height 29
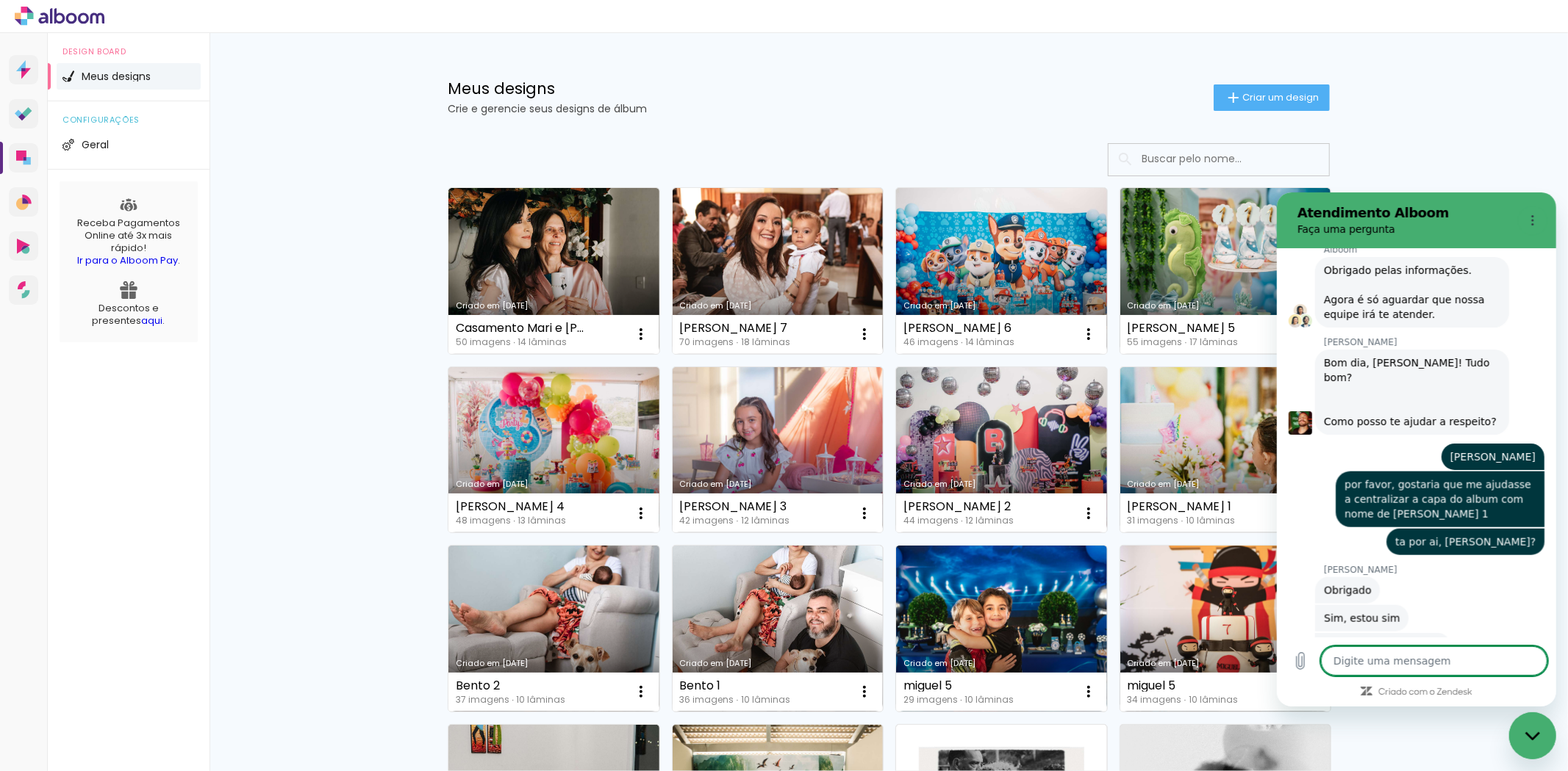
scroll to position [6156, 0]
click at [1455, 670] on textarea at bounding box center [1433, 661] width 227 height 29
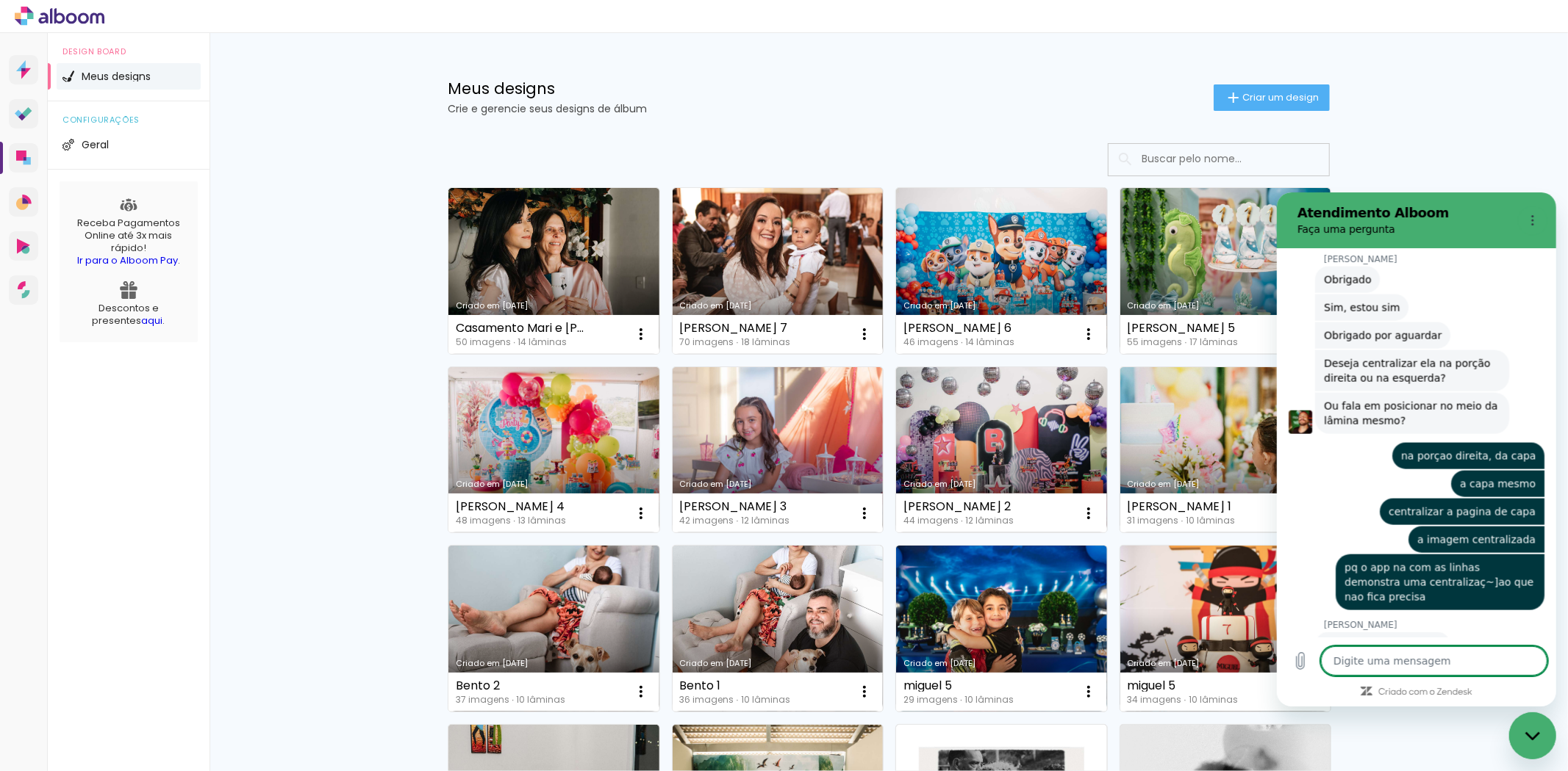
scroll to position [6472, 0]
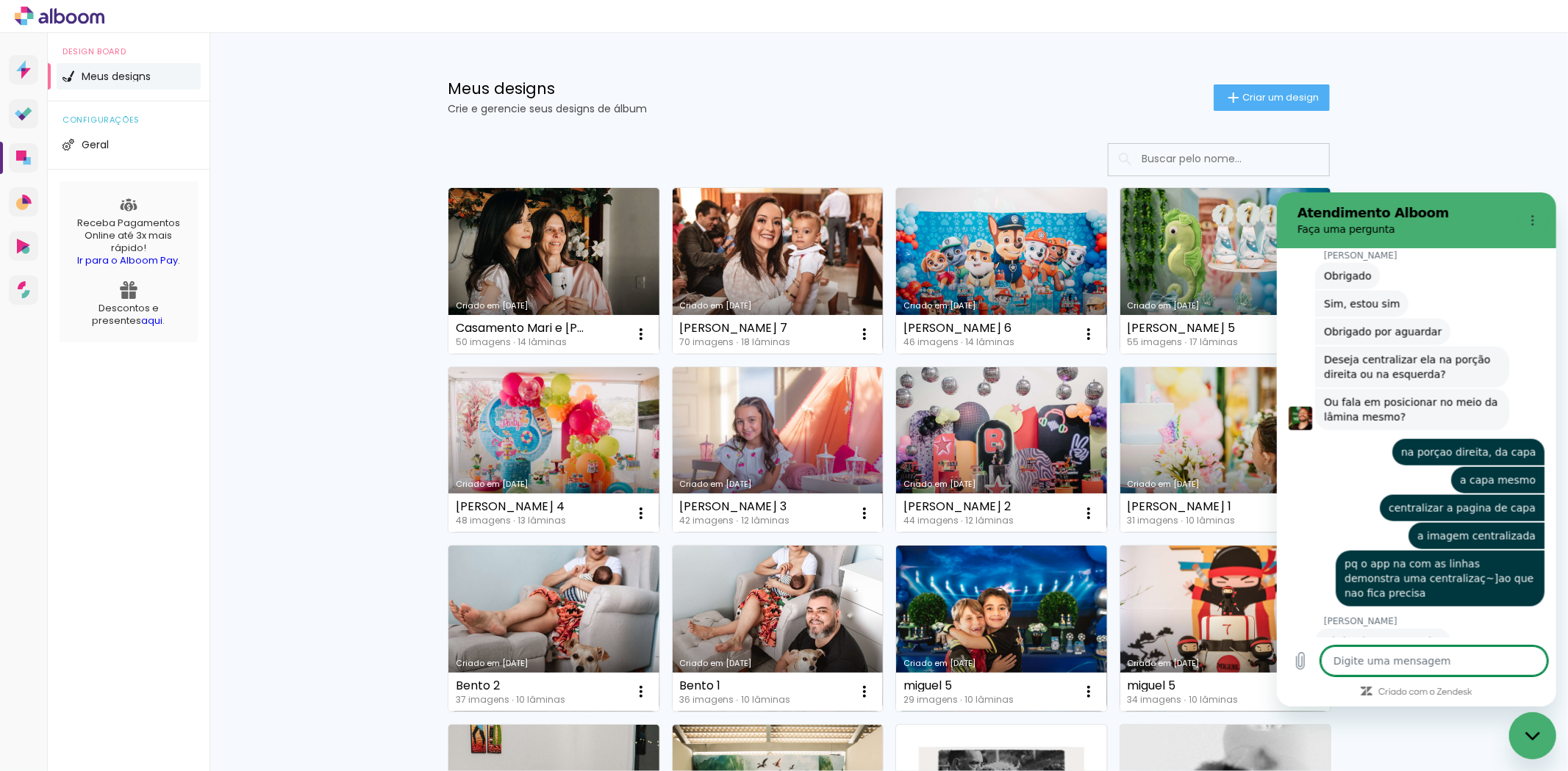
click at [1415, 667] on textarea at bounding box center [1433, 661] width 227 height 29
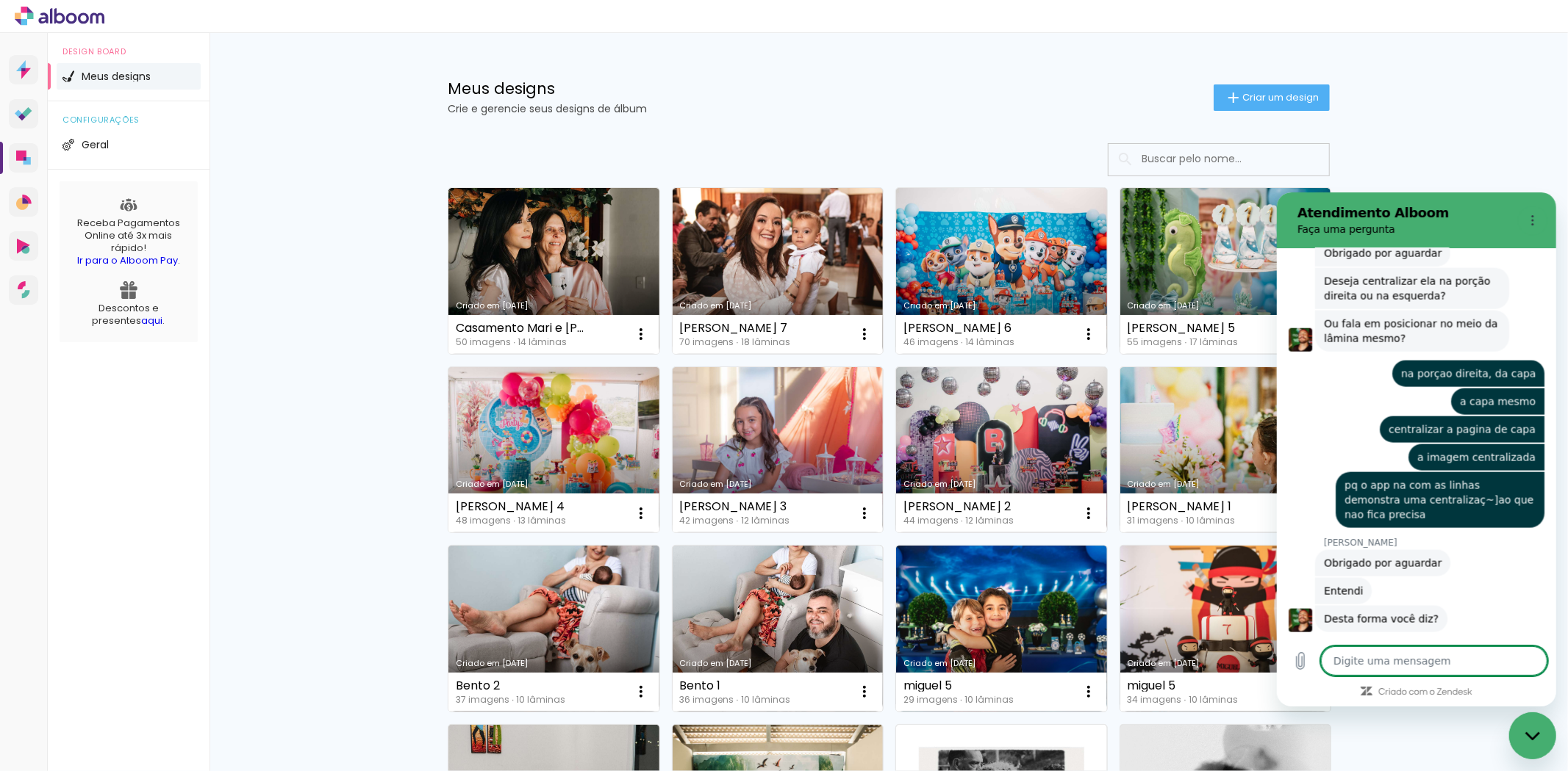
scroll to position [6614, 0]
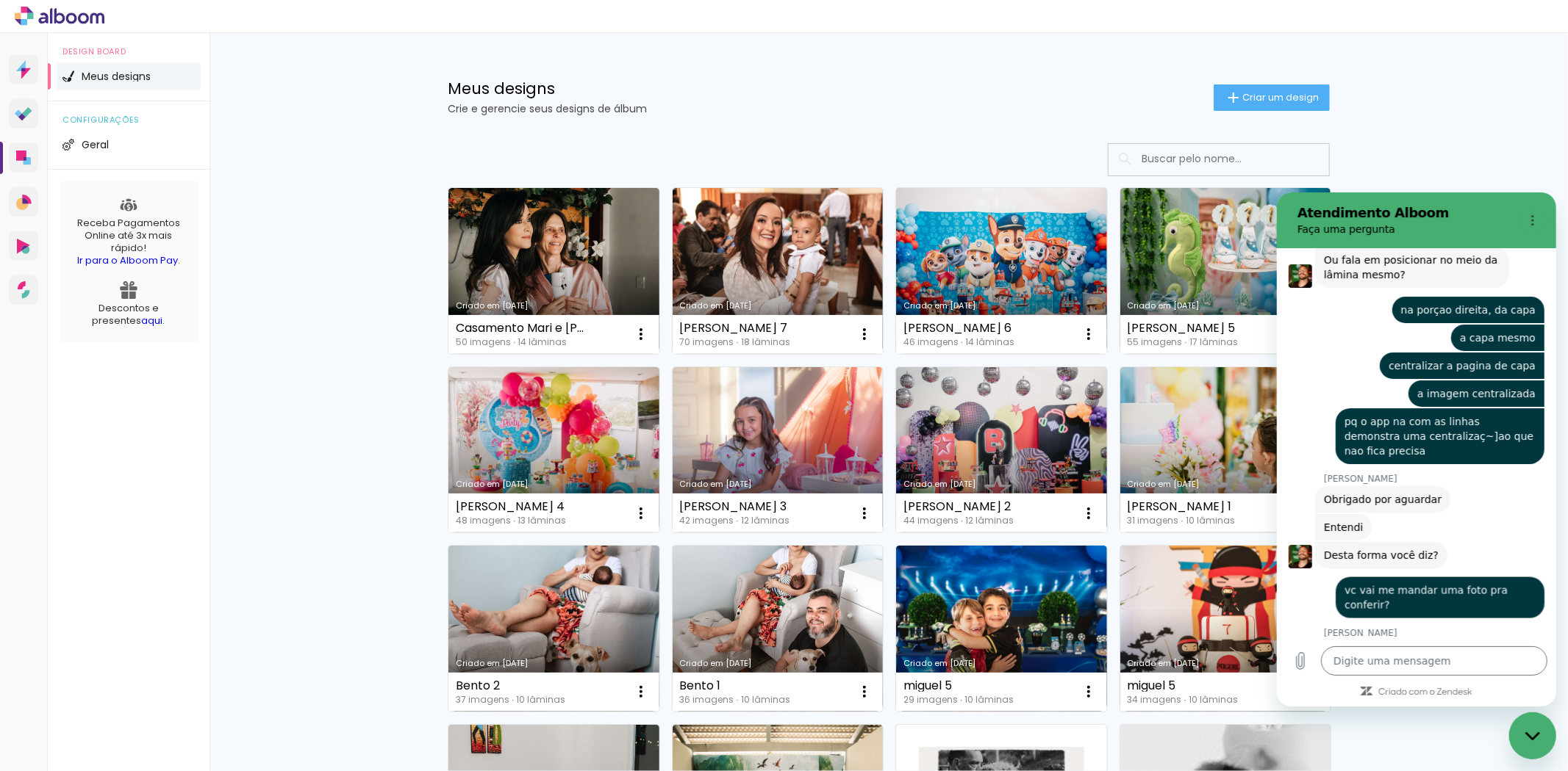
click at [1416, 694] on span "Abrir em [GEOGRAPHIC_DATA]" at bounding box center [1411, 700] width 168 height 12
click at [1413, 655] on textarea at bounding box center [1433, 661] width 227 height 29
click at [1382, 655] on textarea at bounding box center [1433, 661] width 227 height 29
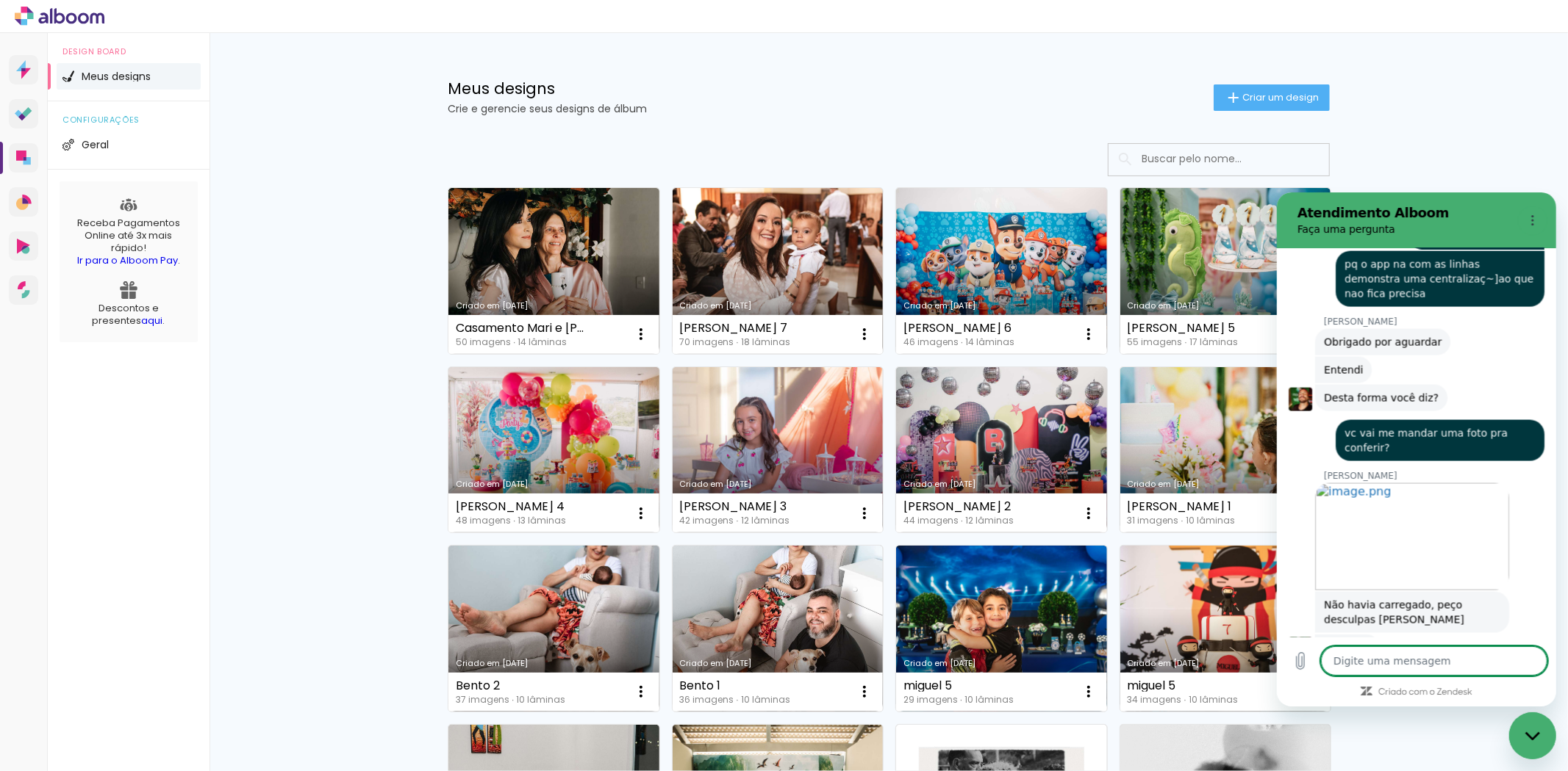
scroll to position [6798, 0]
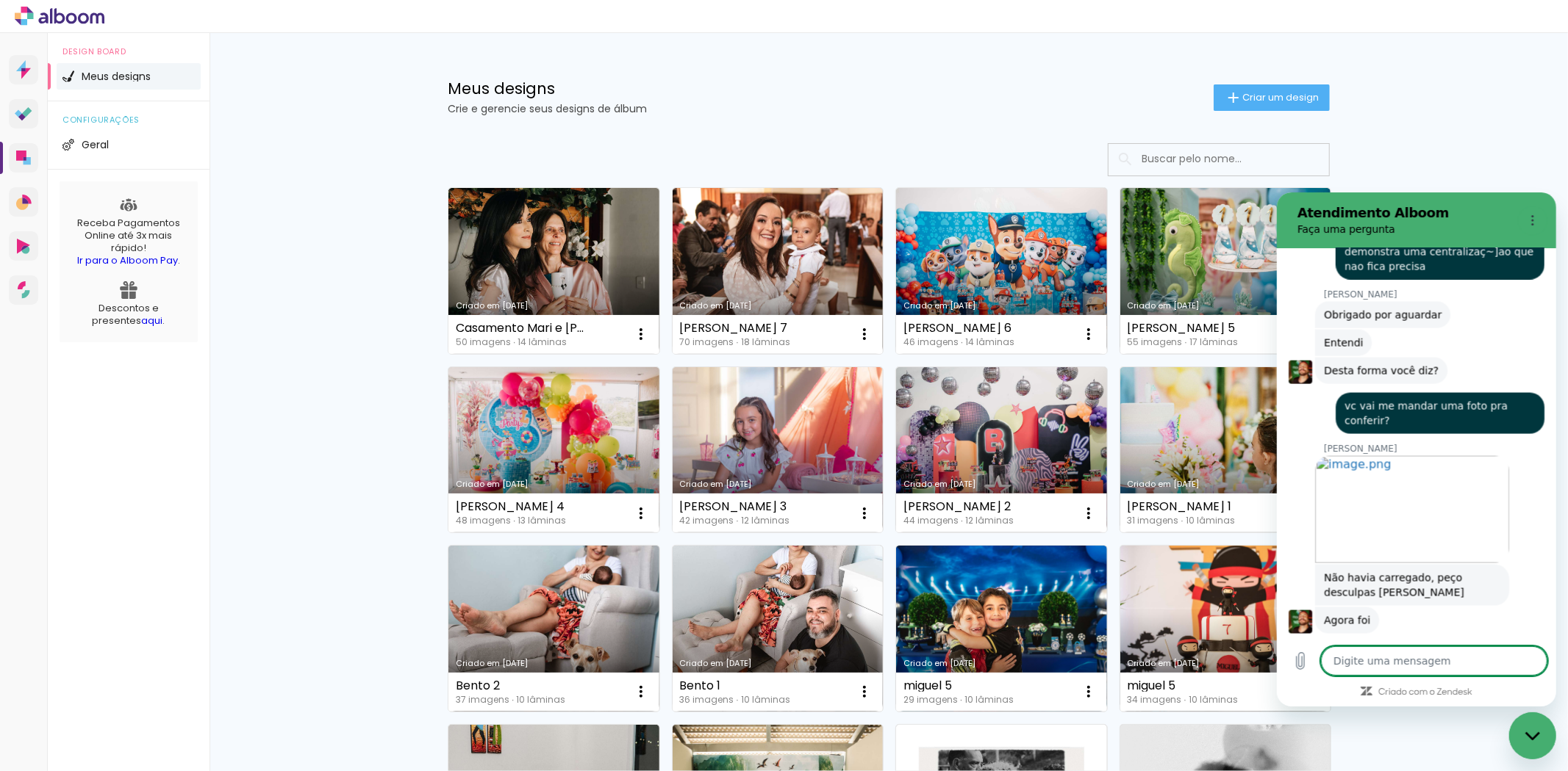
click at [1412, 667] on textarea at bounding box center [1433, 661] width 227 height 29
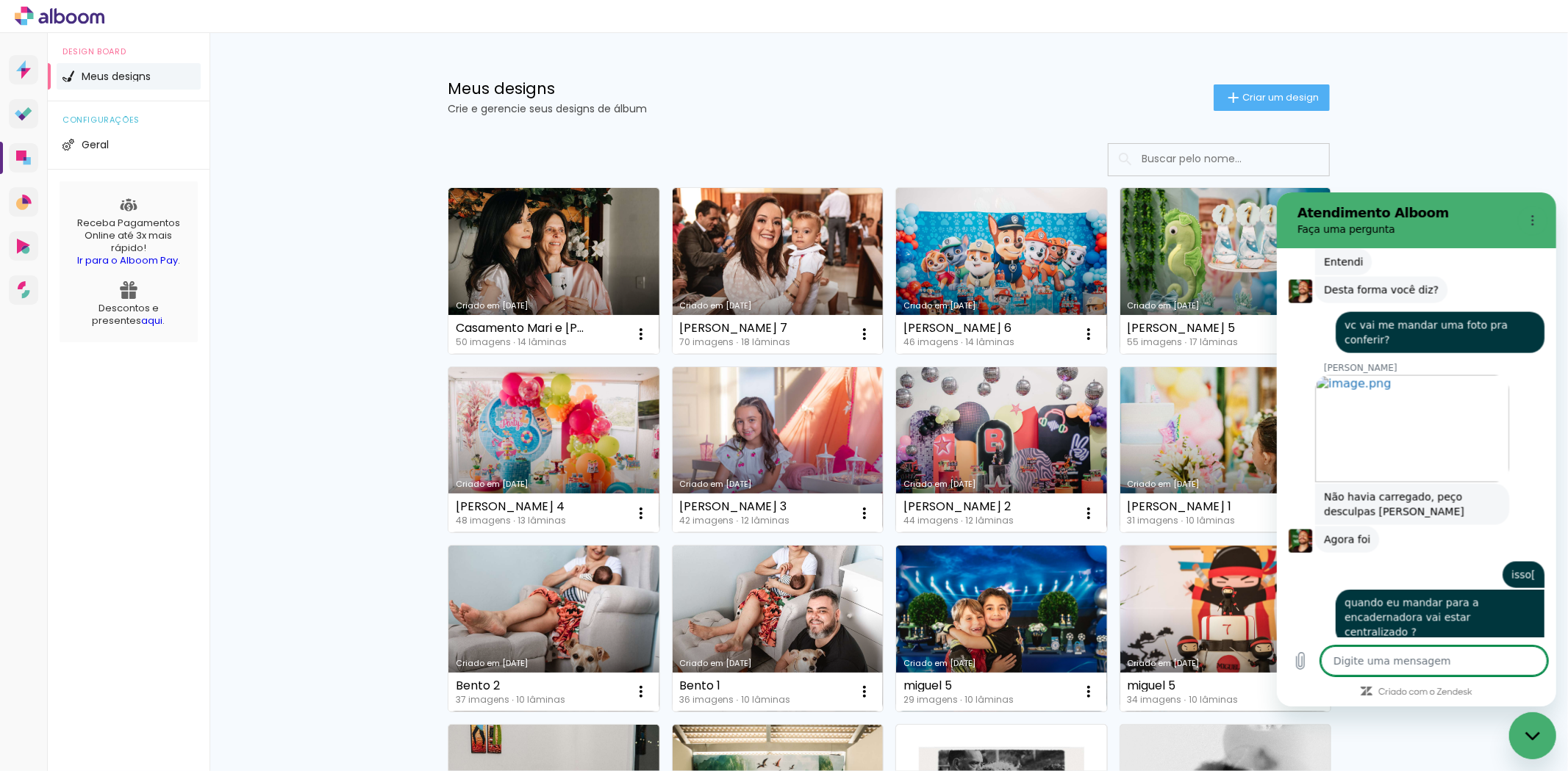
scroll to position [6883, 0]
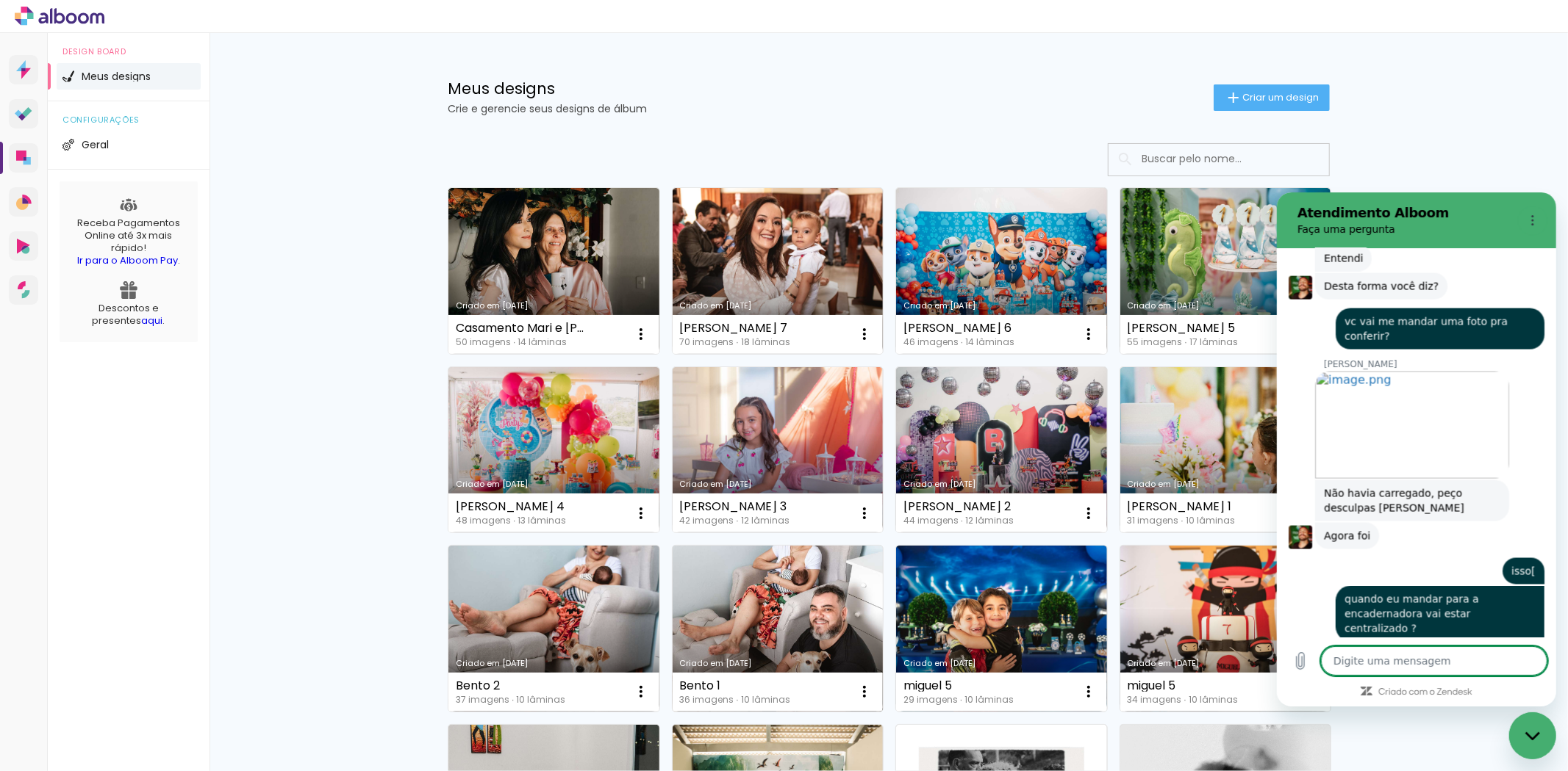
click at [838, 578] on link "Criado em [DATE]" at bounding box center [778, 629] width 211 height 166
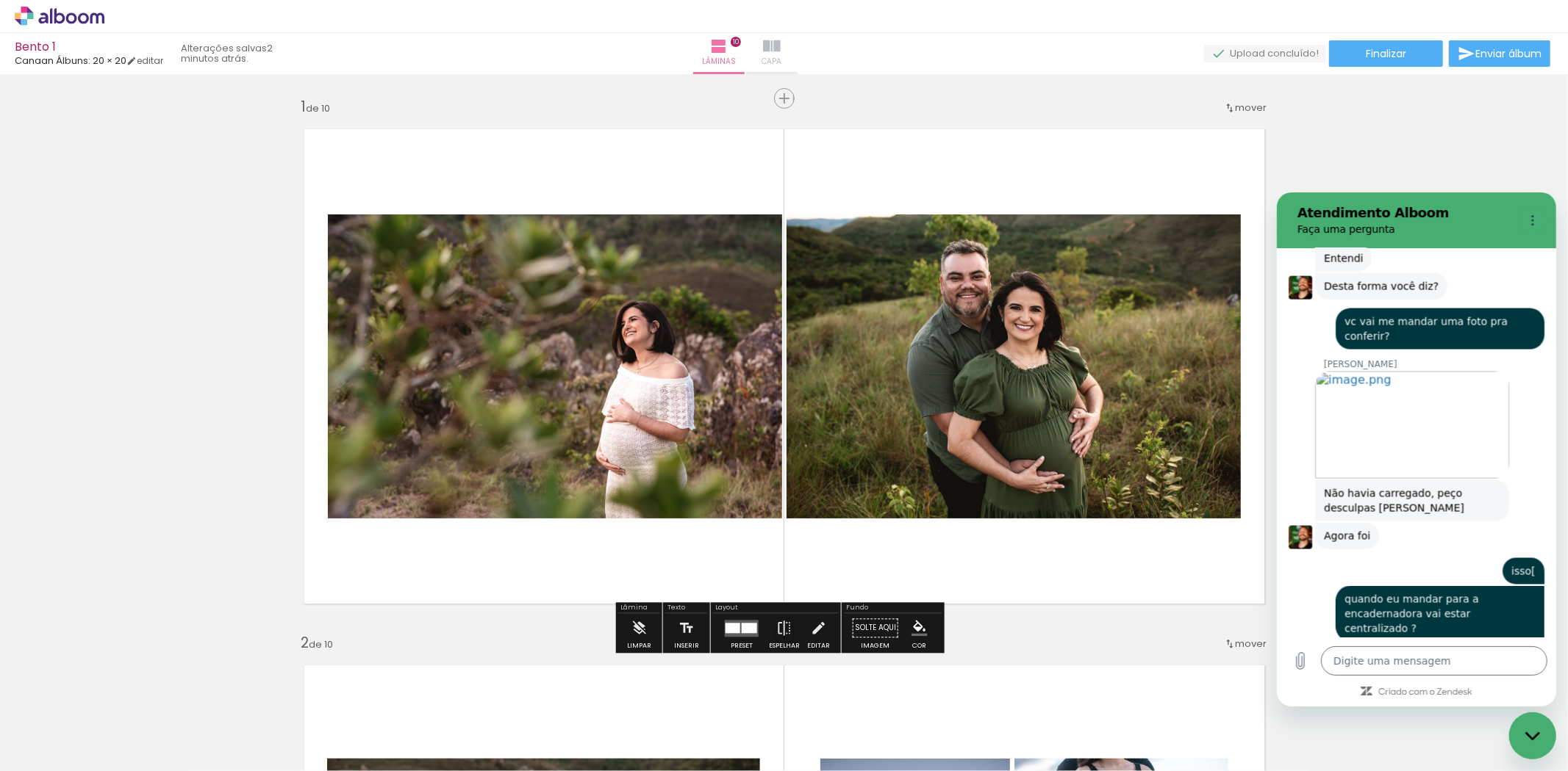
click at [780, 37] on iron-icon at bounding box center [771, 46] width 18 height 18
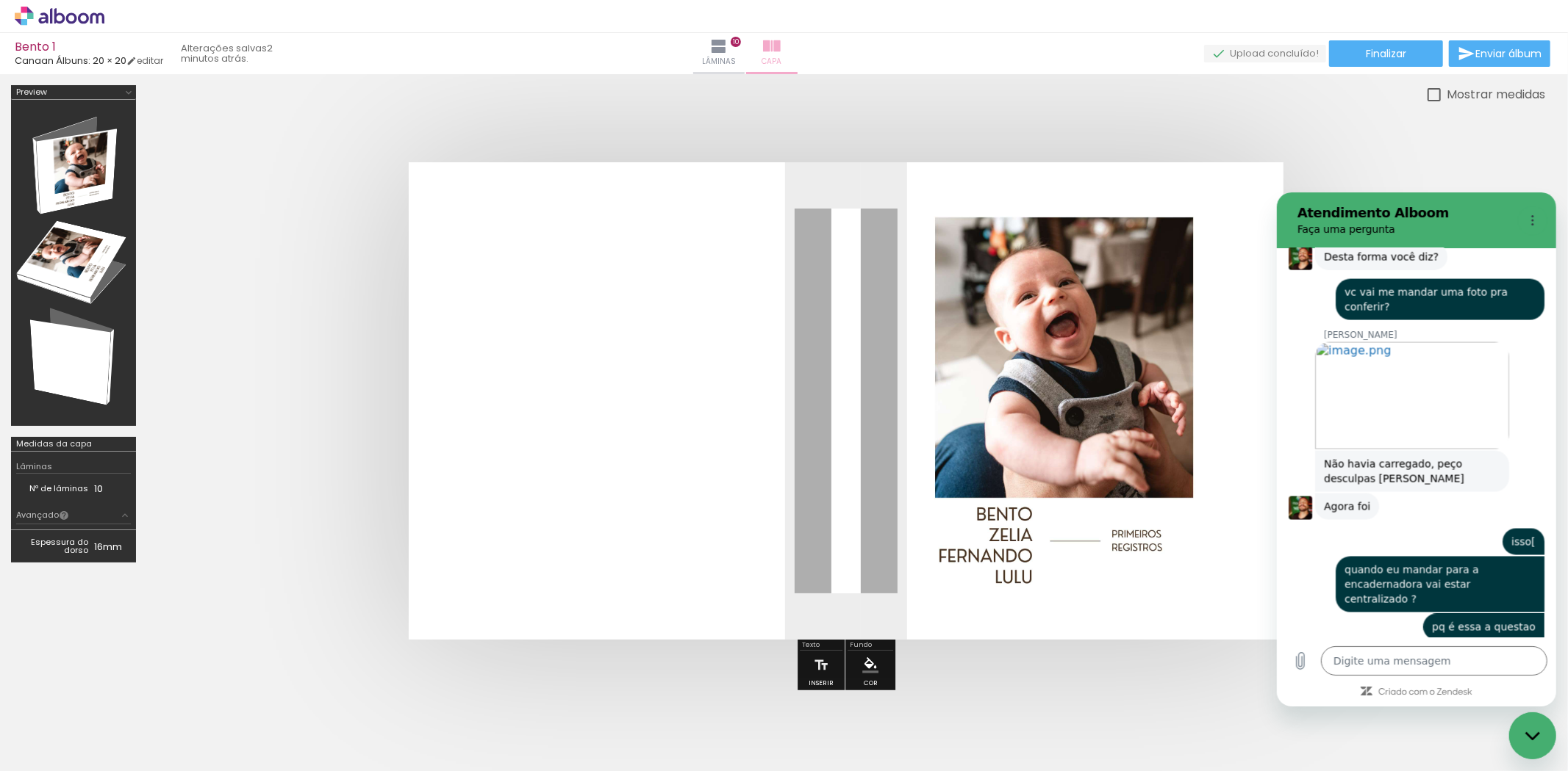
scroll to position [6911, 0]
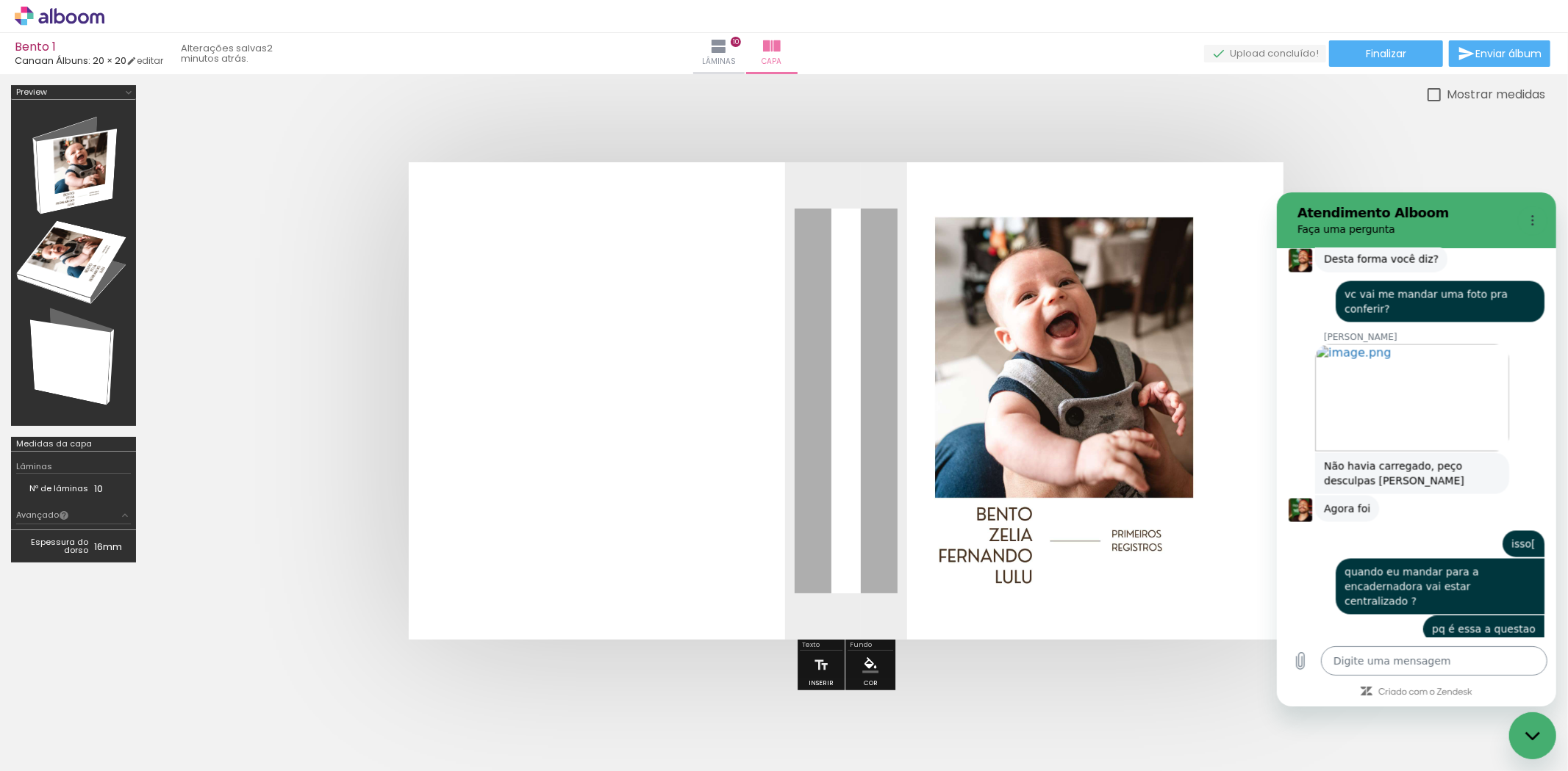
click at [1455, 660] on textarea at bounding box center [1433, 661] width 227 height 29
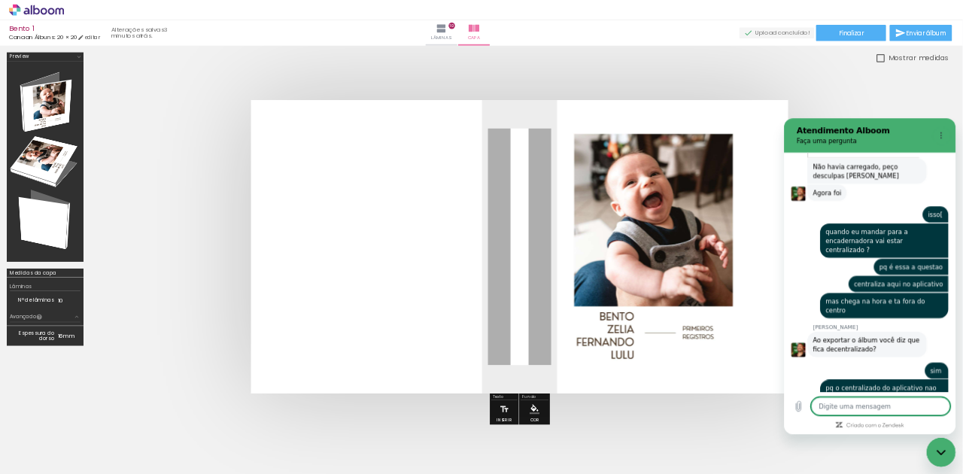
scroll to position [7284, 0]
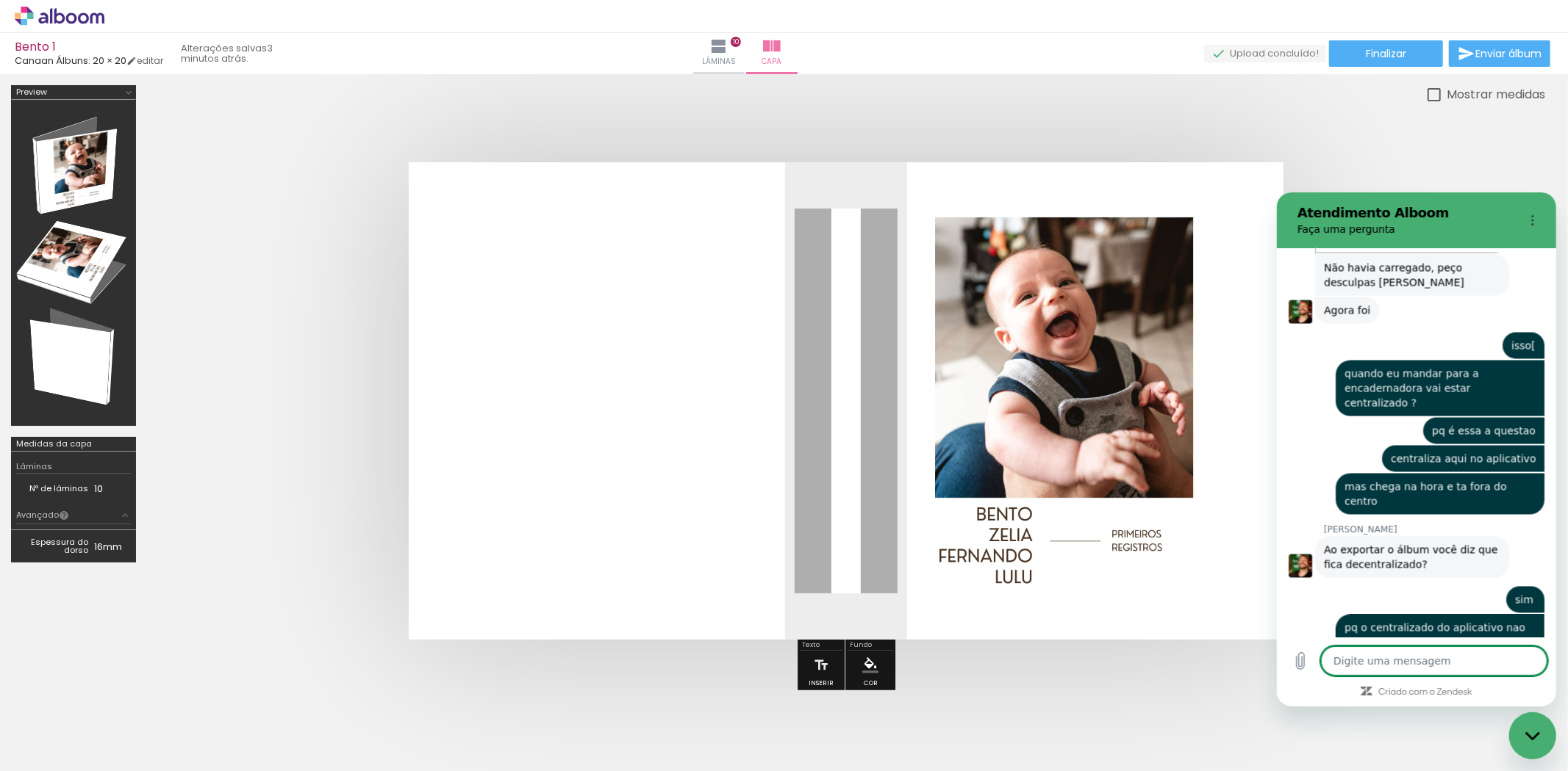
click at [1008, 350] on quentale-photo at bounding box center [1047, 401] width 384 height 412
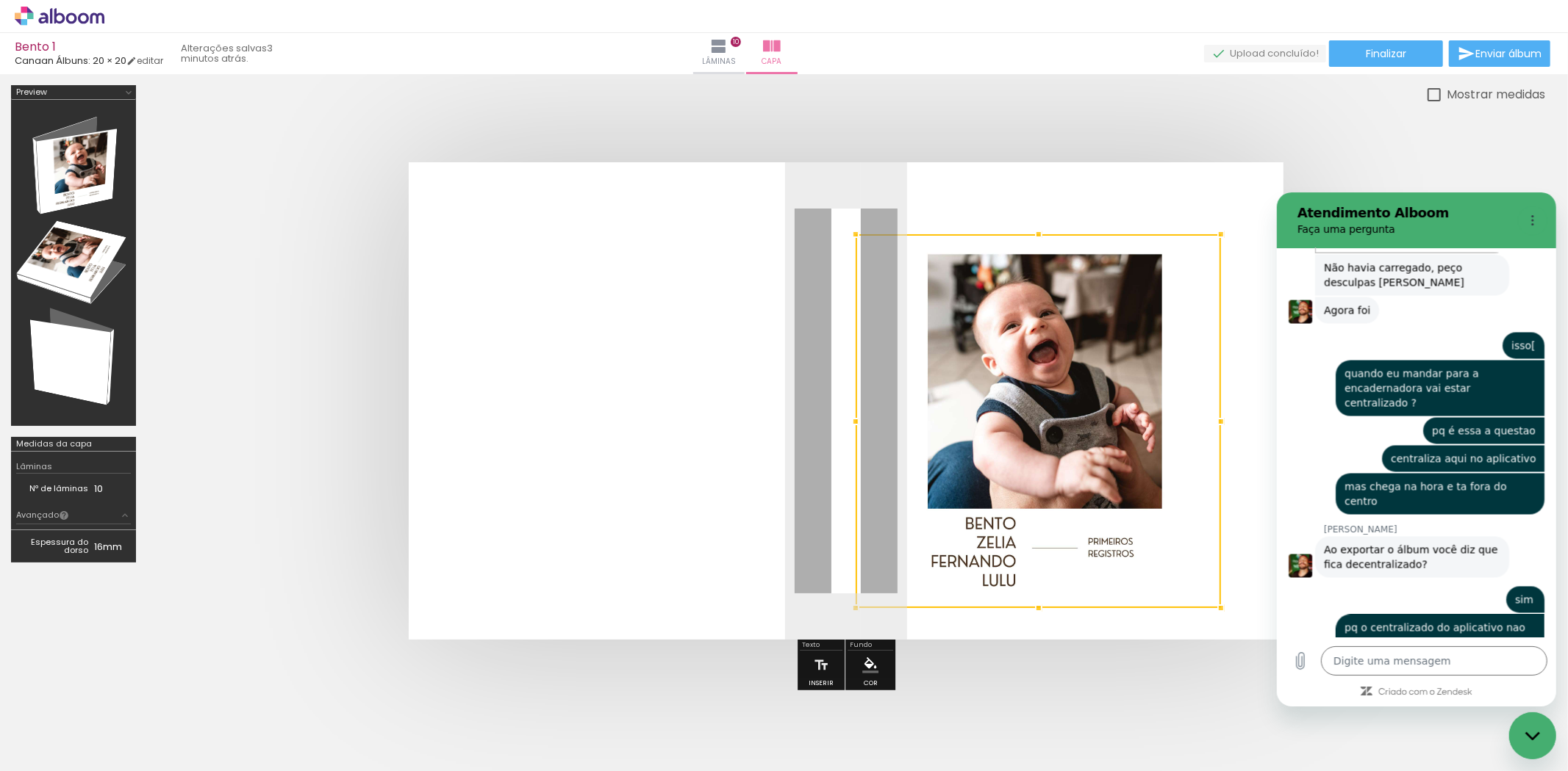
drag, startPoint x: 1236, startPoint y: 193, endPoint x: 1217, endPoint y: 231, distance: 42.5
click at [1217, 231] on div at bounding box center [1220, 234] width 29 height 29
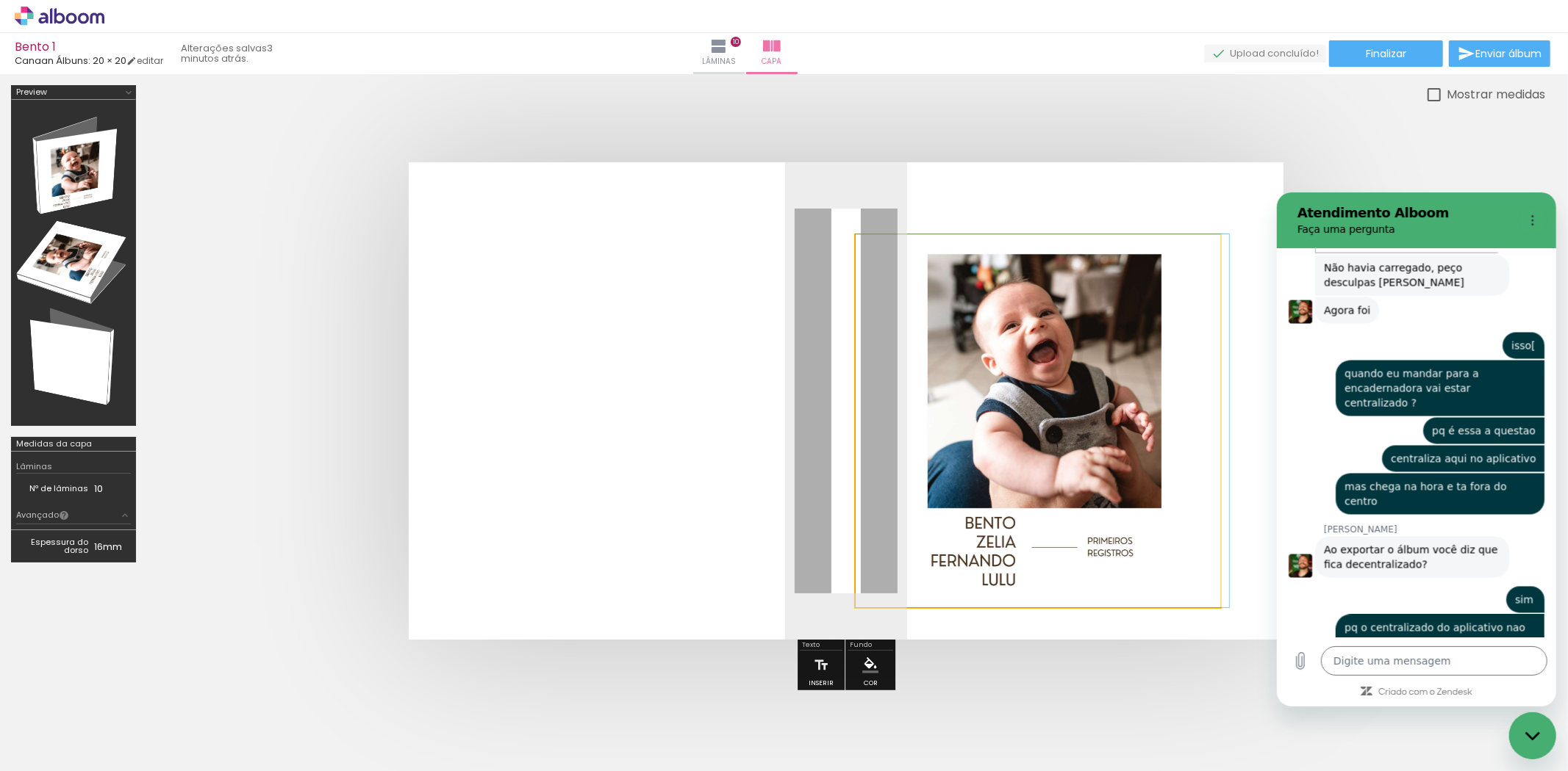
drag, startPoint x: 1113, startPoint y: 385, endPoint x: 1116, endPoint y: 369, distance: 16.3
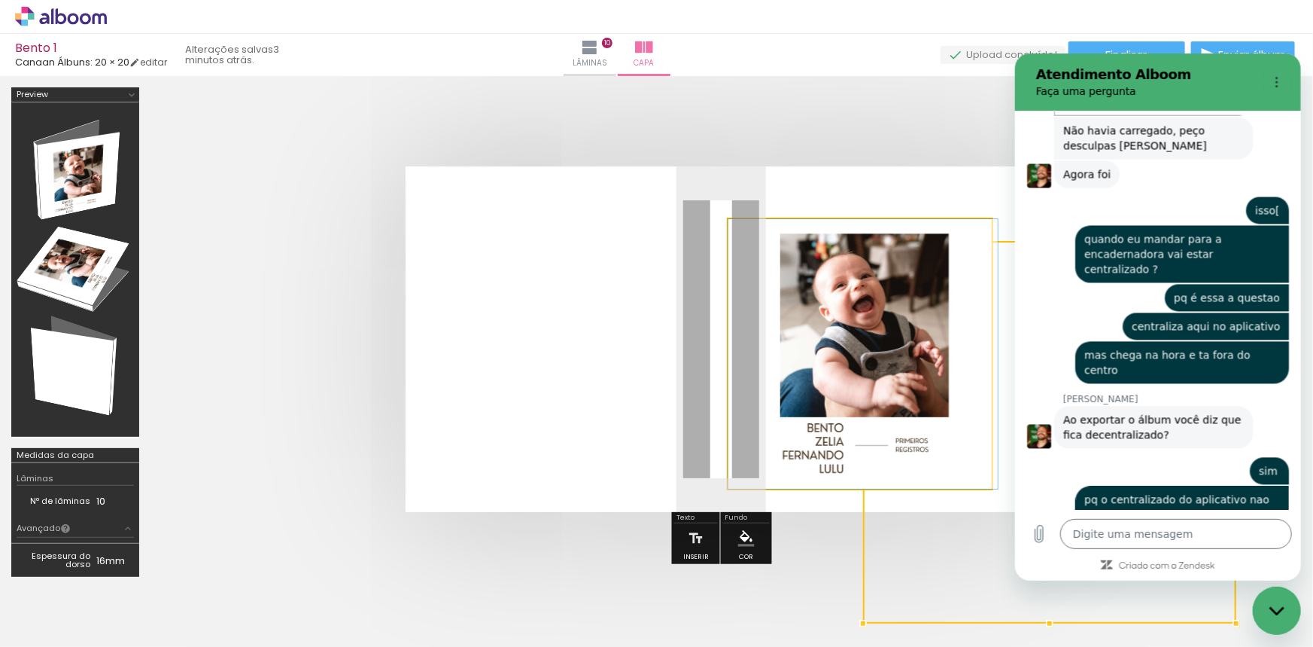
click at [783, 338] on quentale-photo at bounding box center [860, 353] width 263 height 269
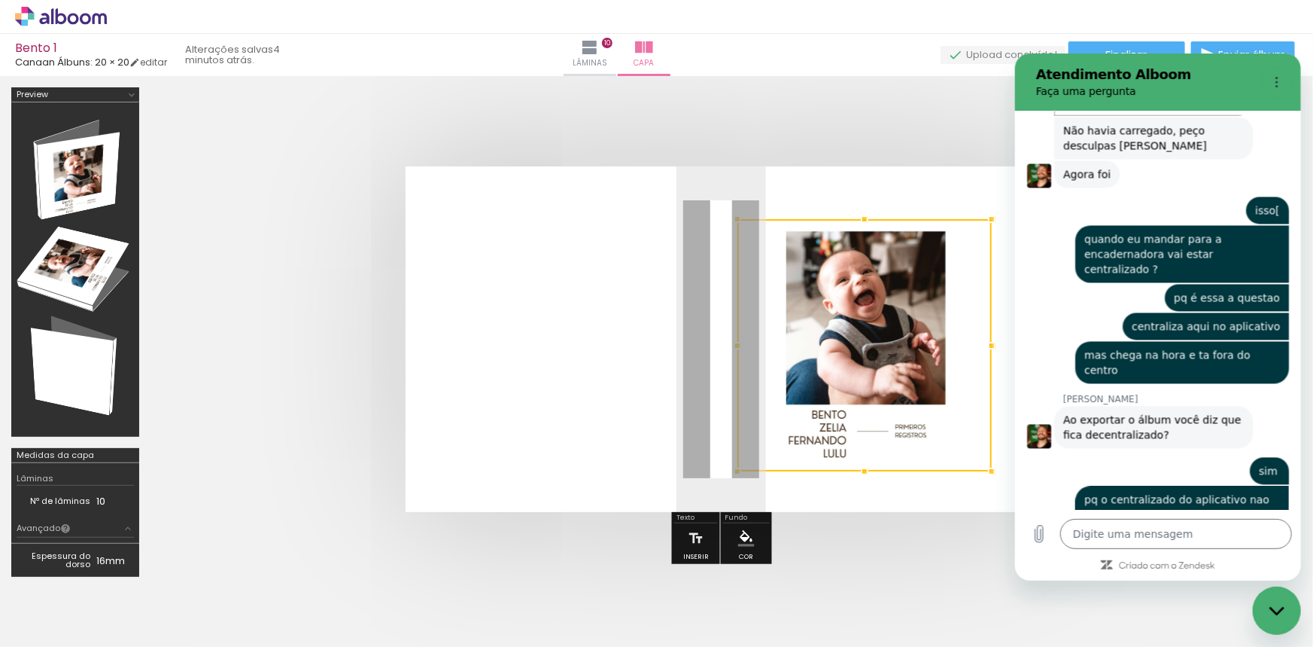
drag, startPoint x: 727, startPoint y: 489, endPoint x: 736, endPoint y: 470, distance: 20.2
click at [736, 470] on div at bounding box center [738, 471] width 30 height 30
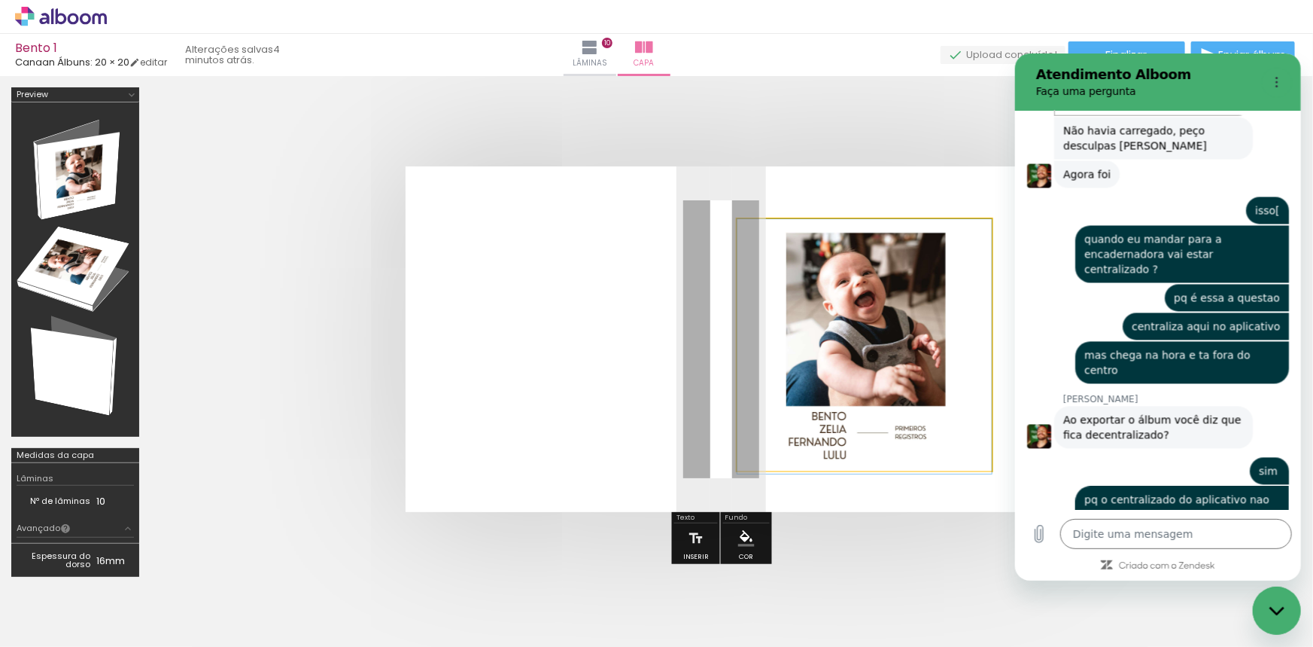
drag, startPoint x: 881, startPoint y: 343, endPoint x: 892, endPoint y: 347, distance: 11.2
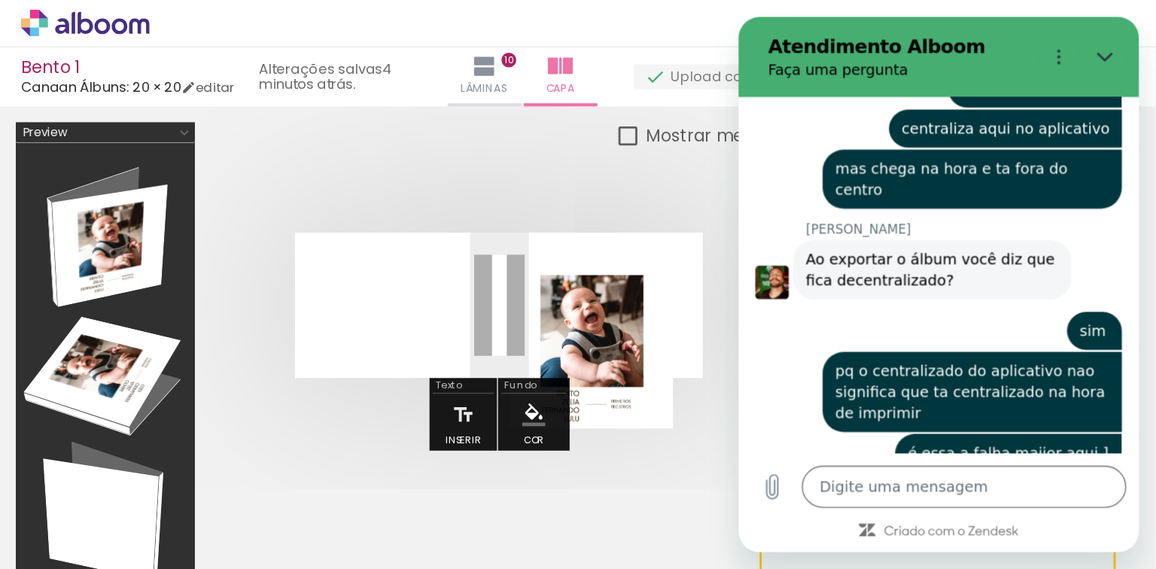
scroll to position [7384, 0]
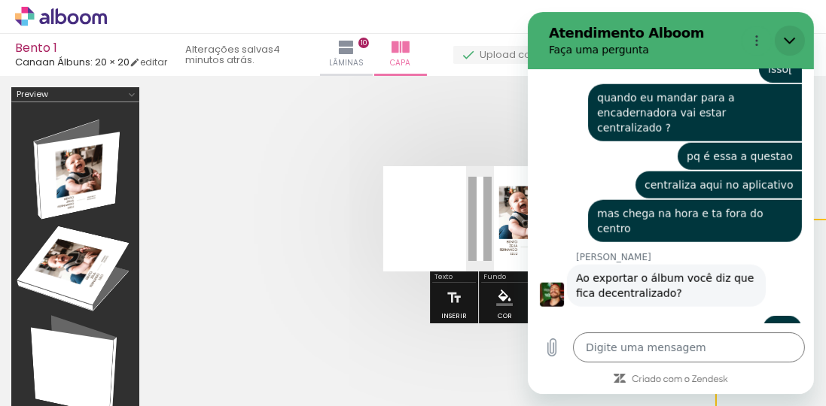
click at [789, 36] on icon "Fechar" at bounding box center [789, 41] width 12 height 12
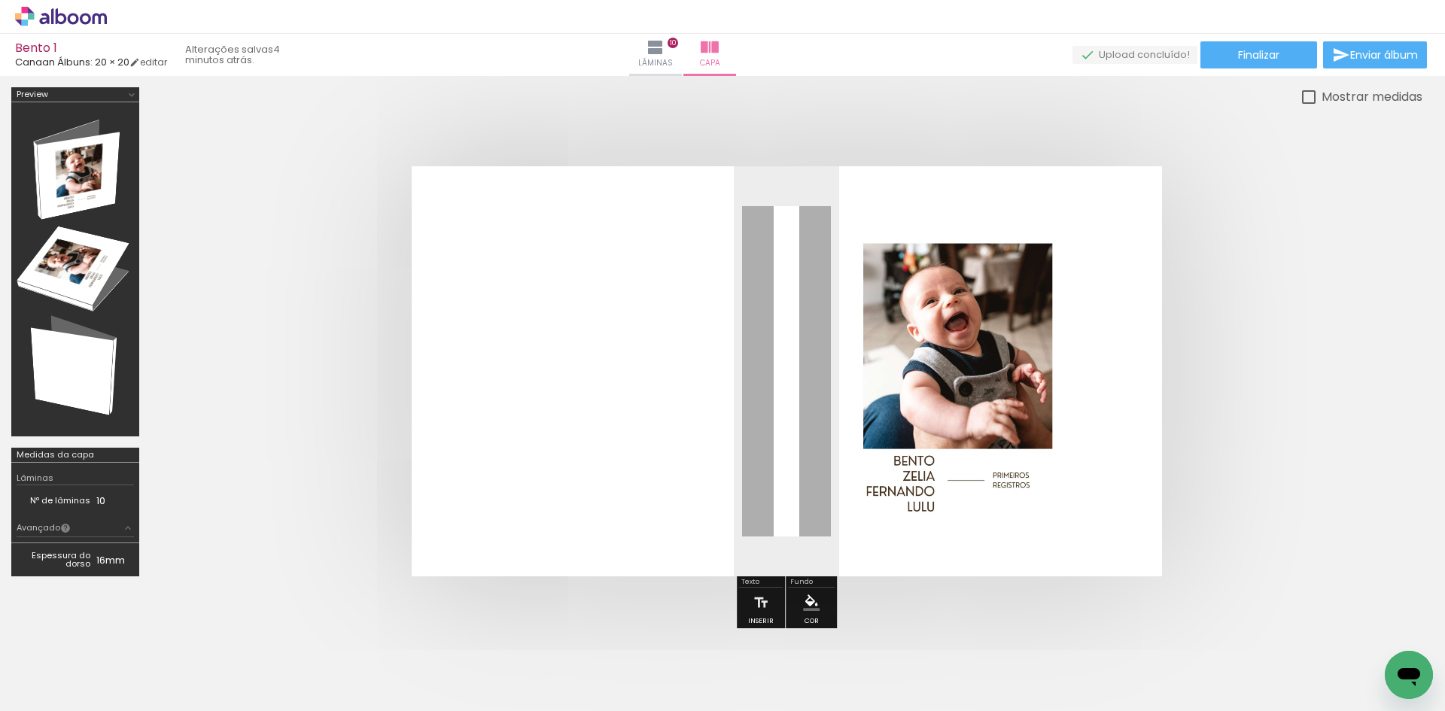
scroll to position [7610, 0]
click at [1271, 57] on span "Finalizar" at bounding box center [1258, 55] width 41 height 11
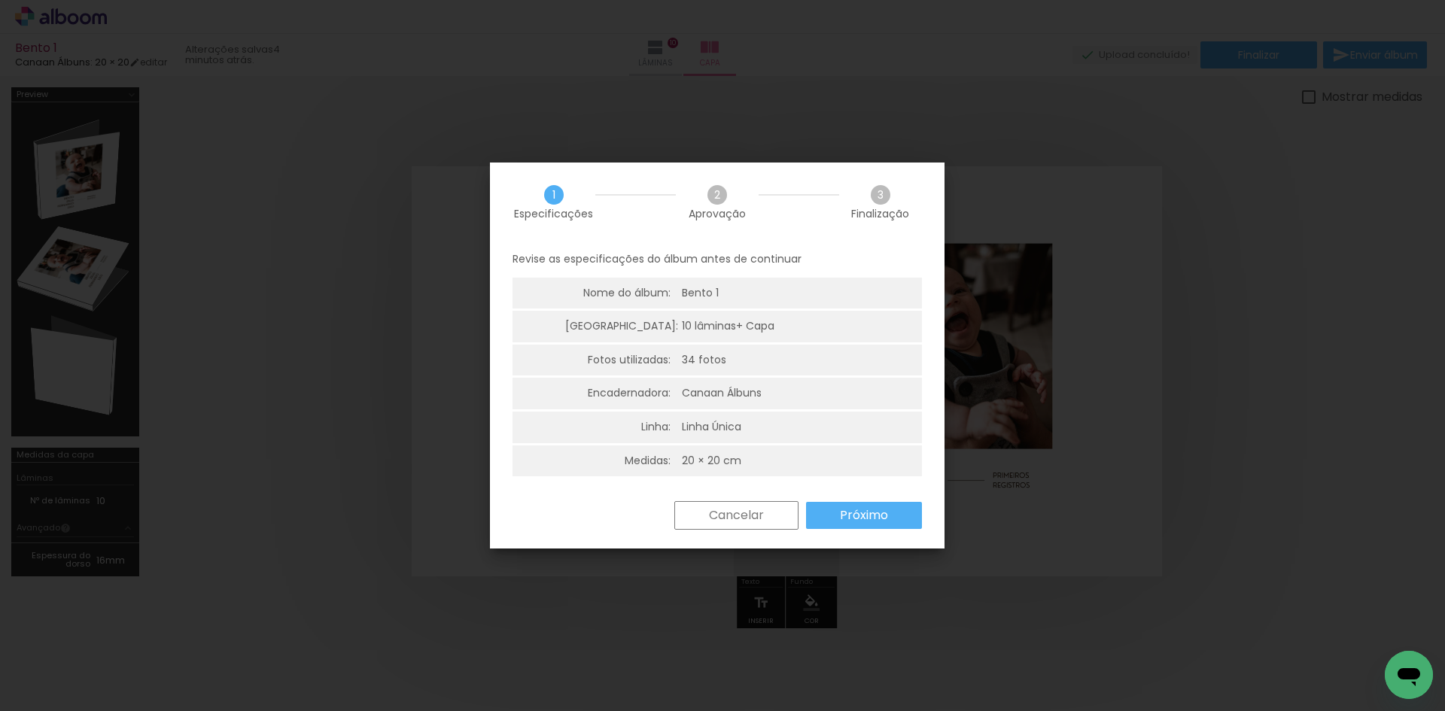
click at [903, 514] on paper-button "Próximo" at bounding box center [864, 515] width 116 height 27
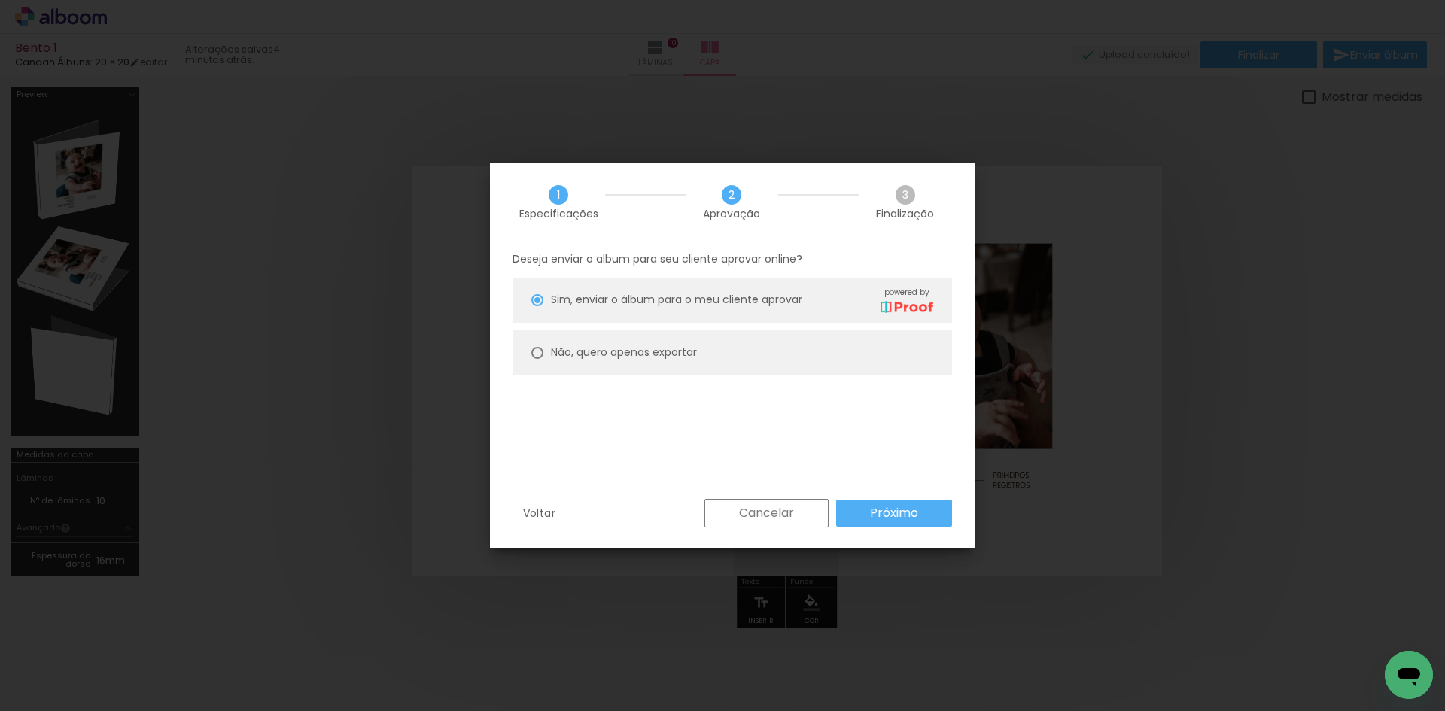
click at [662, 313] on div "Não, quero apenas exportar" at bounding box center [742, 300] width 382 height 26
click at [930, 534] on div "Voltar Cancelar Próximo" at bounding box center [732, 524] width 485 height 51
click at [0, 0] on slot "Próximo" at bounding box center [0, 0] width 0 height 0
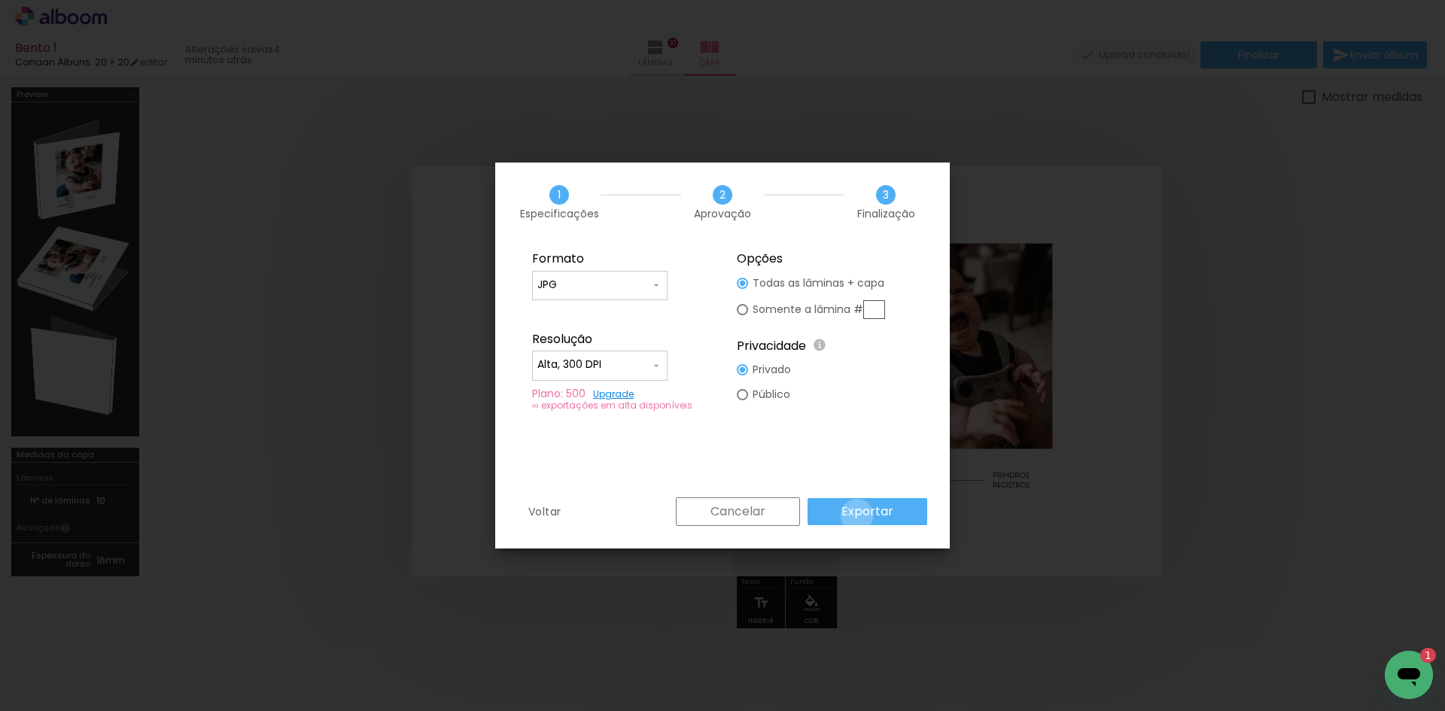
click at [0, 0] on slot "Exportar" at bounding box center [0, 0] width 0 height 0
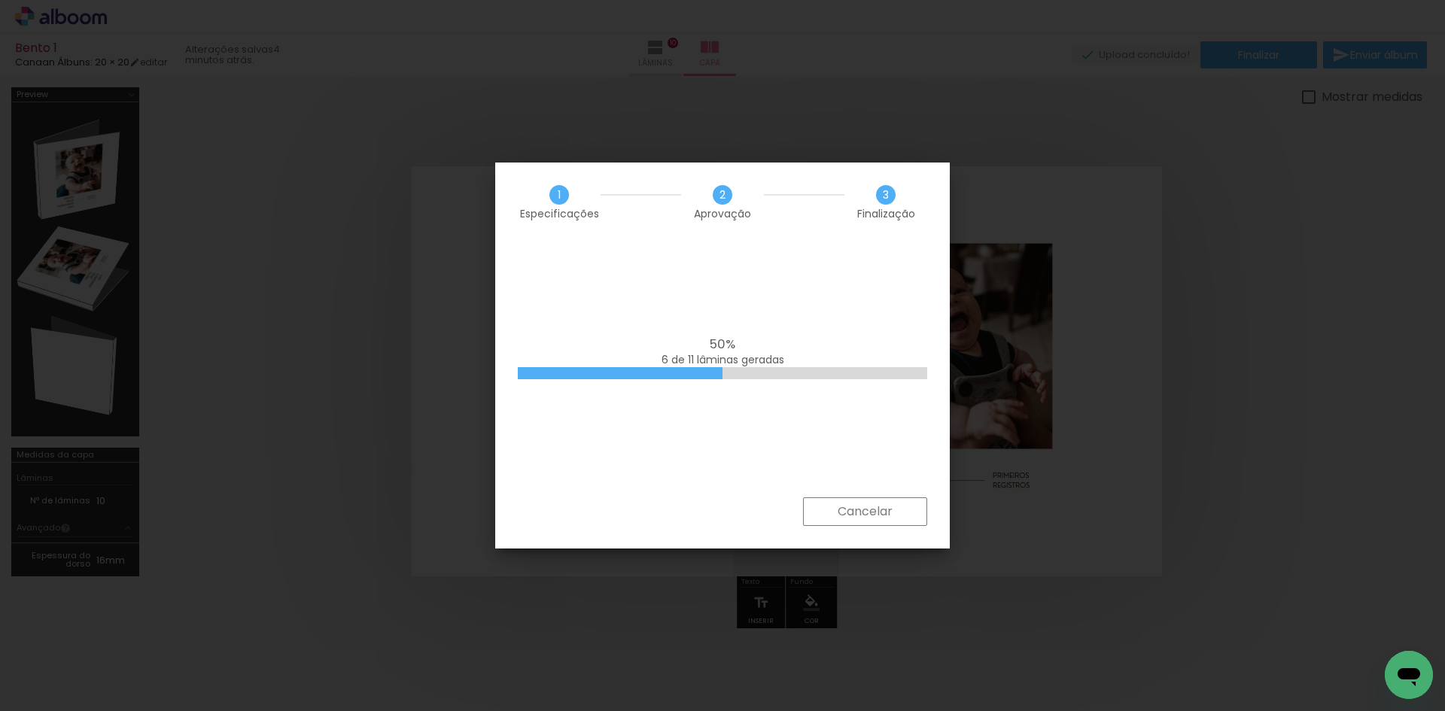
scroll to position [7586, 0]
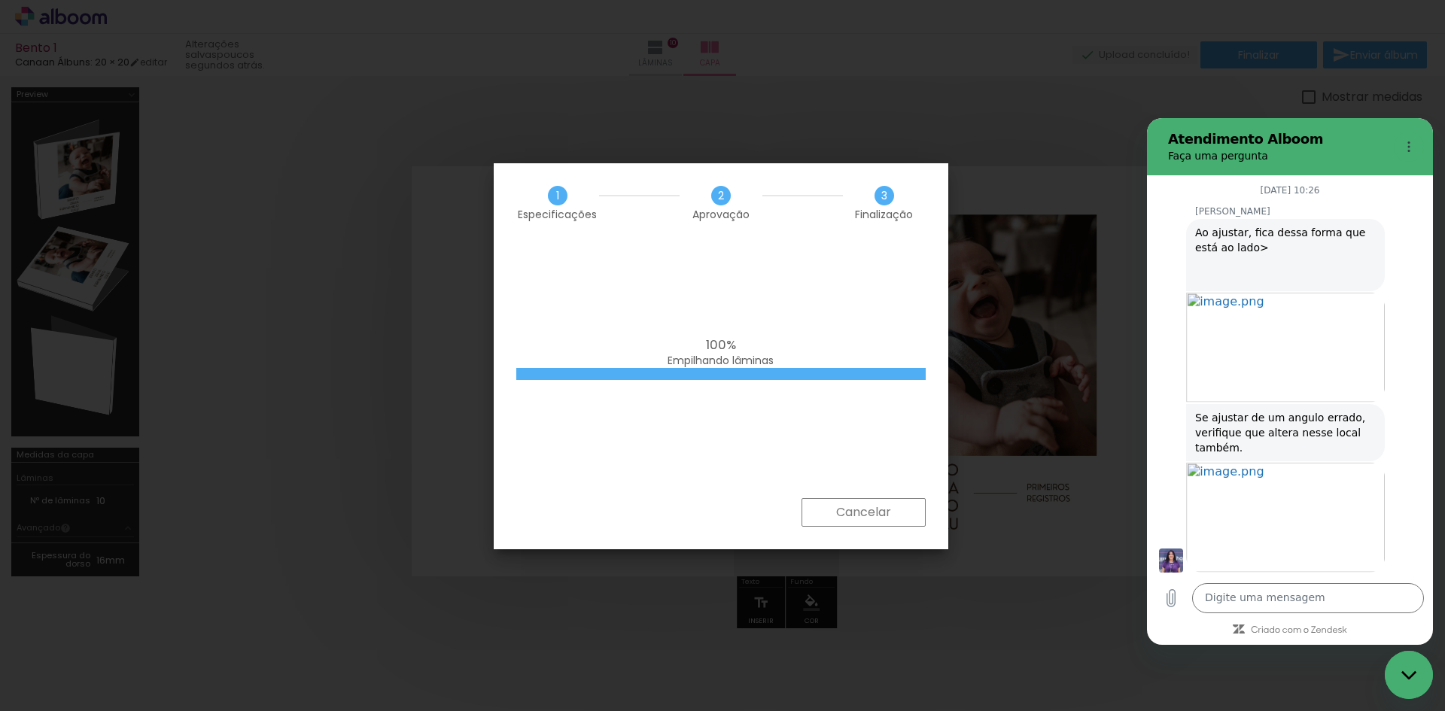
click at [1424, 684] on div "Fechar janela de mensagens" at bounding box center [1408, 675] width 45 height 45
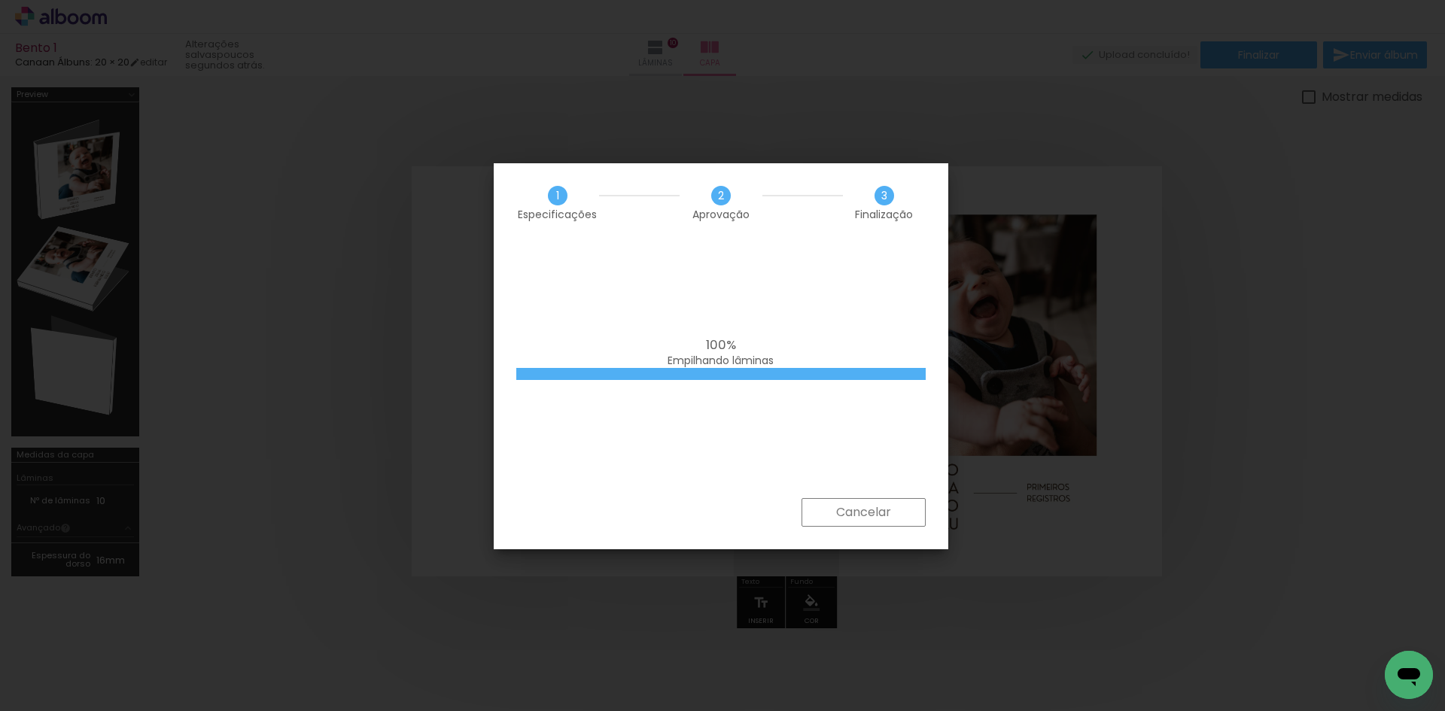
scroll to position [7586, 0]
click at [1424, 684] on div "Abrir janela de mensagens" at bounding box center [1408, 675] width 45 height 45
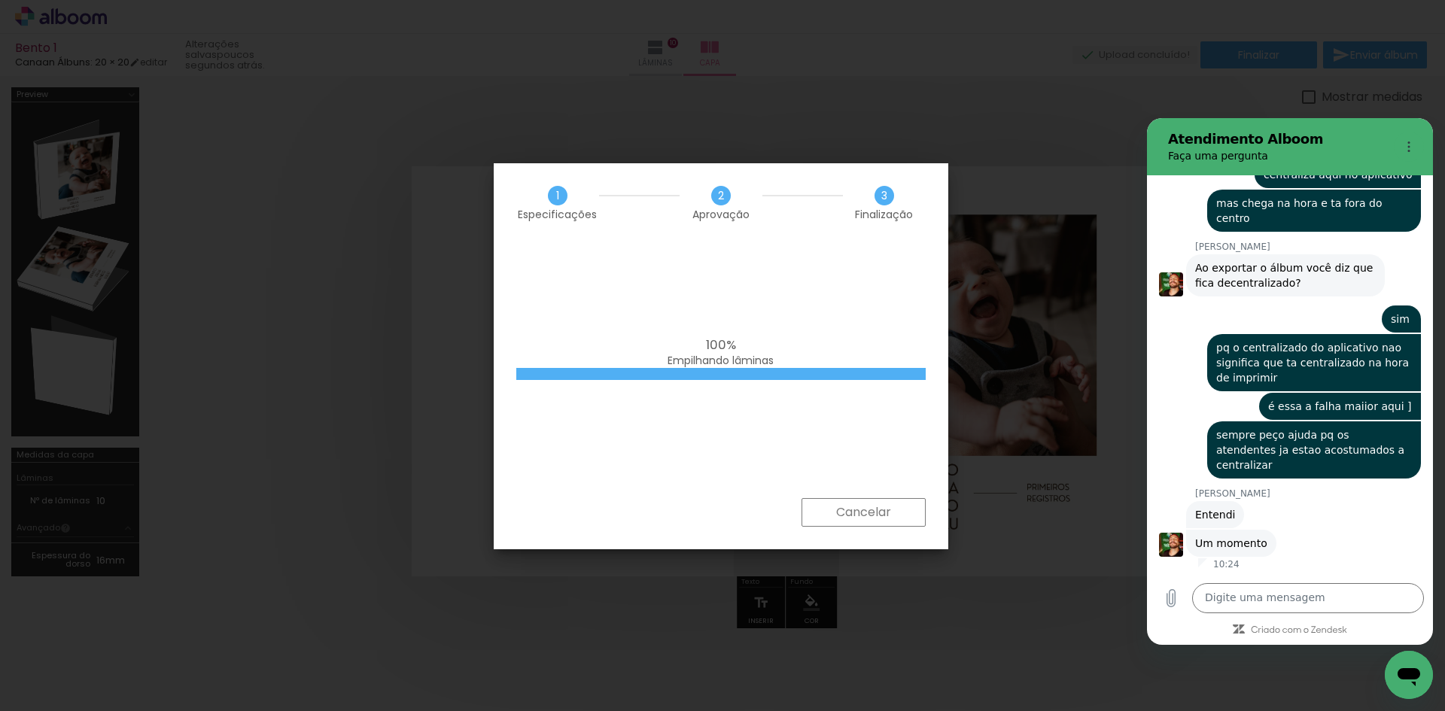
scroll to position [7341, 0]
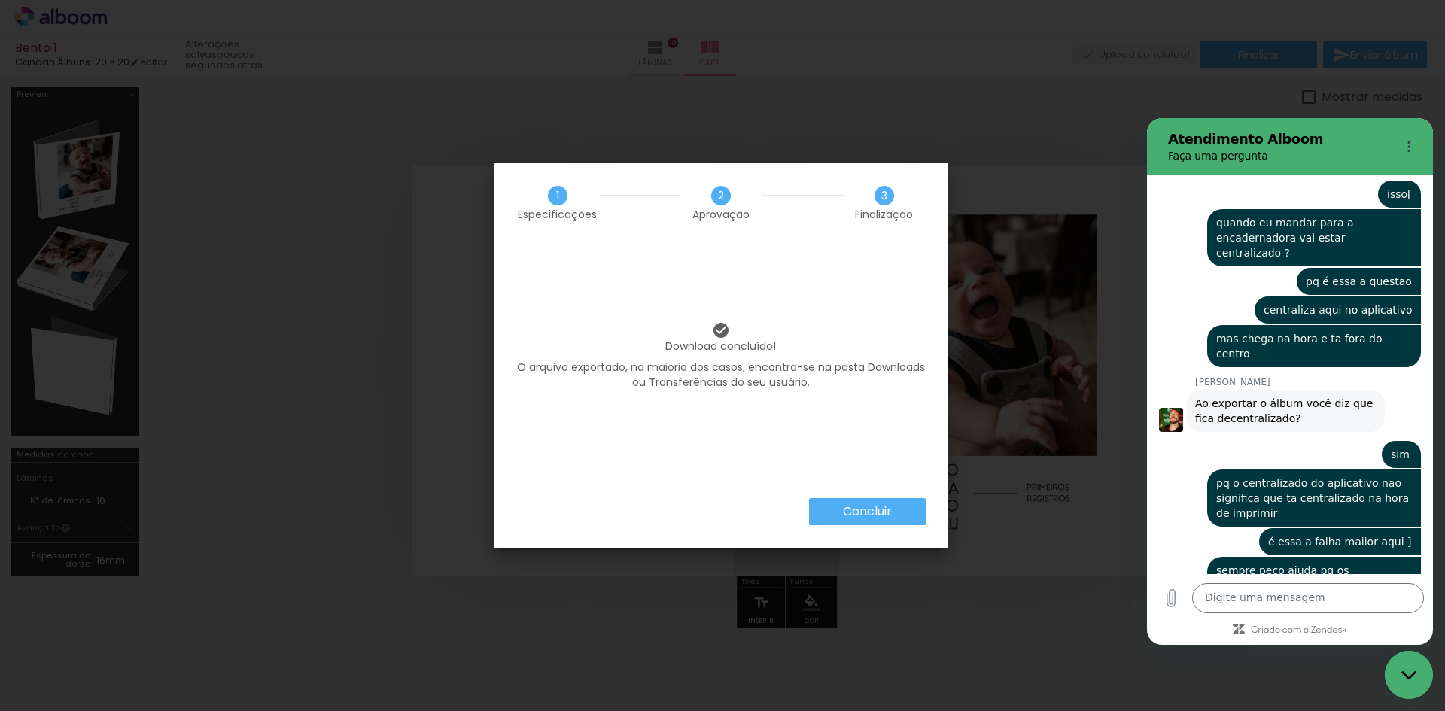
click at [0, 0] on slot "Concluir" at bounding box center [0, 0] width 0 height 0
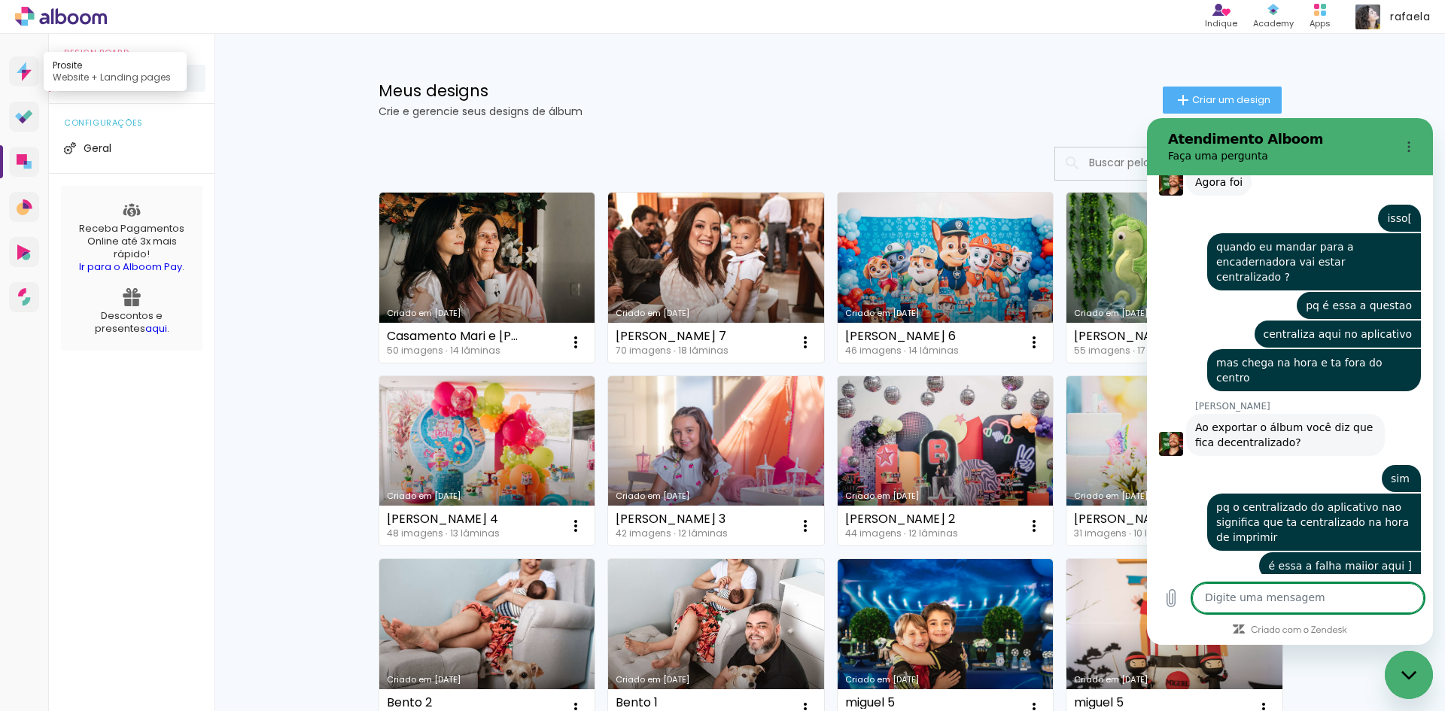
scroll to position [5076, 0]
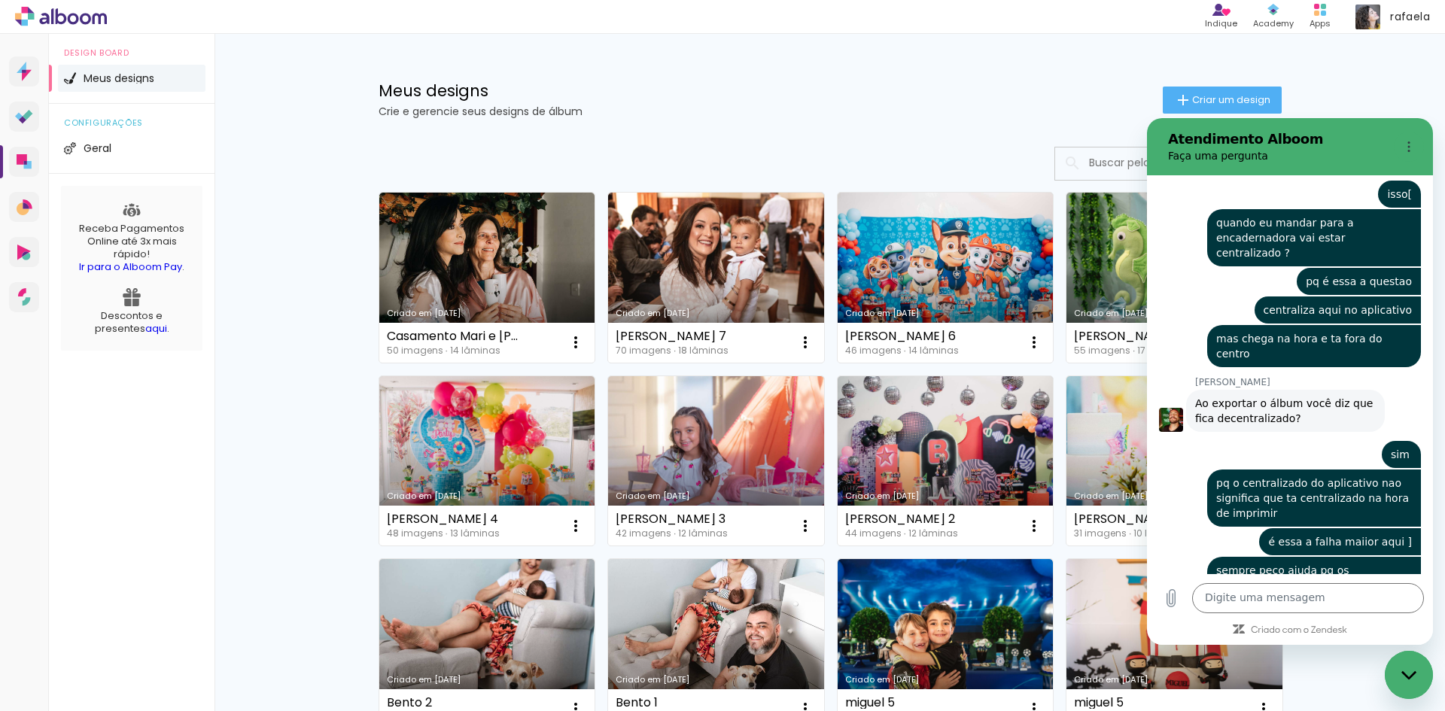
click at [1406, 668] on div "Fechar janela de mensagens" at bounding box center [1408, 675] width 45 height 45
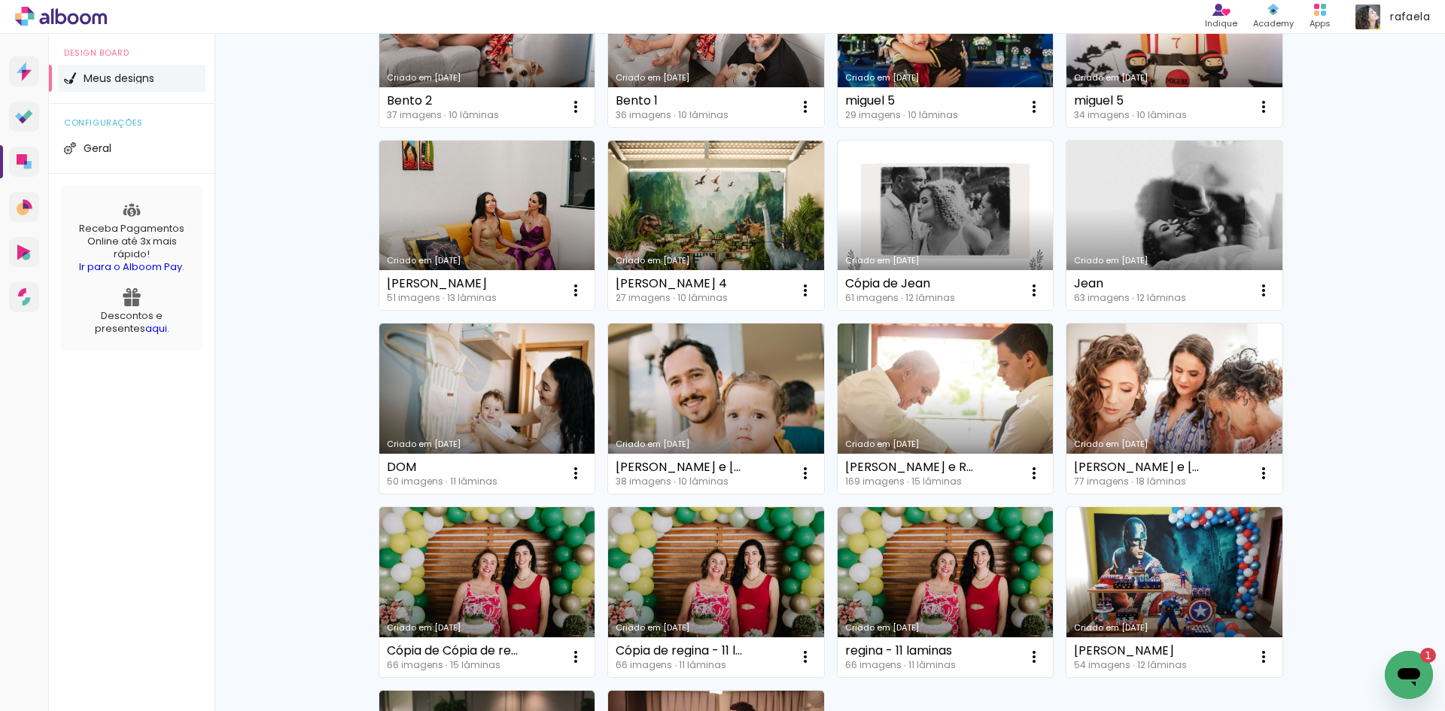
scroll to position [0, 0]
